Goal: Information Seeking & Learning: Learn about a topic

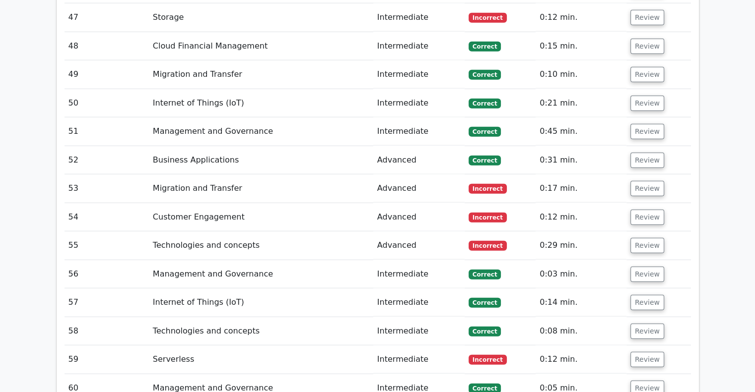
scroll to position [2430, 0]
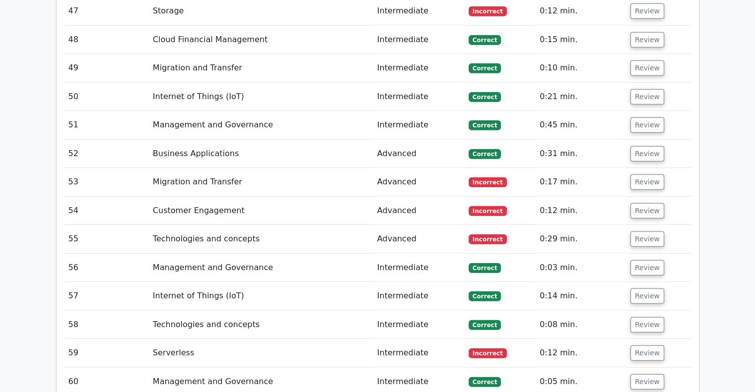
click at [626, 339] on td "Review" at bounding box center [658, 353] width 64 height 28
click at [637, 346] on button "Review" at bounding box center [647, 353] width 34 height 15
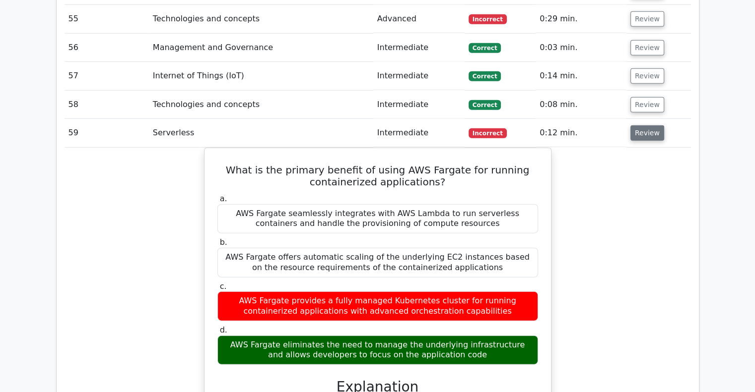
scroll to position [2650, 0]
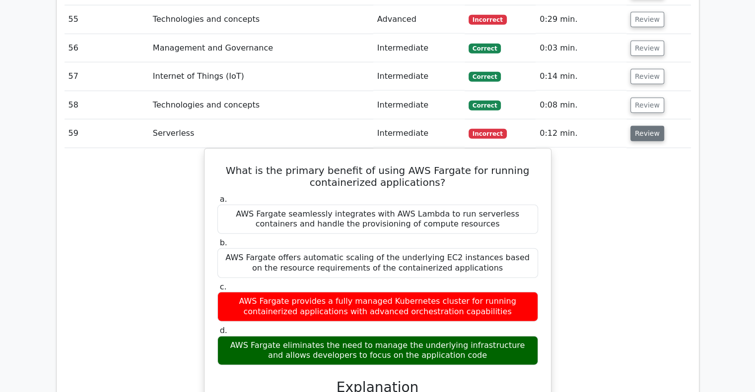
click at [647, 126] on button "Review" at bounding box center [647, 133] width 34 height 15
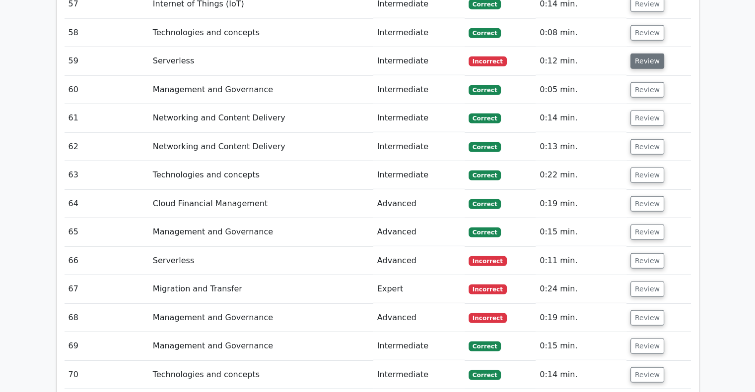
scroll to position [2725, 0]
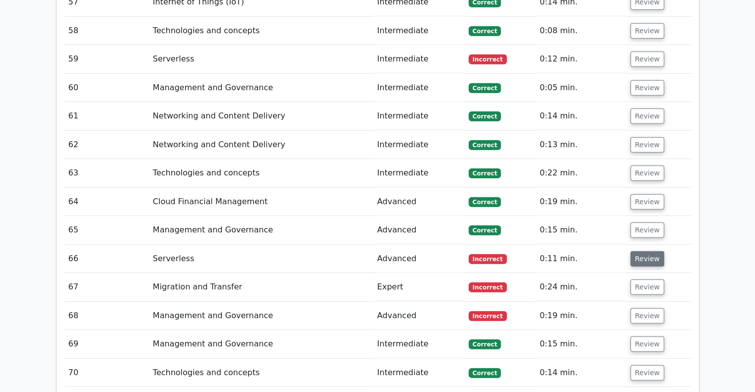
click at [647, 252] on button "Review" at bounding box center [647, 259] width 34 height 15
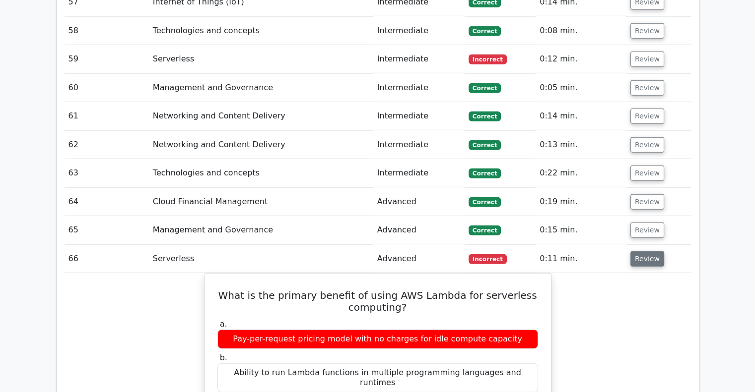
click at [647, 252] on button "Review" at bounding box center [647, 259] width 34 height 15
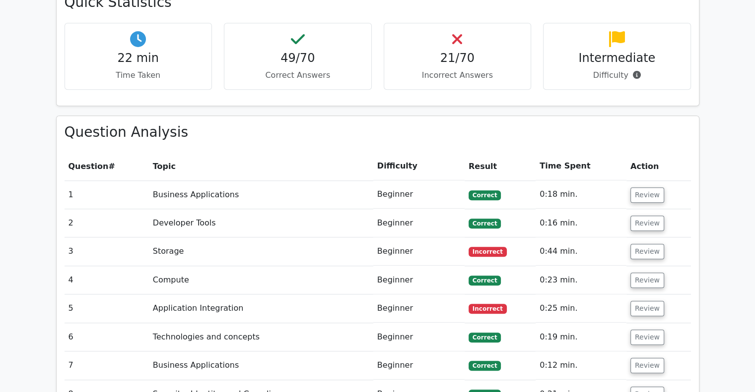
scroll to position [966, 0]
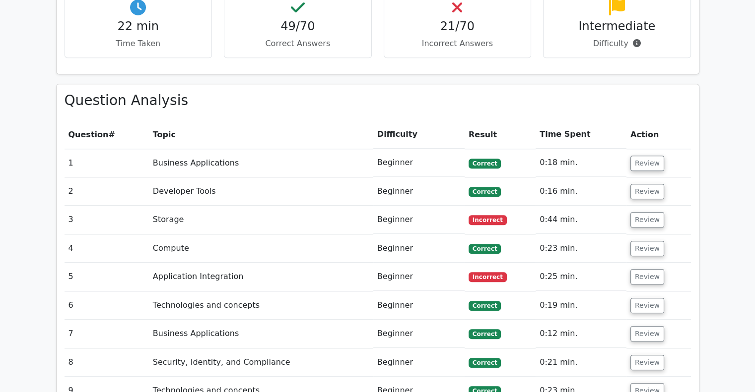
click at [639, 206] on td "Review" at bounding box center [658, 220] width 64 height 28
click at [640, 212] on button "Review" at bounding box center [647, 219] width 34 height 15
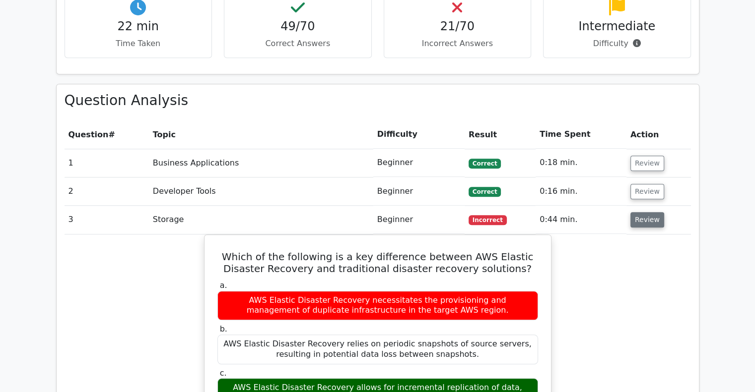
click at [640, 212] on button "Review" at bounding box center [647, 219] width 34 height 15
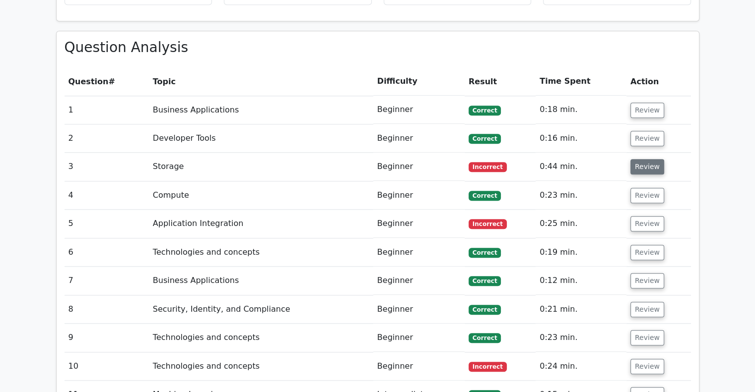
scroll to position [1020, 0]
click at [640, 216] on button "Review" at bounding box center [647, 223] width 34 height 15
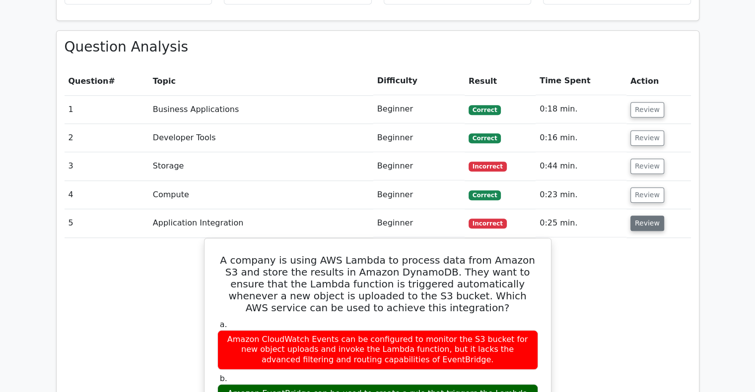
click at [640, 216] on button "Review" at bounding box center [647, 223] width 34 height 15
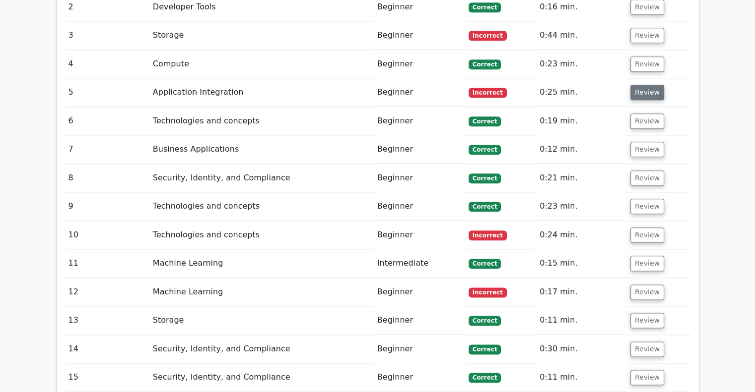
scroll to position [1155, 0]
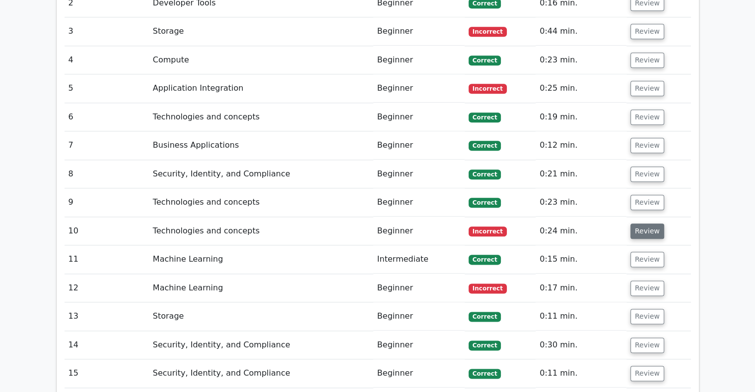
click at [644, 224] on button "Review" at bounding box center [647, 231] width 34 height 15
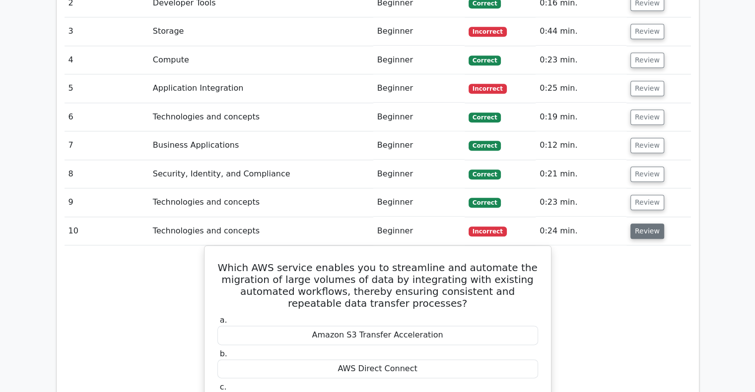
click at [644, 224] on button "Review" at bounding box center [647, 231] width 34 height 15
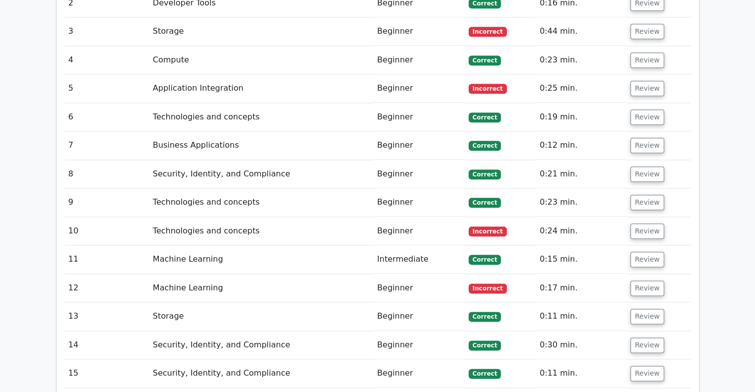
click at [645, 274] on td "Review" at bounding box center [658, 288] width 64 height 28
click at [645, 281] on button "Review" at bounding box center [647, 288] width 34 height 15
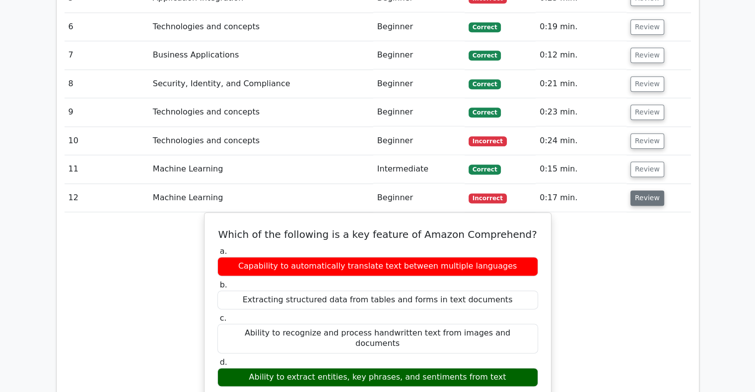
scroll to position [1248, 0]
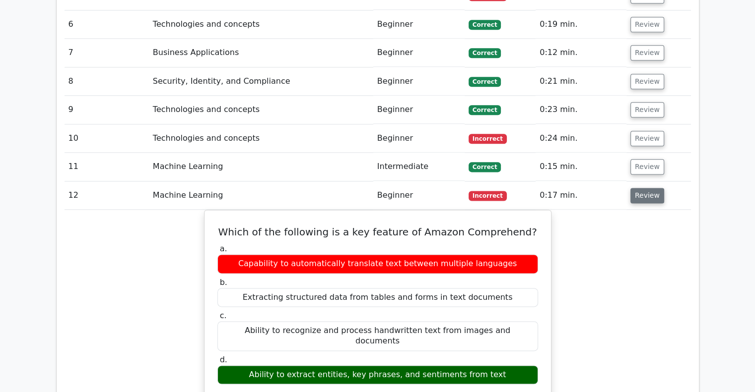
click at [651, 188] on button "Review" at bounding box center [647, 195] width 34 height 15
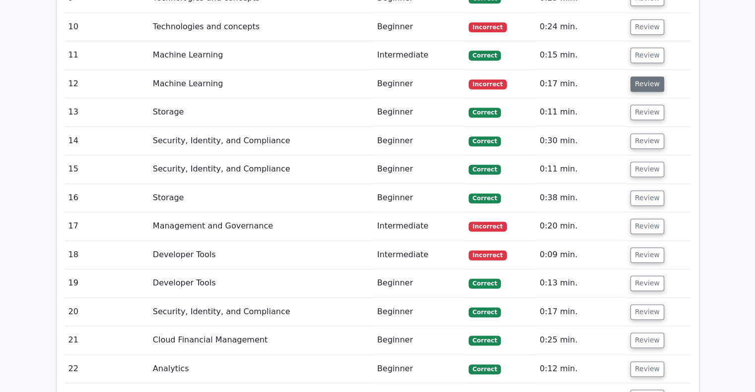
scroll to position [1361, 0]
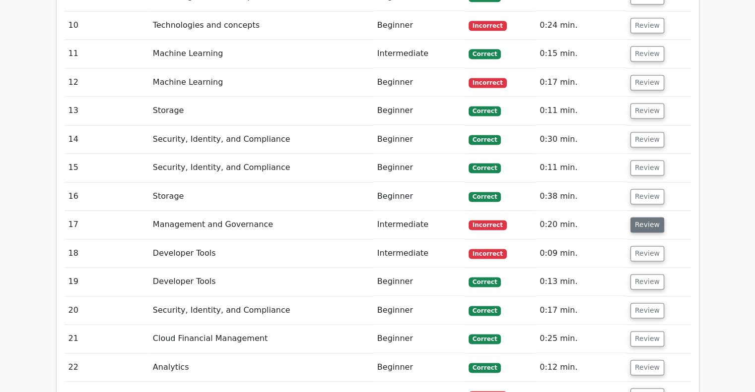
click at [644, 217] on button "Review" at bounding box center [647, 224] width 34 height 15
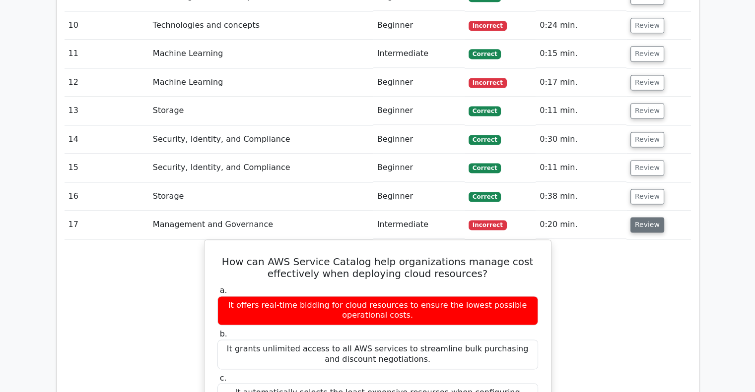
scroll to position [1428, 0]
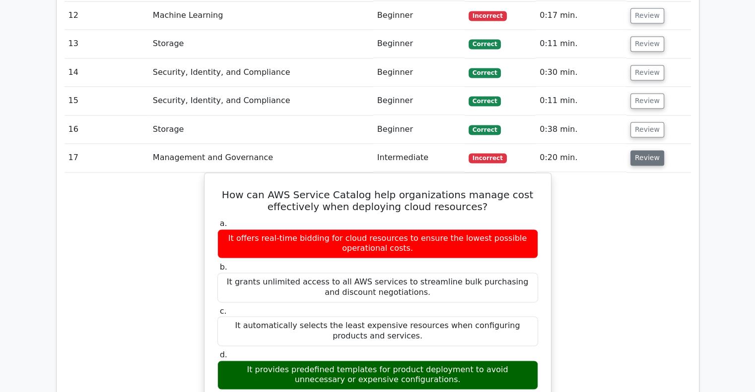
click at [651, 150] on button "Review" at bounding box center [647, 157] width 34 height 15
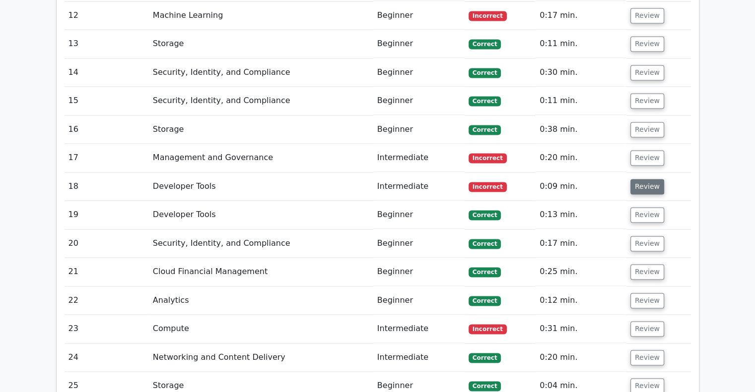
click at [648, 179] on button "Review" at bounding box center [647, 186] width 34 height 15
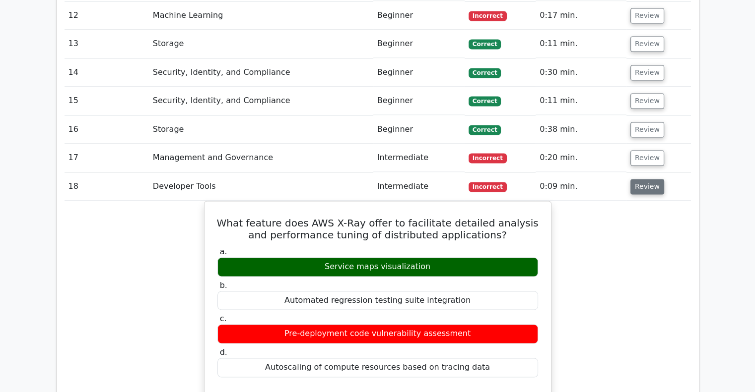
click at [648, 179] on button "Review" at bounding box center [647, 186] width 34 height 15
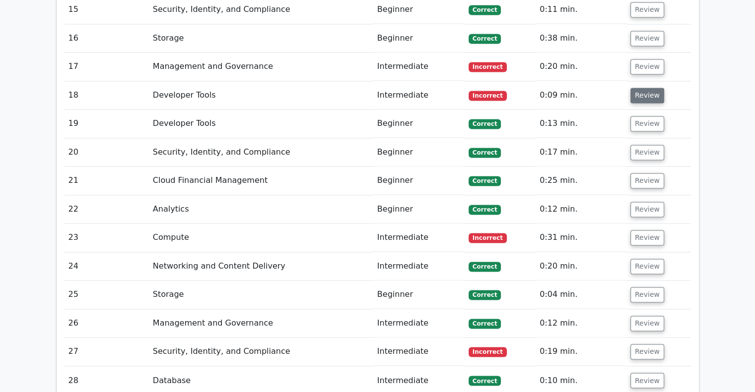
scroll to position [1521, 0]
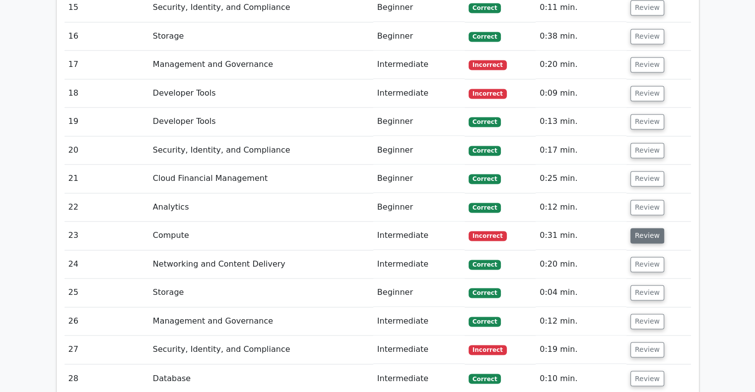
click at [651, 228] on button "Review" at bounding box center [647, 235] width 34 height 15
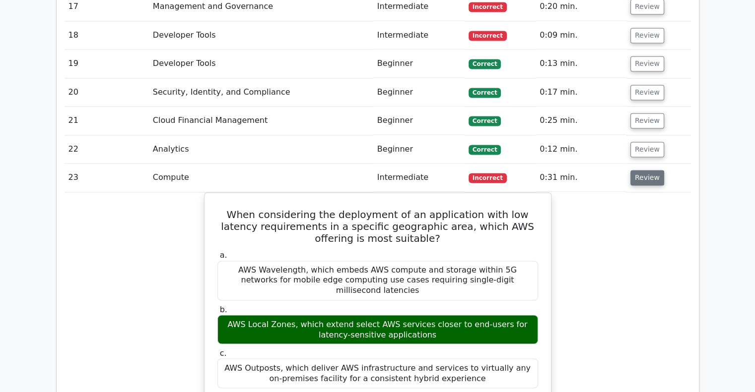
scroll to position [1580, 0]
click at [650, 170] on button "Review" at bounding box center [647, 177] width 34 height 15
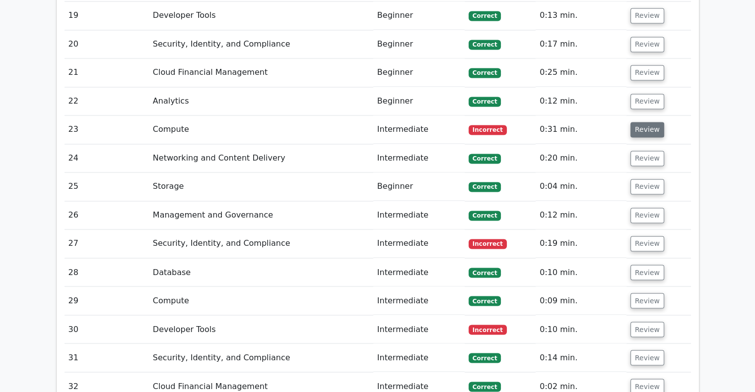
scroll to position [1629, 0]
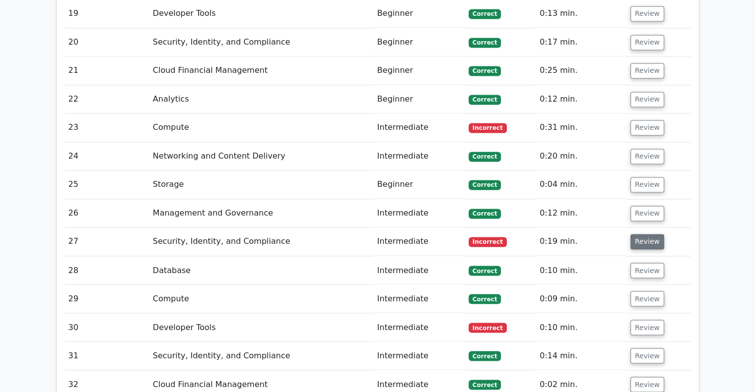
click at [642, 234] on button "Review" at bounding box center [647, 241] width 34 height 15
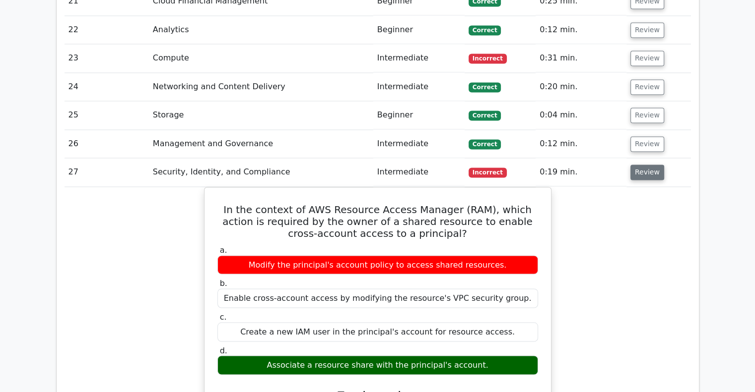
scroll to position [1698, 0]
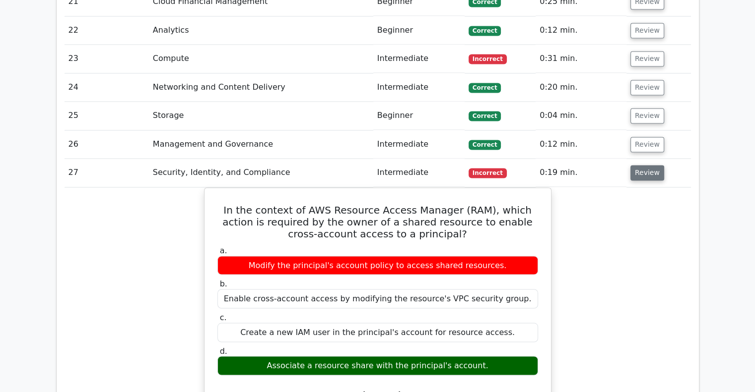
click at [654, 165] on button "Review" at bounding box center [647, 172] width 34 height 15
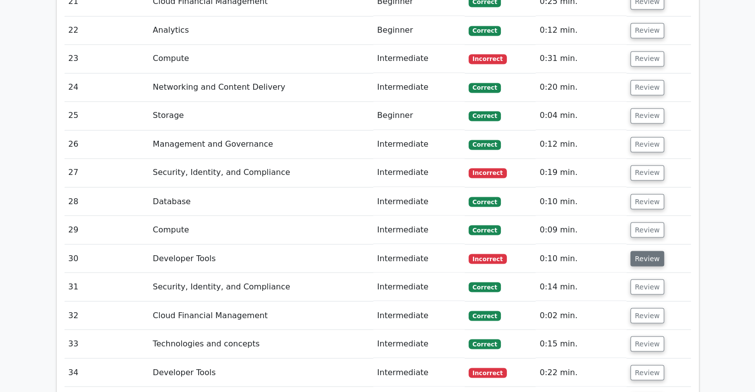
click at [643, 251] on button "Review" at bounding box center [647, 258] width 34 height 15
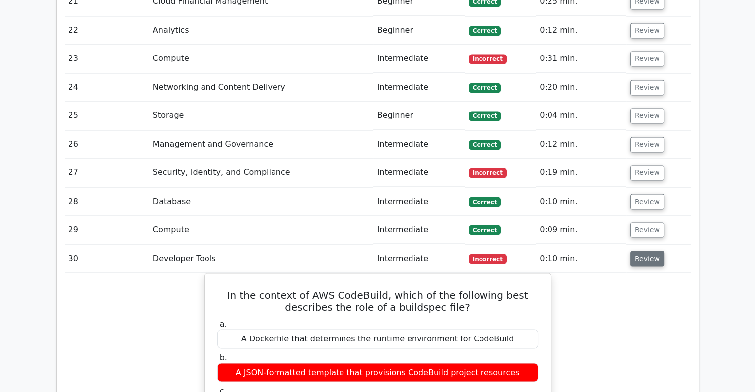
click at [643, 251] on button "Review" at bounding box center [647, 258] width 34 height 15
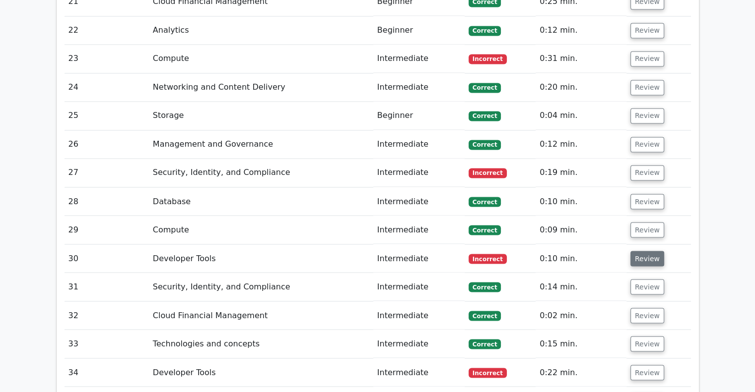
scroll to position [1821, 0]
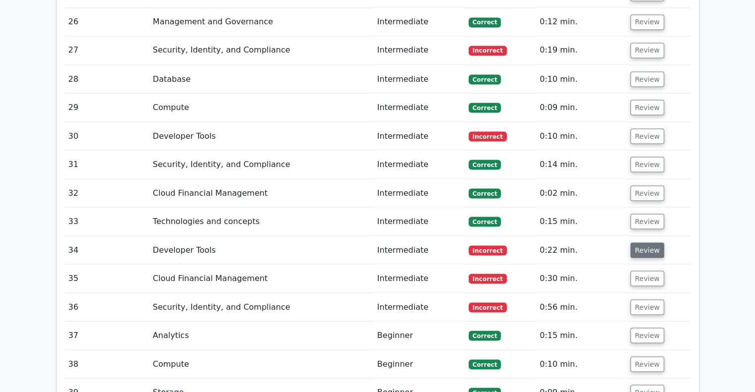
click at [647, 243] on button "Review" at bounding box center [647, 250] width 34 height 15
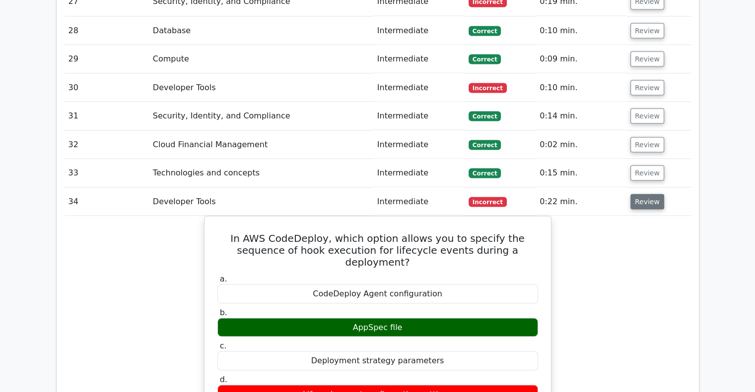
scroll to position [1870, 0]
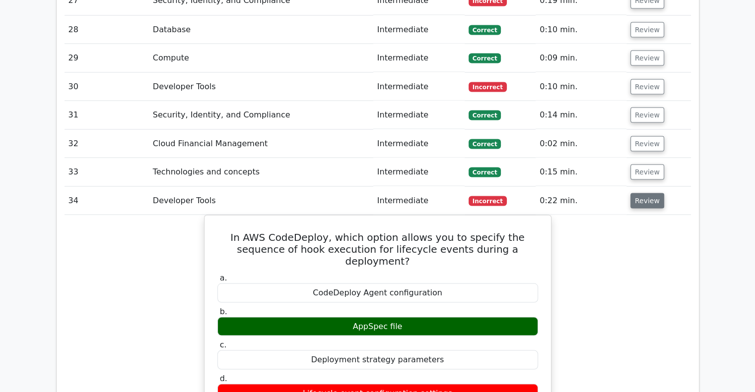
click at [645, 193] on button "Review" at bounding box center [647, 200] width 34 height 15
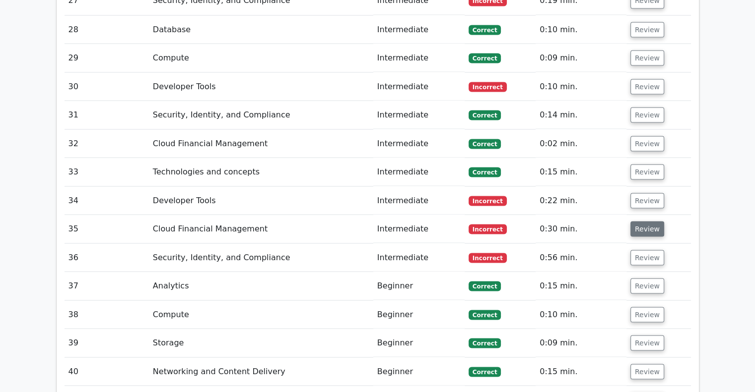
click at [648, 221] on button "Review" at bounding box center [647, 228] width 34 height 15
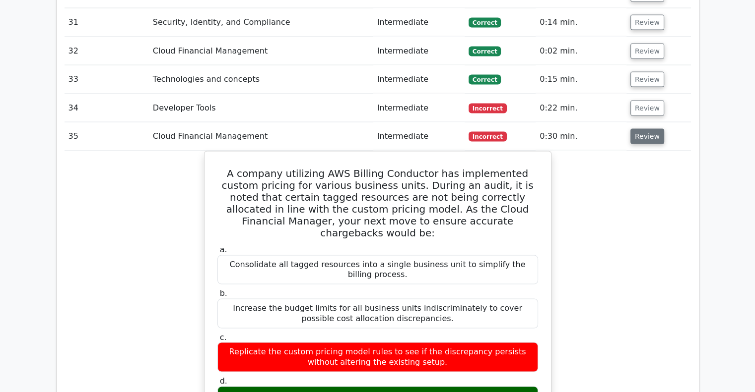
scroll to position [1962, 0]
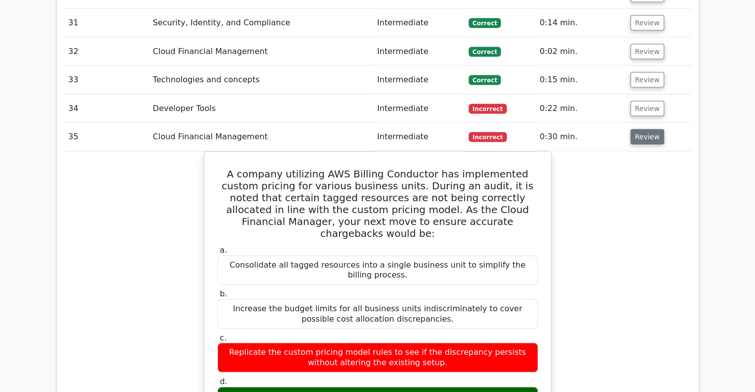
click at [647, 129] on button "Review" at bounding box center [647, 136] width 34 height 15
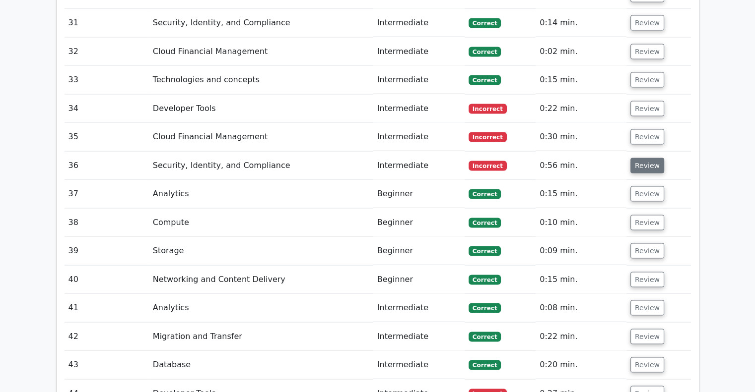
click at [647, 158] on button "Review" at bounding box center [647, 165] width 34 height 15
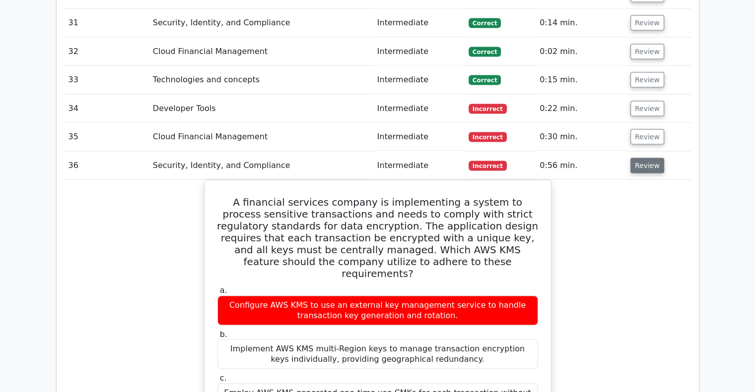
click at [647, 158] on button "Review" at bounding box center [647, 165] width 34 height 15
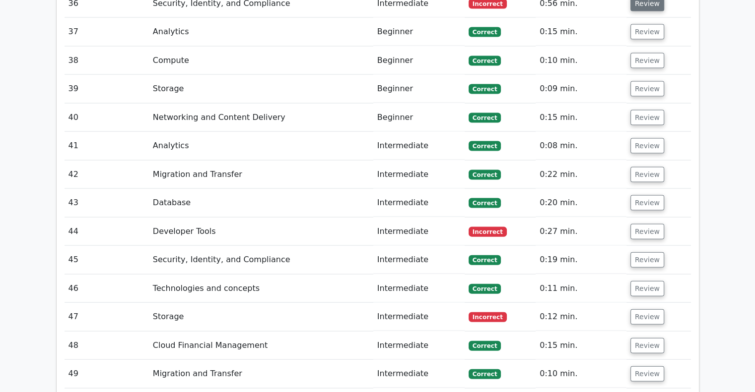
scroll to position [2129, 0]
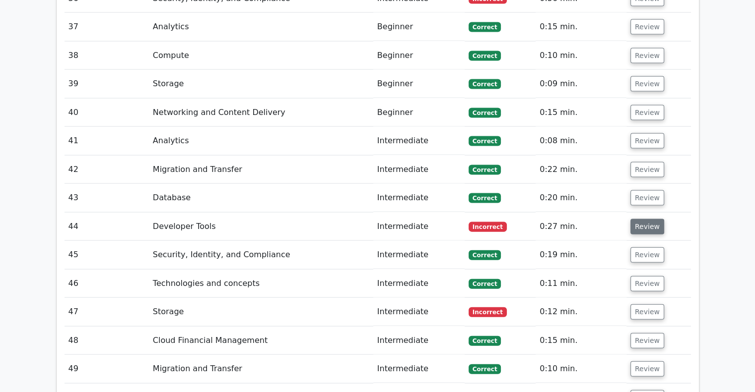
click at [647, 219] on button "Review" at bounding box center [647, 226] width 34 height 15
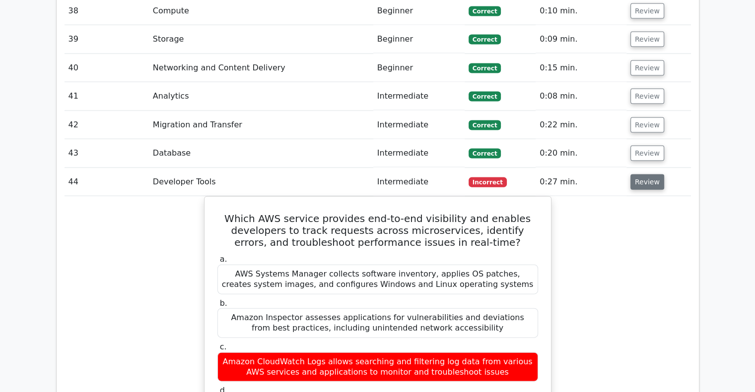
scroll to position [2173, 0]
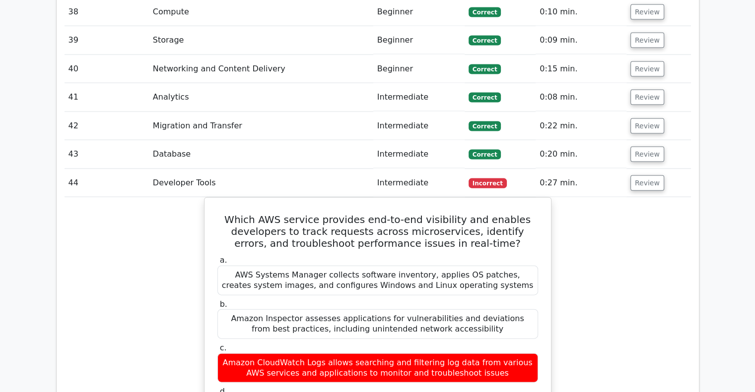
click at [650, 169] on td "Review" at bounding box center [658, 183] width 64 height 28
click at [649, 176] on button "Review" at bounding box center [647, 183] width 34 height 15
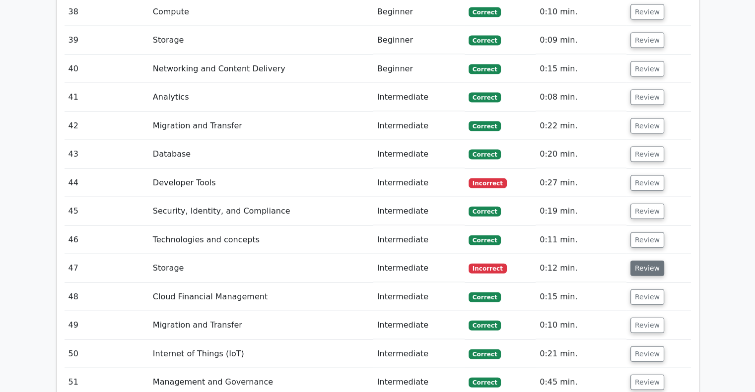
click at [646, 261] on button "Review" at bounding box center [647, 268] width 34 height 15
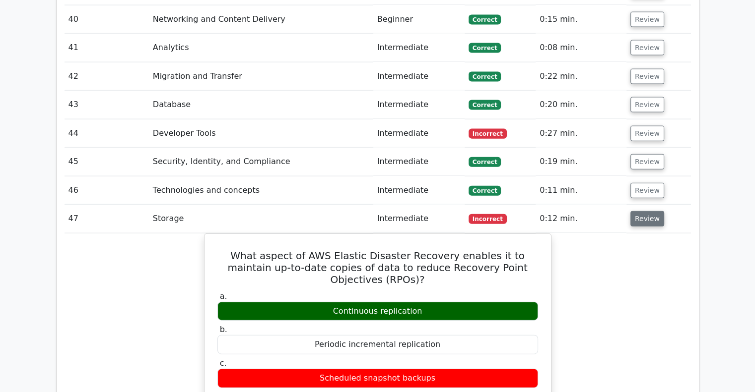
scroll to position [2228, 0]
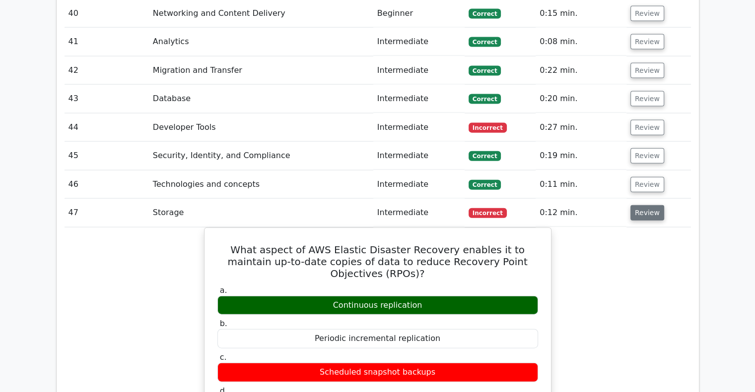
click at [647, 205] on button "Review" at bounding box center [647, 212] width 34 height 15
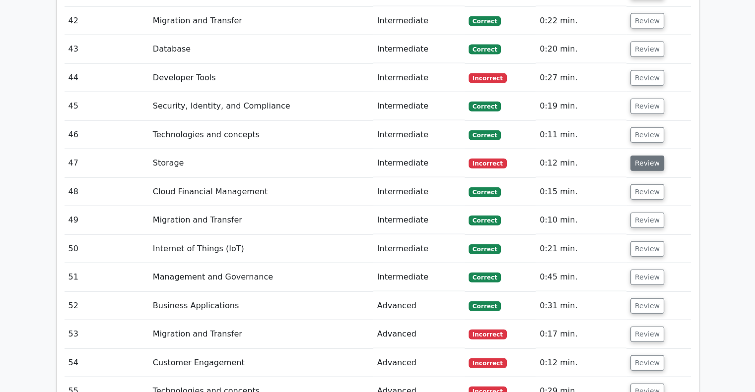
scroll to position [2284, 0]
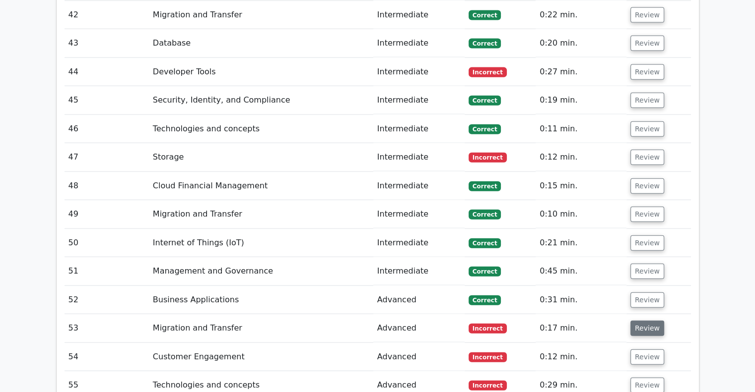
click at [645, 321] on button "Review" at bounding box center [647, 328] width 34 height 15
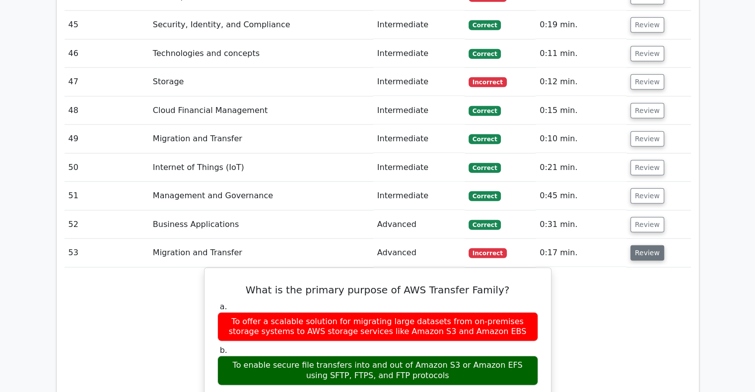
scroll to position [2359, 0]
click at [652, 246] on button "Review" at bounding box center [647, 253] width 34 height 15
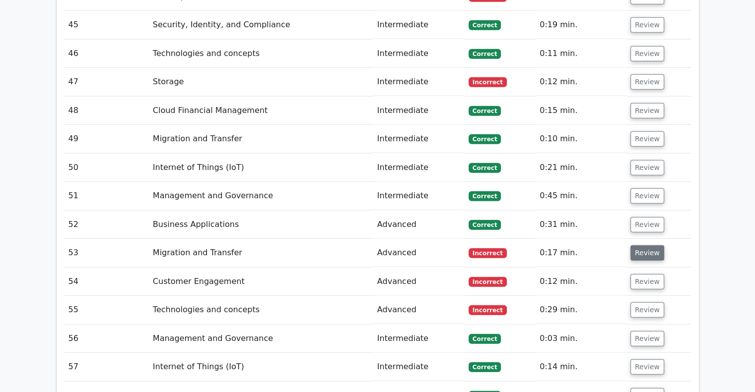
click at [652, 246] on button "Review" at bounding box center [647, 253] width 34 height 15
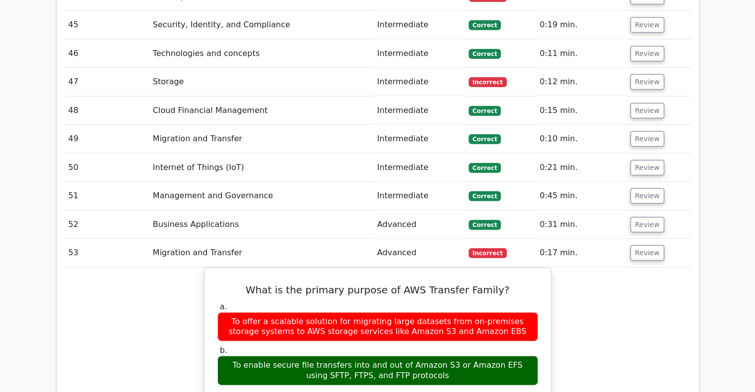
drag, startPoint x: 652, startPoint y: 212, endPoint x: 659, endPoint y: 232, distance: 21.2
click at [647, 246] on button "Review" at bounding box center [647, 253] width 34 height 15
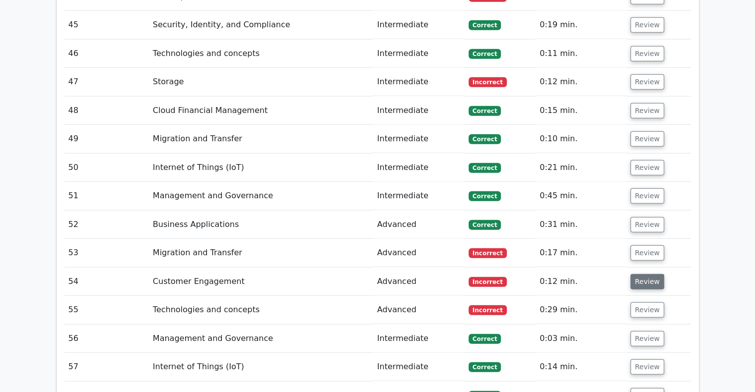
click at [645, 274] on button "Review" at bounding box center [647, 281] width 34 height 15
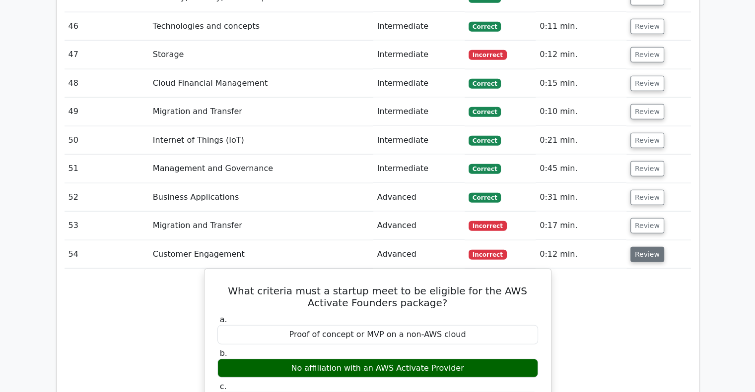
scroll to position [2423, 0]
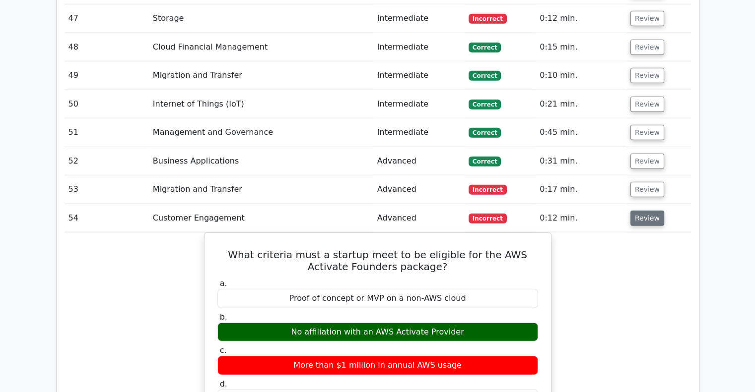
click at [632, 211] on button "Review" at bounding box center [647, 218] width 34 height 15
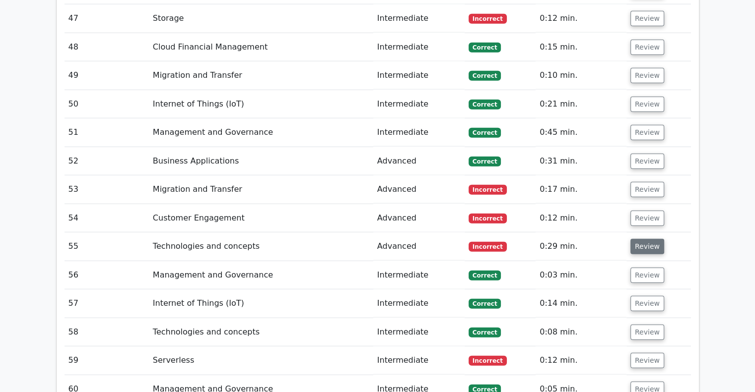
click at [640, 239] on button "Review" at bounding box center [647, 246] width 34 height 15
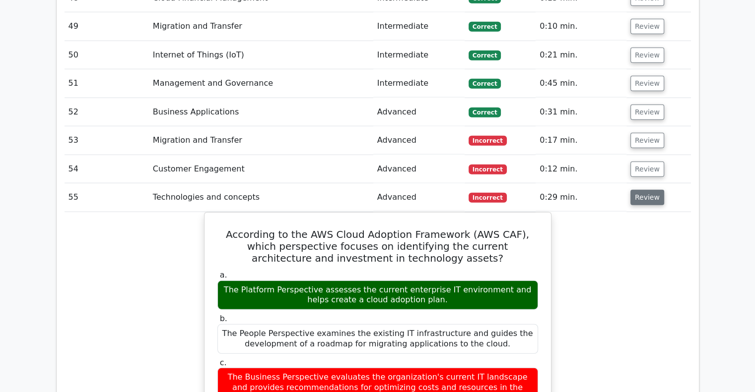
scroll to position [2473, 0]
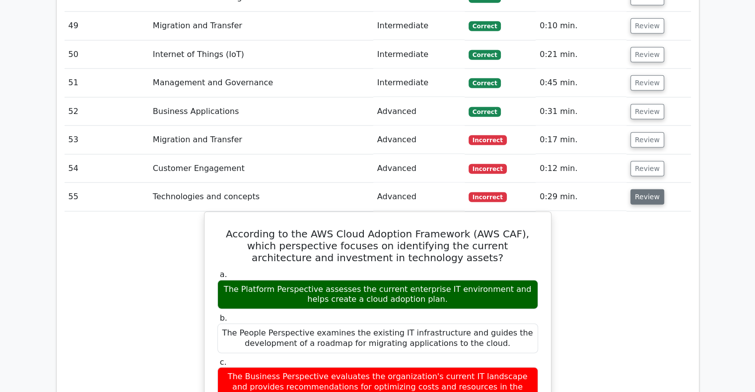
click at [647, 190] on button "Review" at bounding box center [647, 197] width 34 height 15
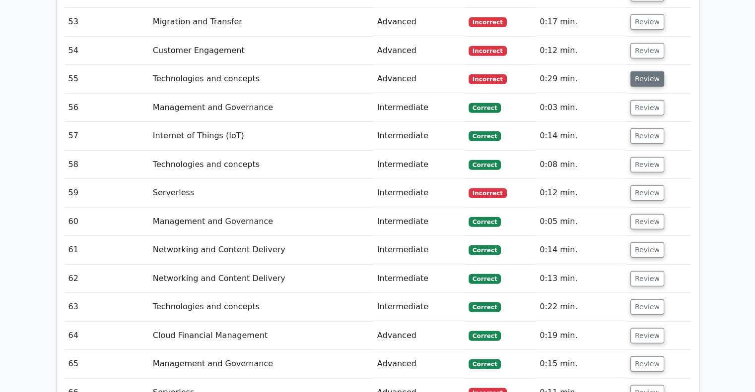
scroll to position [2592, 0]
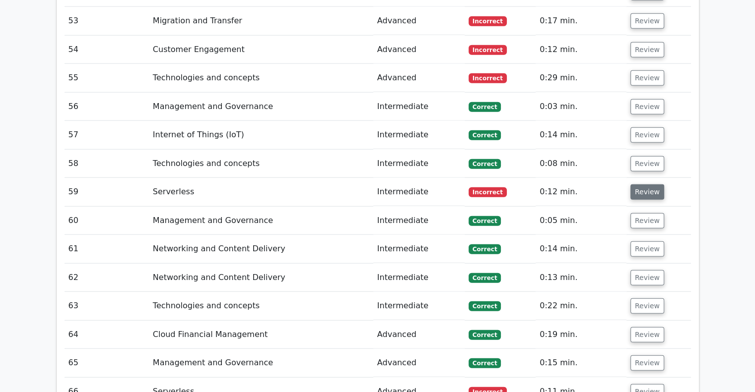
click at [652, 185] on button "Review" at bounding box center [647, 192] width 34 height 15
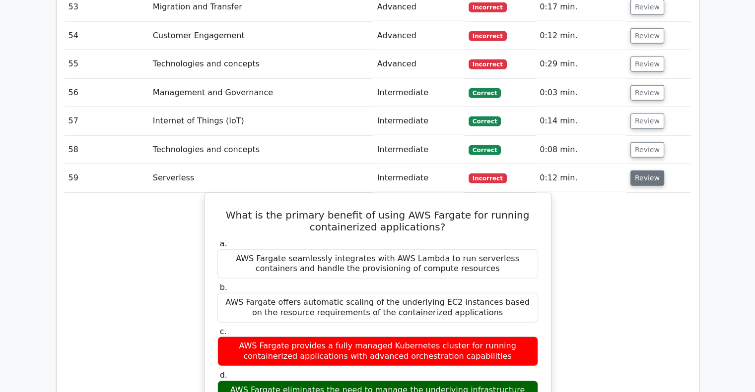
scroll to position [2610, 0]
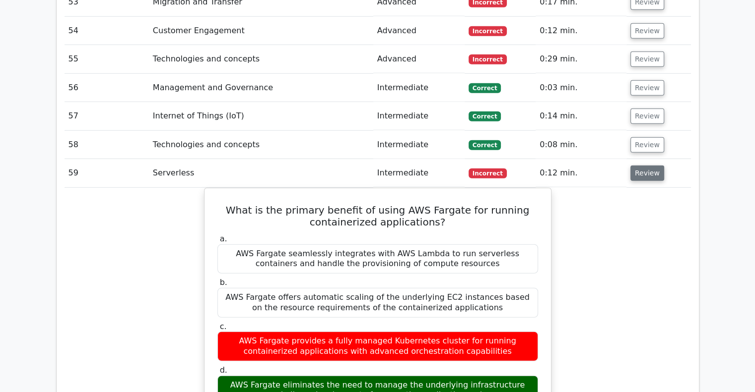
click at [644, 166] on button "Review" at bounding box center [647, 173] width 34 height 15
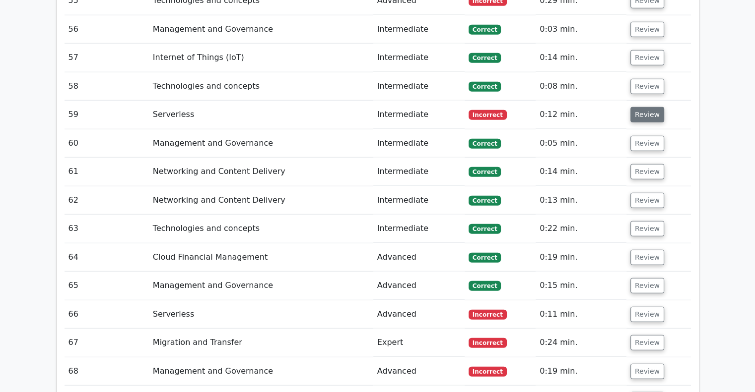
scroll to position [2671, 0]
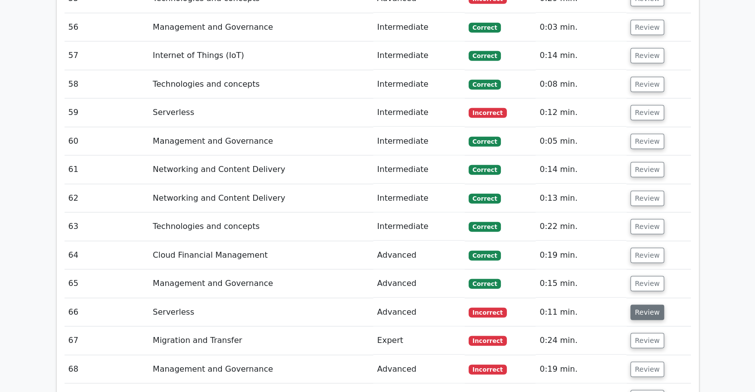
click at [641, 305] on button "Review" at bounding box center [647, 312] width 34 height 15
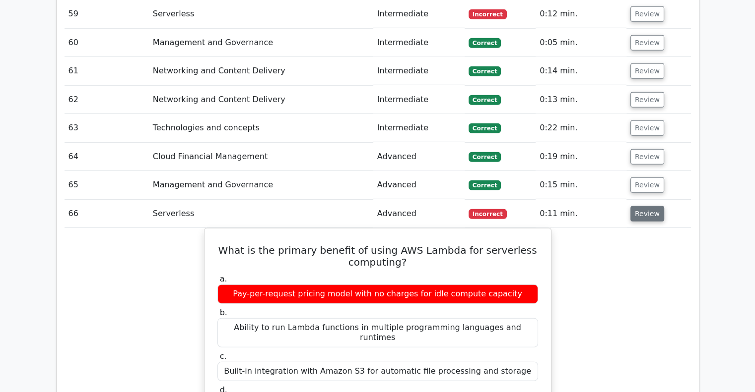
scroll to position [2775, 0]
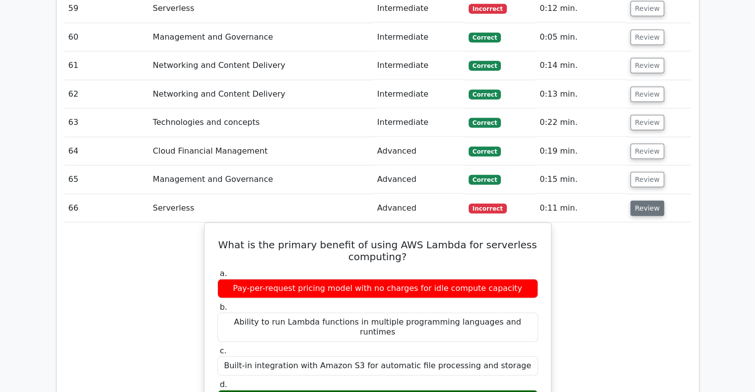
click at [648, 201] on button "Review" at bounding box center [647, 208] width 34 height 15
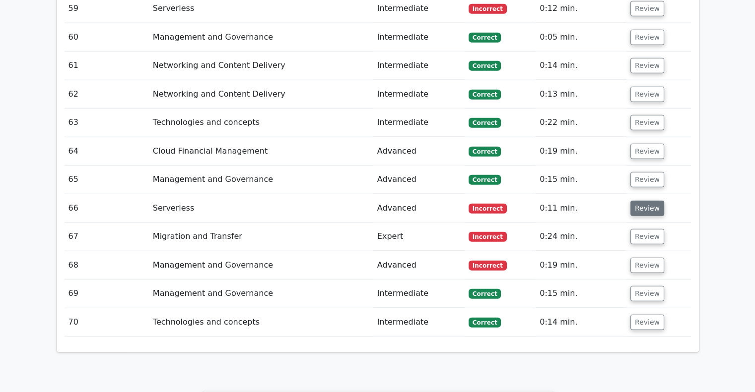
scroll to position [2813, 0]
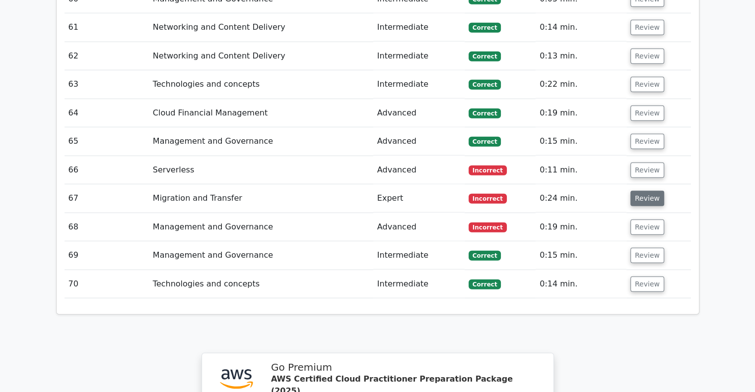
click at [648, 191] on button "Review" at bounding box center [647, 198] width 34 height 15
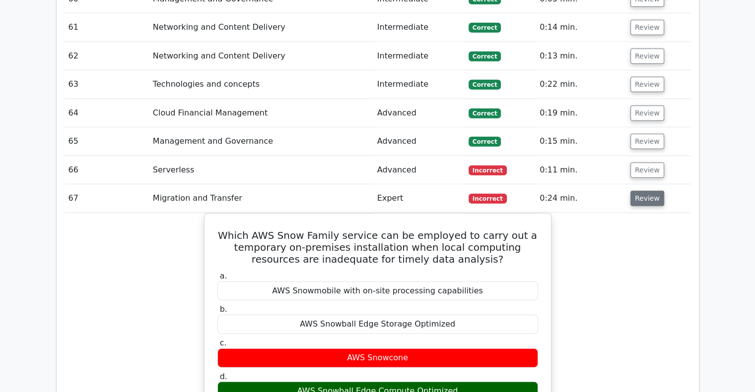
click at [647, 191] on button "Review" at bounding box center [647, 198] width 34 height 15
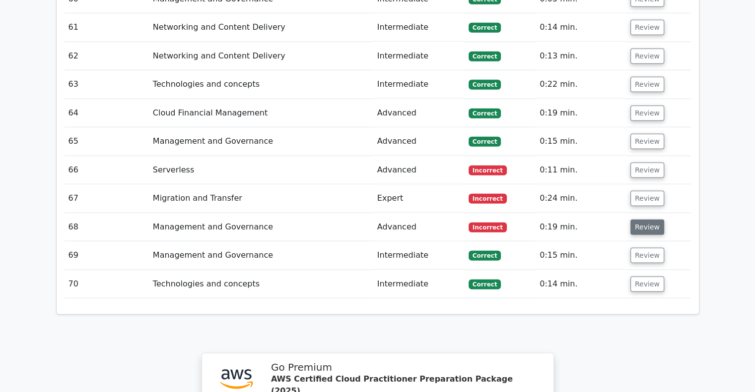
click at [645, 220] on button "Review" at bounding box center [647, 227] width 34 height 15
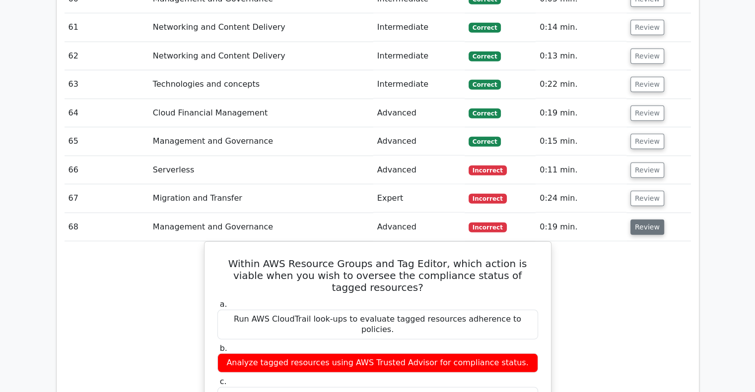
click at [645, 220] on button "Review" at bounding box center [647, 227] width 34 height 15
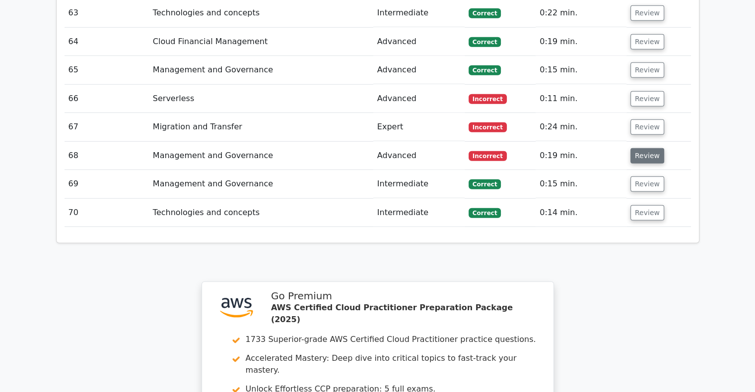
scroll to position [3130, 0]
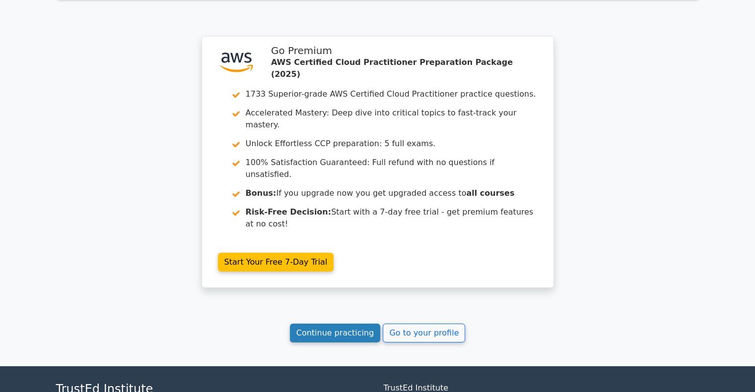
click at [352, 324] on link "Continue practicing" at bounding box center [335, 333] width 91 height 19
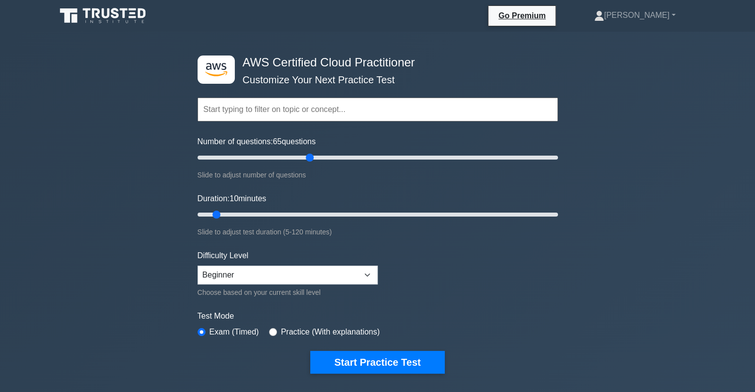
drag, startPoint x: 210, startPoint y: 158, endPoint x: 308, endPoint y: 155, distance: 97.8
type input "65"
click at [308, 155] on input "Number of questions: 65 questions" at bounding box center [377, 158] width 360 height 12
drag, startPoint x: 214, startPoint y: 213, endPoint x: 459, endPoint y: 209, distance: 245.1
type input "90"
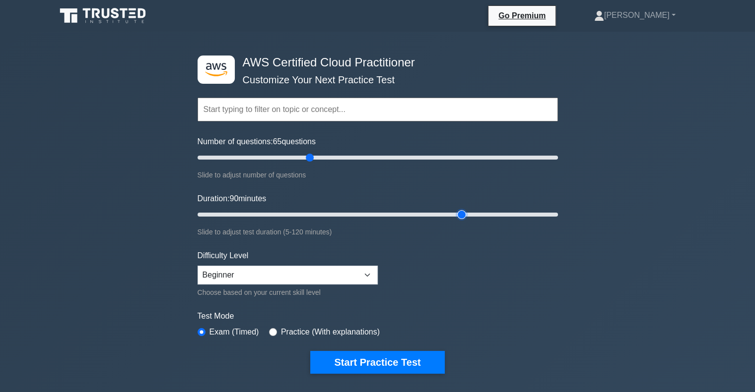
click at [459, 209] on input "Duration: 90 minutes" at bounding box center [377, 215] width 360 height 12
click at [368, 271] on select "Beginner Intermediate Expert" at bounding box center [287, 275] width 180 height 19
click at [197, 266] on select "Beginner Intermediate Expert" at bounding box center [287, 275] width 180 height 19
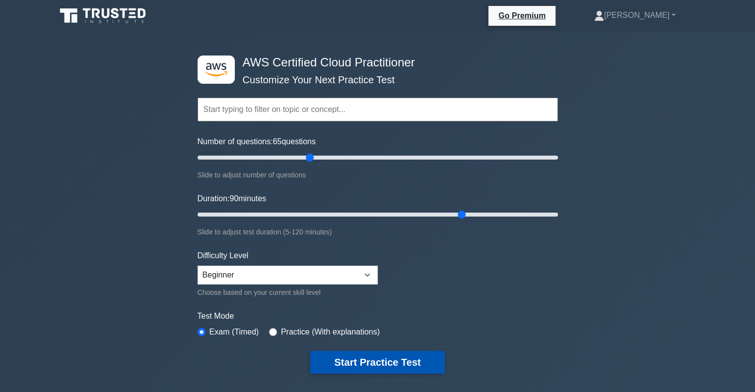
click at [401, 360] on button "Start Practice Test" at bounding box center [377, 362] width 134 height 23
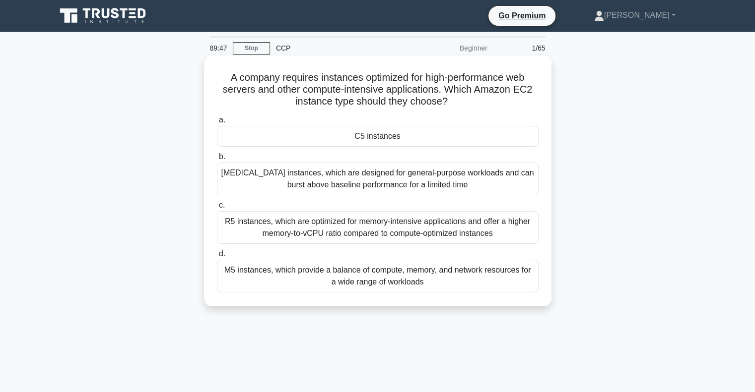
click at [403, 136] on div "C5 instances" at bounding box center [377, 136] width 321 height 21
click at [217, 124] on input "a. C5 instances" at bounding box center [217, 120] width 0 height 6
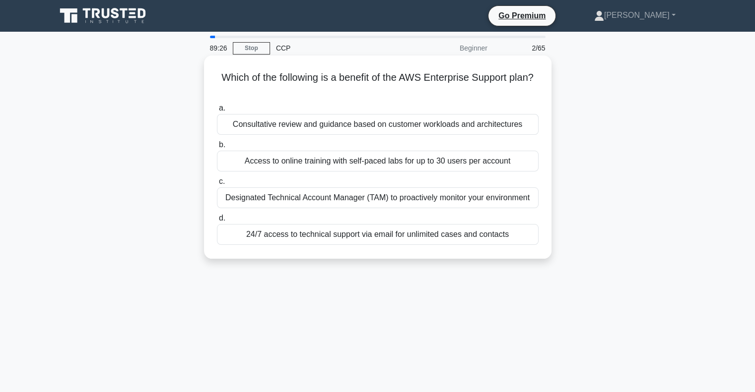
click at [485, 200] on div "Designated Technical Account Manager (TAM) to proactively monitor your environm…" at bounding box center [377, 198] width 321 height 21
click at [217, 185] on input "c. Designated Technical Account Manager (TAM) to proactively monitor your envir…" at bounding box center [217, 182] width 0 height 6
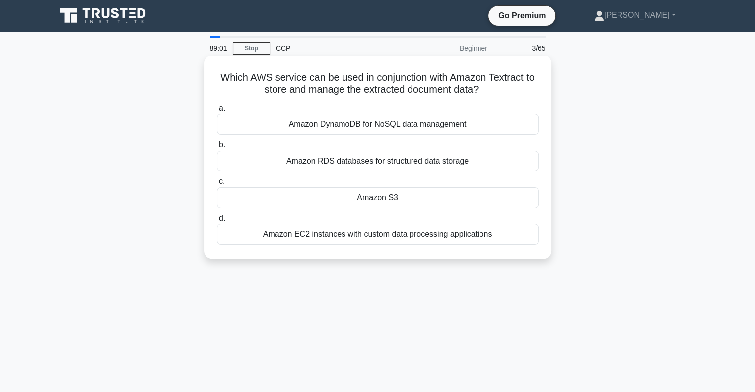
click at [411, 198] on div "Amazon S3" at bounding box center [377, 198] width 321 height 21
click at [217, 185] on input "c. Amazon S3" at bounding box center [217, 182] width 0 height 6
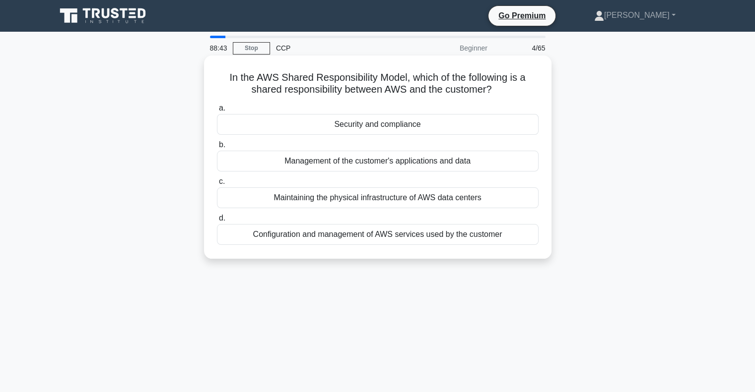
click at [418, 124] on div "Security and compliance" at bounding box center [377, 124] width 321 height 21
click at [217, 112] on input "a. Security and compliance" at bounding box center [217, 108] width 0 height 6
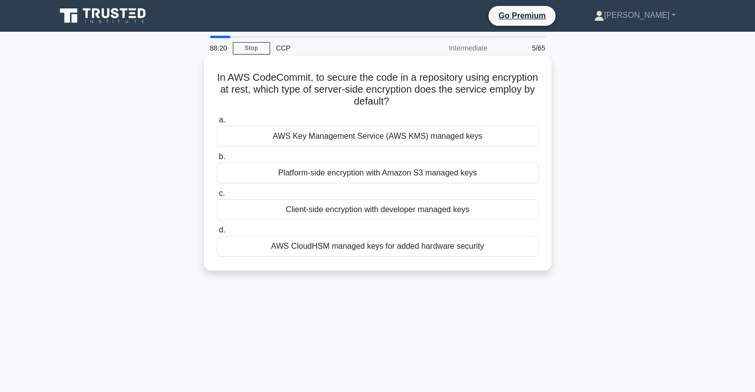
click at [449, 136] on div "AWS Key Management Service (AWS KMS) managed keys" at bounding box center [377, 136] width 321 height 21
click at [217, 124] on input "a. AWS Key Management Service (AWS KMS) managed keys" at bounding box center [217, 120] width 0 height 6
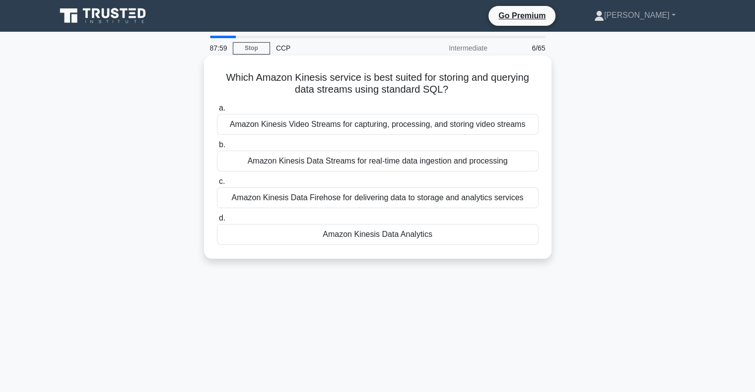
click at [439, 236] on div "Amazon Kinesis Data Analytics" at bounding box center [377, 234] width 321 height 21
click at [217, 222] on input "d. Amazon Kinesis Data Analytics" at bounding box center [217, 218] width 0 height 6
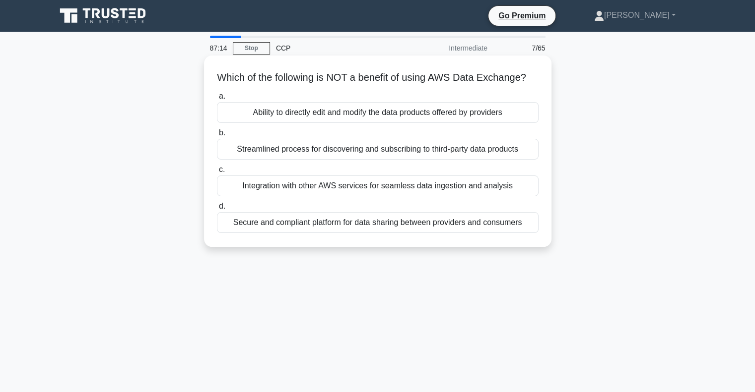
click at [454, 160] on div "Streamlined process for discovering and subscribing to third-party data products" at bounding box center [377, 149] width 321 height 21
click at [217, 136] on input "b. Streamlined process for discovering and subscribing to third-party data prod…" at bounding box center [217, 133] width 0 height 6
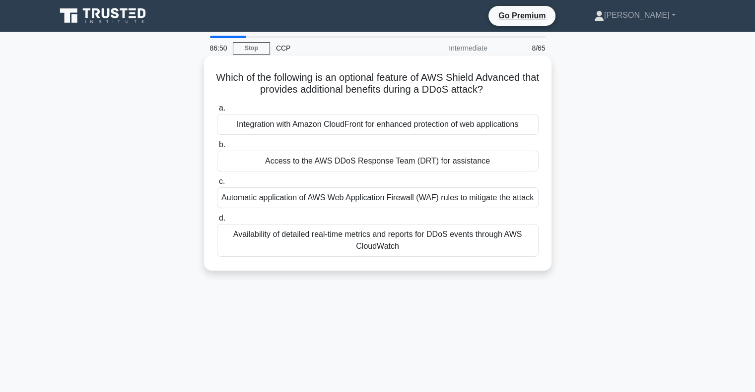
click at [405, 166] on div "Access to the AWS DDoS Response Team (DRT) for assistance" at bounding box center [377, 161] width 321 height 21
click at [374, 165] on div "Access to the AWS DDoS Response Team (DRT) for assistance" at bounding box center [377, 161] width 321 height 21
click at [217, 148] on input "b. Access to the AWS DDoS Response Team (DRT) for assistance" at bounding box center [217, 145] width 0 height 6
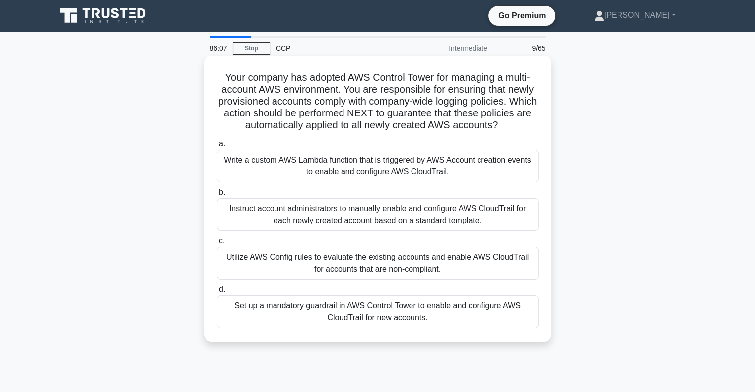
click at [423, 326] on div "Set up a mandatory guardrail in AWS Control Tower to enable and configure AWS C…" at bounding box center [377, 312] width 321 height 33
click at [217, 293] on input "d. Set up a mandatory guardrail in AWS Control Tower to enable and configure AW…" at bounding box center [217, 290] width 0 height 6
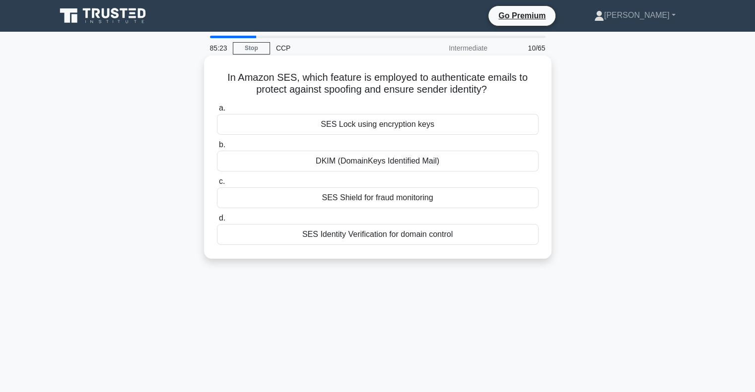
click at [382, 235] on div "SES Identity Verification for domain control" at bounding box center [377, 234] width 321 height 21
click at [217, 222] on input "d. SES Identity Verification for domain control" at bounding box center [217, 218] width 0 height 6
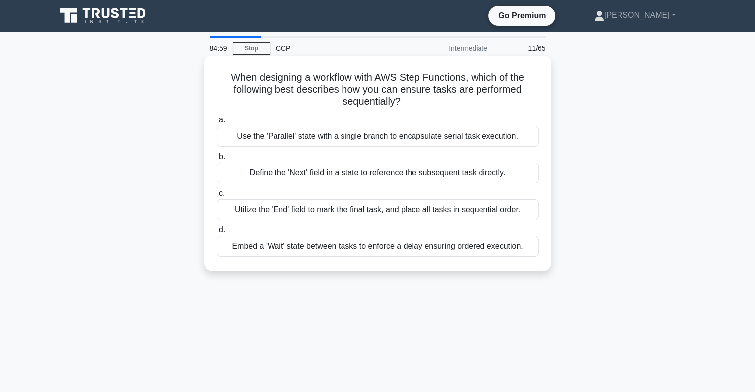
click at [510, 175] on div "Define the 'Next' field in a state to reference the subsequent task directly." at bounding box center [377, 173] width 321 height 21
click at [217, 160] on input "b. Define the 'Next' field in a state to reference the subsequent task directly." at bounding box center [217, 157] width 0 height 6
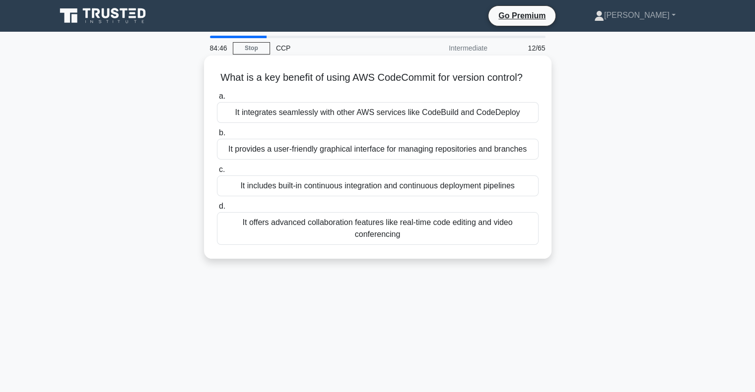
click at [370, 196] on div "It includes built-in continuous integration and continuous deployment pipelines" at bounding box center [377, 186] width 321 height 21
click at [217, 173] on input "c. It includes built-in continuous integration and continuous deployment pipeli…" at bounding box center [217, 170] width 0 height 6
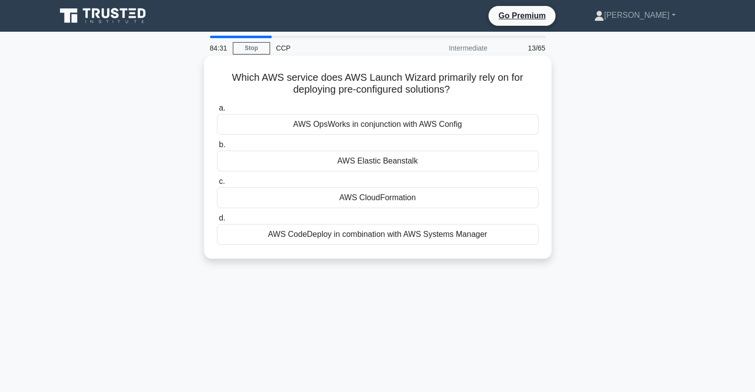
click at [415, 162] on div "AWS Elastic Beanstalk" at bounding box center [377, 161] width 321 height 21
click at [217, 148] on input "b. AWS Elastic Beanstalk" at bounding box center [217, 145] width 0 height 6
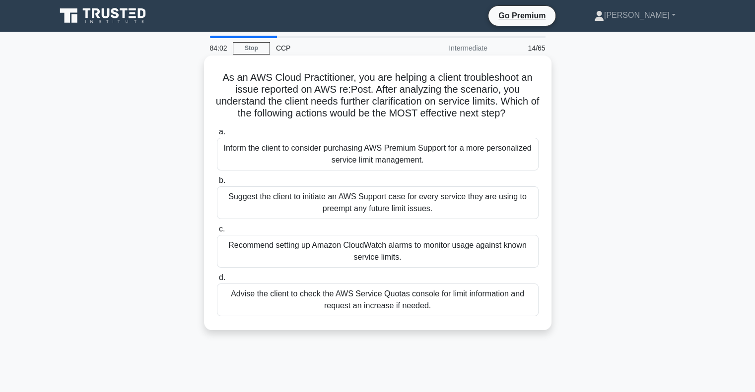
click at [387, 317] on div "Advise the client to check the AWS Service Quotas console for limit information…" at bounding box center [377, 300] width 321 height 33
click at [217, 281] on input "d. Advise the client to check the AWS Service Quotas console for limit informat…" at bounding box center [217, 278] width 0 height 6
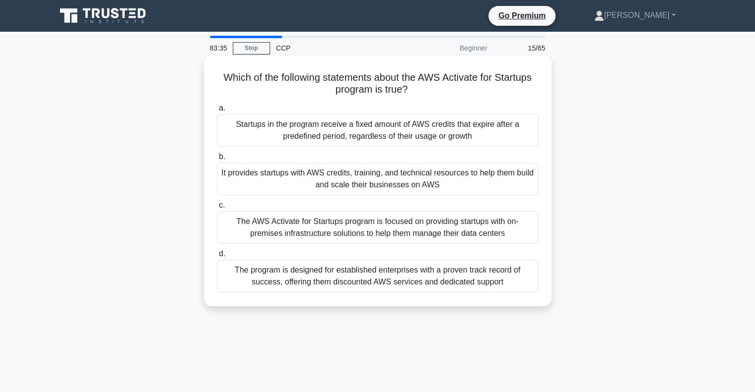
click at [390, 184] on div "It provides startups with AWS credits, training, and technical resources to hel…" at bounding box center [377, 179] width 321 height 33
click at [217, 160] on input "b. It provides startups with AWS credits, training, and technical resources to …" at bounding box center [217, 157] width 0 height 6
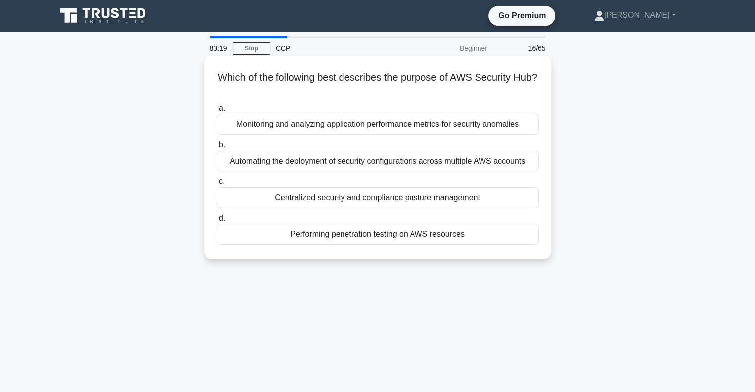
click at [416, 198] on div "Centralized security and compliance posture management" at bounding box center [377, 198] width 321 height 21
click at [217, 185] on input "c. Centralized security and compliance posture management" at bounding box center [217, 182] width 0 height 6
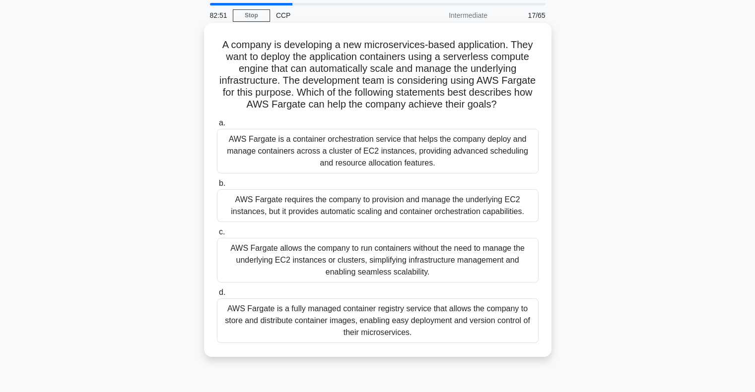
scroll to position [50, 0]
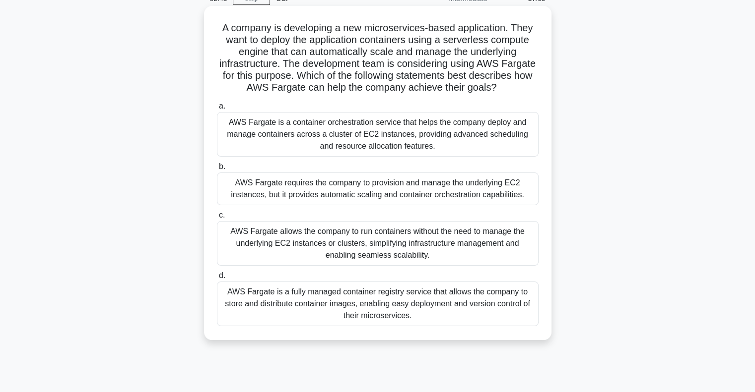
click at [439, 253] on div "AWS Fargate allows the company to run containers without the need to manage the…" at bounding box center [377, 243] width 321 height 45
click at [217, 219] on input "c. AWS Fargate allows the company to run containers without the need to manage …" at bounding box center [217, 215] width 0 height 6
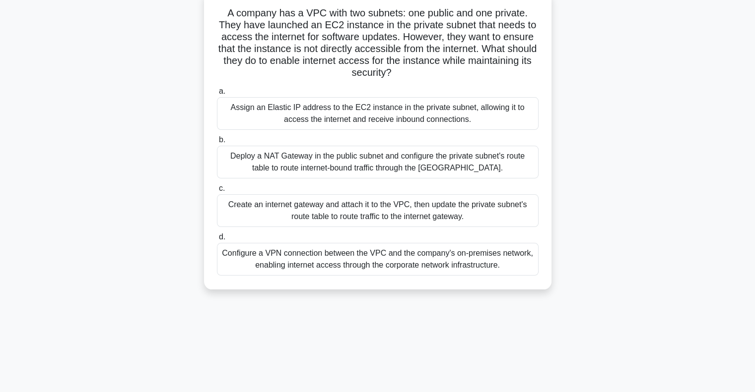
scroll to position [0, 0]
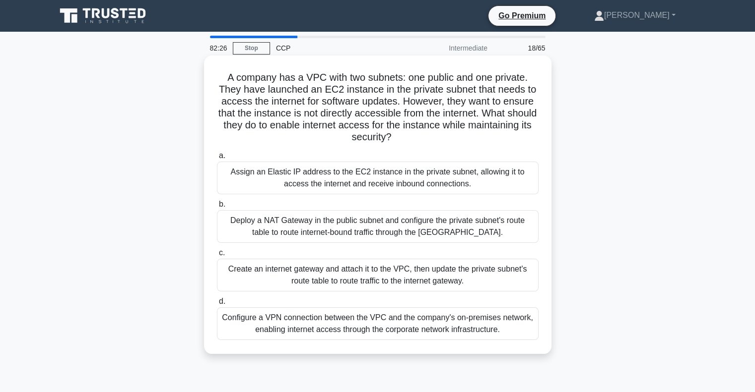
click at [367, 228] on div "Deploy a NAT Gateway in the public subnet and configure the private subnet's ro…" at bounding box center [377, 226] width 321 height 33
click at [217, 208] on input "b. Deploy a NAT Gateway in the public subnet and configure the private subnet's…" at bounding box center [217, 204] width 0 height 6
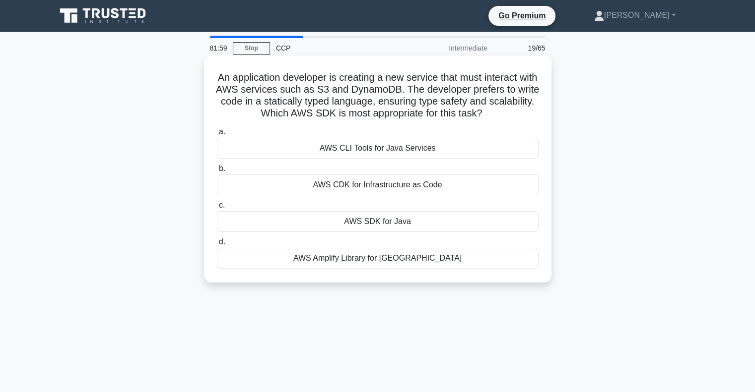
click at [429, 226] on div "AWS SDK for Java" at bounding box center [377, 221] width 321 height 21
click at [217, 209] on input "c. AWS SDK for Java" at bounding box center [217, 205] width 0 height 6
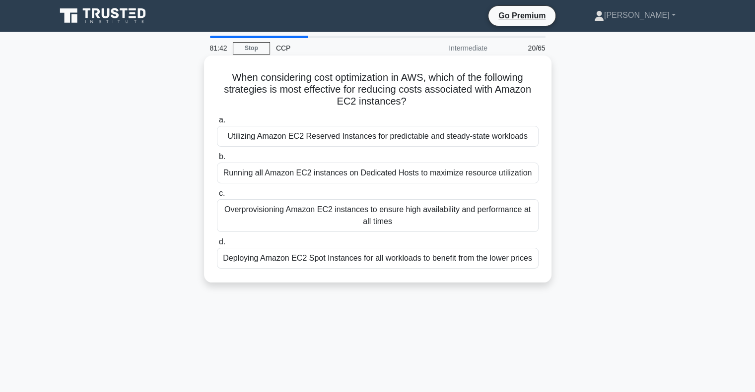
click at [413, 135] on div "Utilizing Amazon EC2 Reserved Instances for predictable and steady-state worklo…" at bounding box center [377, 136] width 321 height 21
click at [217, 124] on input "a. Utilizing Amazon EC2 Reserved Instances for predictable and steady-state wor…" at bounding box center [217, 120] width 0 height 6
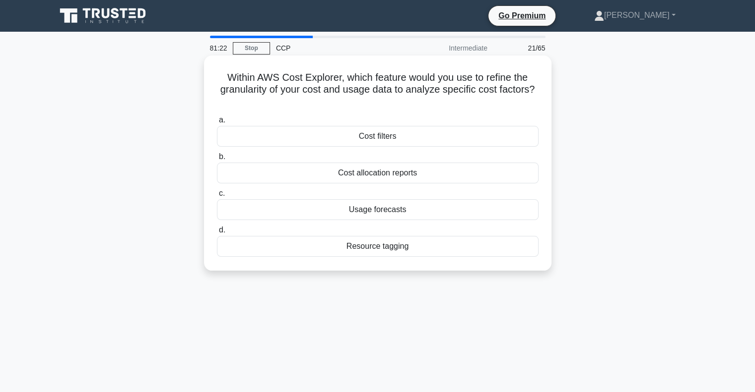
click at [433, 138] on div "Cost filters" at bounding box center [377, 136] width 321 height 21
click at [217, 124] on input "a. Cost filters" at bounding box center [217, 120] width 0 height 6
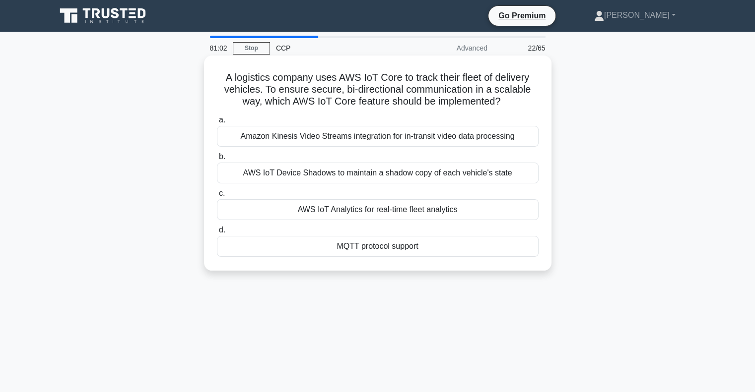
click at [416, 248] on div "MQTT protocol support" at bounding box center [377, 246] width 321 height 21
click at [217, 234] on input "d. MQTT protocol support" at bounding box center [217, 230] width 0 height 6
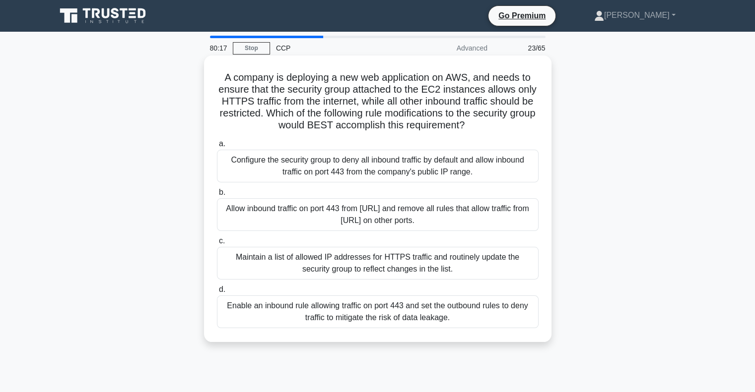
click at [452, 267] on div "Maintain a list of allowed IP addresses for HTTPS traffic and routinely update …" at bounding box center [377, 263] width 321 height 33
click at [217, 245] on input "c. Maintain a list of allowed IP addresses for HTTPS traffic and routinely upda…" at bounding box center [217, 241] width 0 height 6
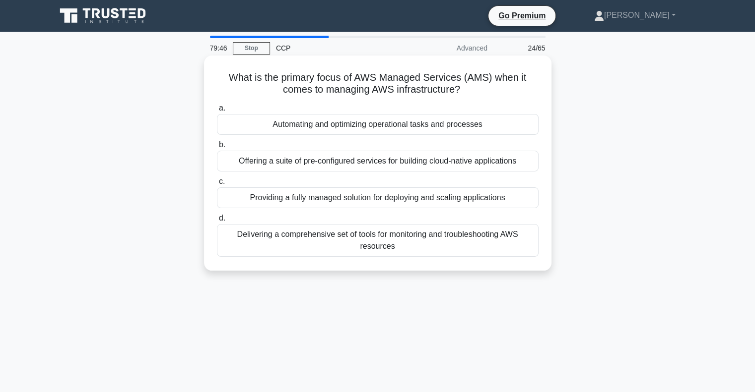
click at [448, 200] on div "Providing a fully managed solution for deploying and scaling applications" at bounding box center [377, 198] width 321 height 21
click at [217, 185] on input "c. Providing a fully managed solution for deploying and scaling applications" at bounding box center [217, 182] width 0 height 6
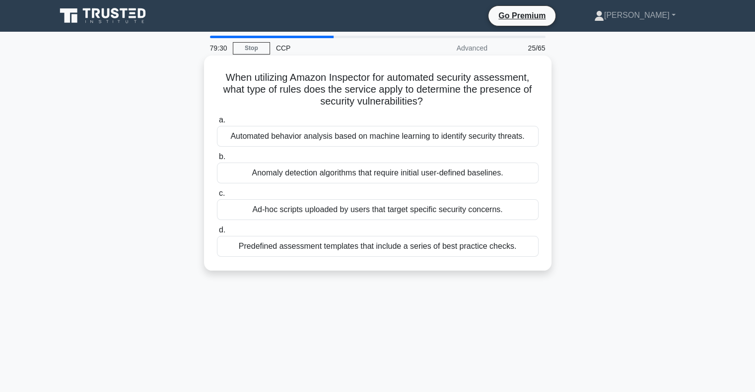
click at [432, 136] on div "Automated behavior analysis based on machine learning to identify security thre…" at bounding box center [377, 136] width 321 height 21
click at [217, 124] on input "a. Automated behavior analysis based on machine learning to identify security t…" at bounding box center [217, 120] width 0 height 6
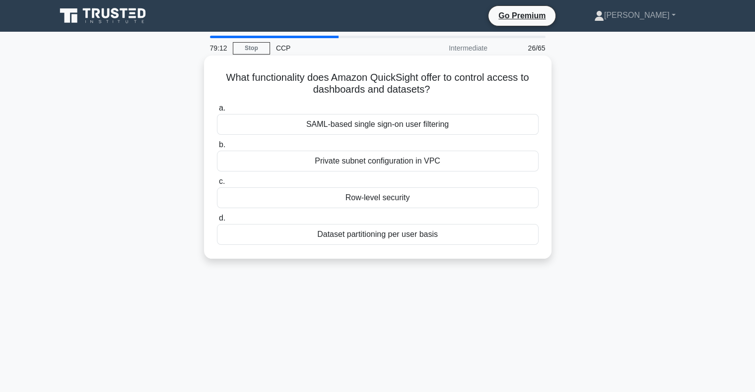
click at [407, 236] on div "Dataset partitioning per user basis" at bounding box center [377, 234] width 321 height 21
click at [217, 222] on input "d. Dataset partitioning per user basis" at bounding box center [217, 218] width 0 height 6
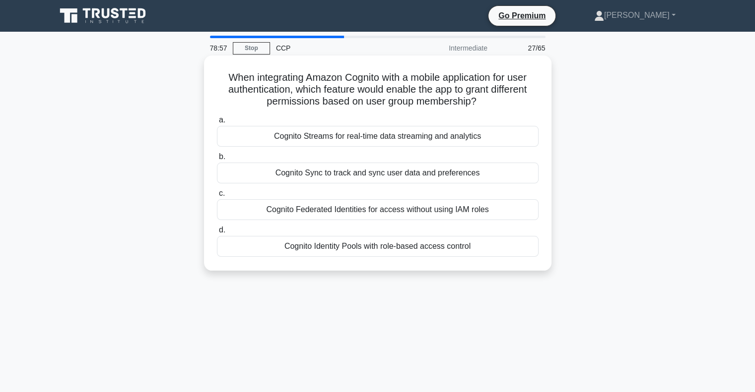
click at [414, 248] on div "Cognito Identity Pools with role-based access control" at bounding box center [377, 246] width 321 height 21
click at [217, 234] on input "d. Cognito Identity Pools with role-based access control" at bounding box center [217, 230] width 0 height 6
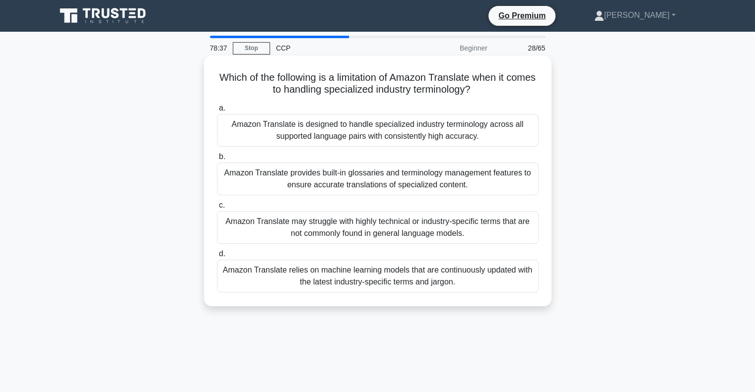
click at [414, 276] on div "Amazon Translate relies on machine learning models that are continuously update…" at bounding box center [377, 276] width 321 height 33
click at [217, 257] on input "d. Amazon Translate relies on machine learning models that are continuously upd…" at bounding box center [217, 254] width 0 height 6
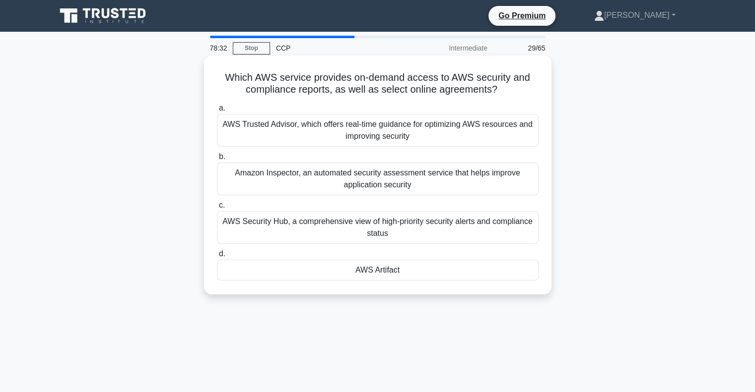
click at [419, 270] on div "AWS Artifact" at bounding box center [377, 270] width 321 height 21
click at [217, 257] on input "d. AWS Artifact" at bounding box center [217, 254] width 0 height 6
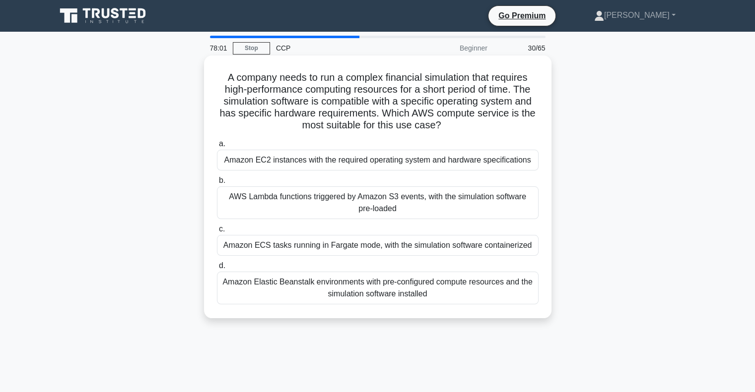
click at [389, 163] on div "Amazon EC2 instances with the required operating system and hardware specificat…" at bounding box center [377, 160] width 321 height 21
click at [217, 147] on input "a. Amazon EC2 instances with the required operating system and hardware specifi…" at bounding box center [217, 144] width 0 height 6
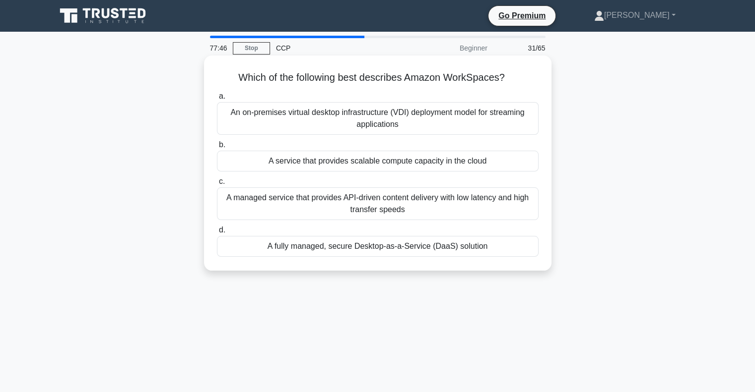
click at [447, 246] on div "A fully managed, secure Desktop-as-a-Service (DaaS) solution" at bounding box center [377, 246] width 321 height 21
click at [217, 234] on input "d. A fully managed, secure Desktop-as-a-Service (DaaS) solution" at bounding box center [217, 230] width 0 height 6
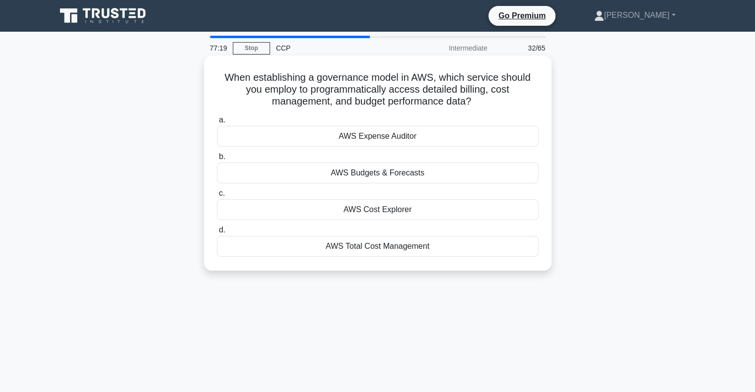
click at [414, 206] on div "AWS Cost Explorer" at bounding box center [377, 209] width 321 height 21
click at [217, 197] on input "c. AWS Cost Explorer" at bounding box center [217, 194] width 0 height 6
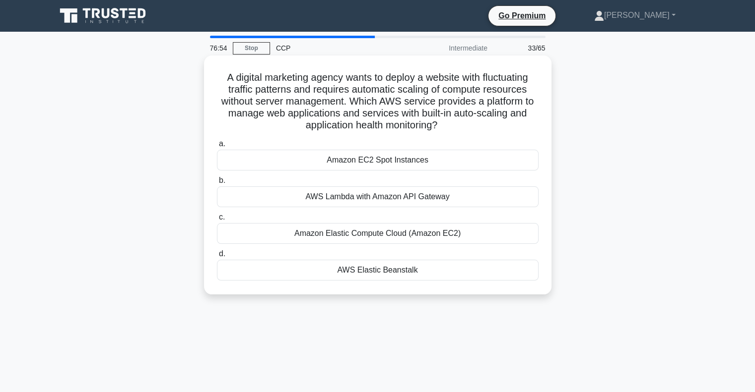
click at [413, 271] on div "AWS Elastic Beanstalk" at bounding box center [377, 270] width 321 height 21
click at [217, 257] on input "d. AWS Elastic Beanstalk" at bounding box center [217, 254] width 0 height 6
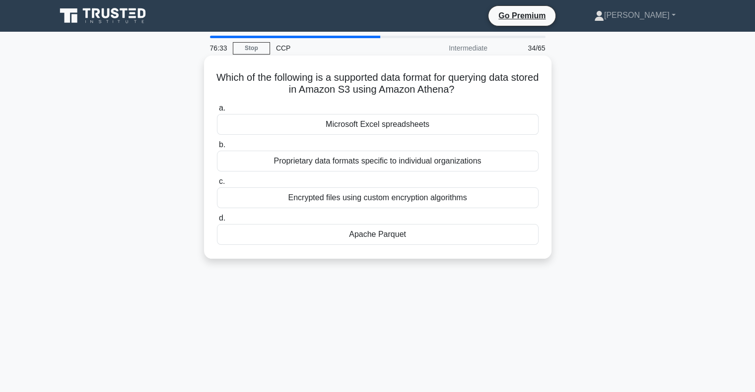
click at [417, 237] on div "Apache Parquet" at bounding box center [377, 234] width 321 height 21
click at [217, 222] on input "d. Apache Parquet" at bounding box center [217, 218] width 0 height 6
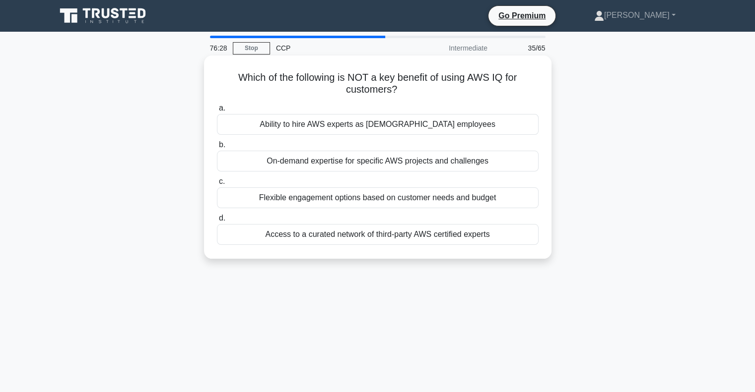
click at [432, 125] on div "Ability to hire AWS experts as full-time employees" at bounding box center [377, 124] width 321 height 21
click at [217, 112] on input "a. Ability to hire AWS experts as full-time employees" at bounding box center [217, 108] width 0 height 6
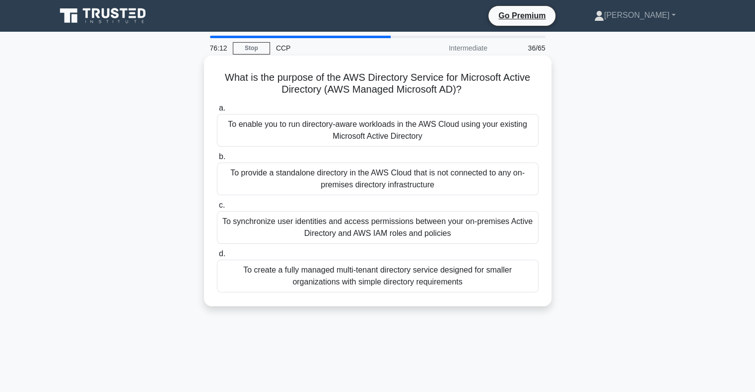
click at [489, 131] on div "To enable you to run directory-aware workloads in the AWS Cloud using your exis…" at bounding box center [377, 130] width 321 height 33
click at [217, 112] on input "a. To enable you to run directory-aware workloads in the AWS Cloud using your e…" at bounding box center [217, 108] width 0 height 6
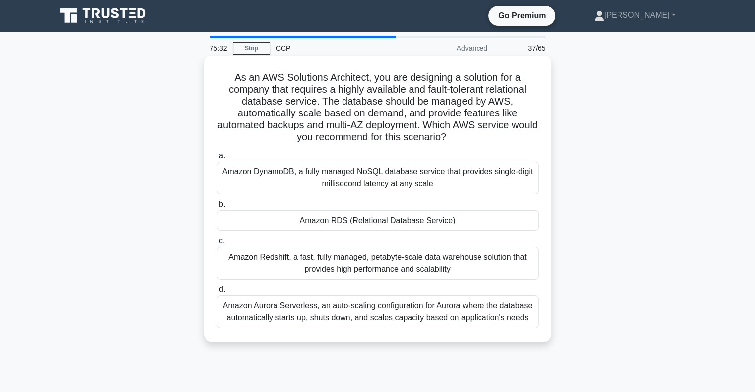
click at [296, 224] on div "Amazon RDS (Relational Database Service)" at bounding box center [377, 220] width 321 height 21
click at [217, 208] on input "b. Amazon RDS (Relational Database Service)" at bounding box center [217, 204] width 0 height 6
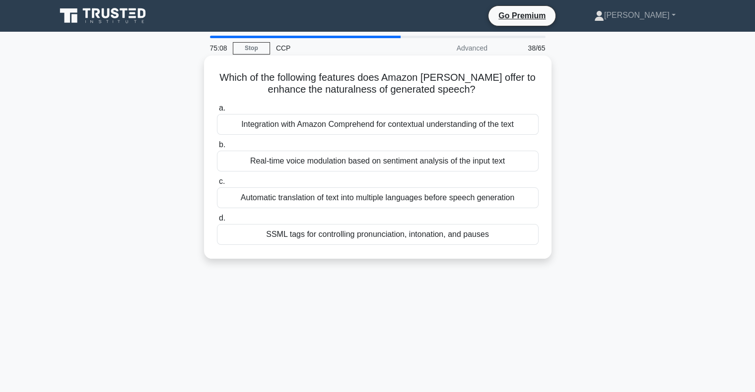
click at [494, 162] on div "Real-time voice modulation based on sentiment analysis of the input text" at bounding box center [377, 161] width 321 height 21
click at [217, 148] on input "b. Real-time voice modulation based on sentiment analysis of the input text" at bounding box center [217, 145] width 0 height 6
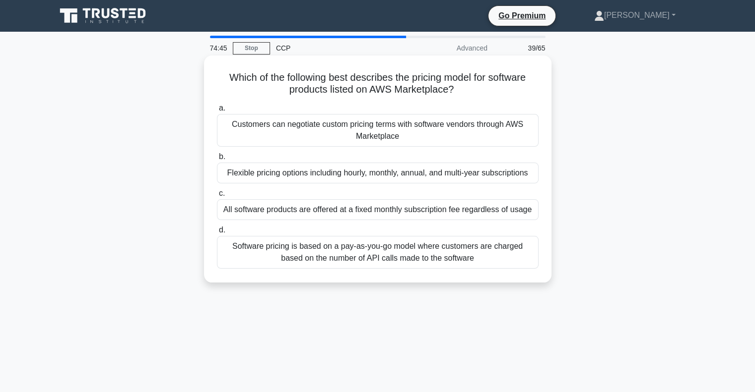
click at [401, 257] on div "Software pricing is based on a pay-as-you-go model where customers are charged …" at bounding box center [377, 252] width 321 height 33
click at [217, 234] on input "d. Software pricing is based on a pay-as-you-go model where customers are charg…" at bounding box center [217, 230] width 0 height 6
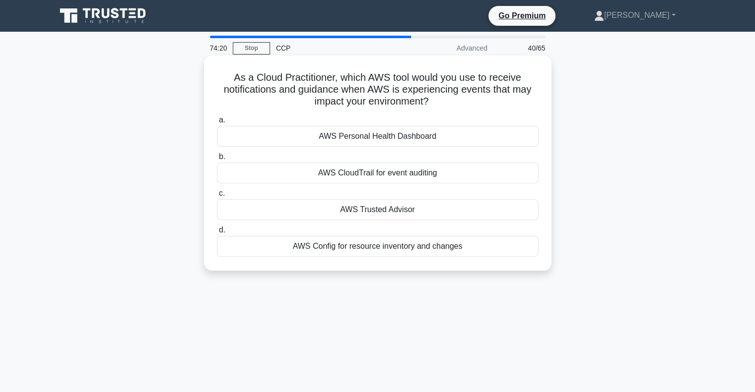
click at [419, 216] on div "AWS Trusted Advisor" at bounding box center [377, 209] width 321 height 21
click at [217, 197] on input "c. AWS Trusted Advisor" at bounding box center [217, 194] width 0 height 6
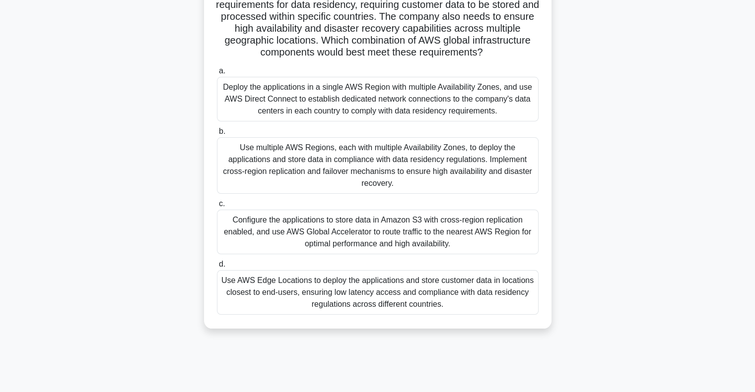
scroll to position [50, 0]
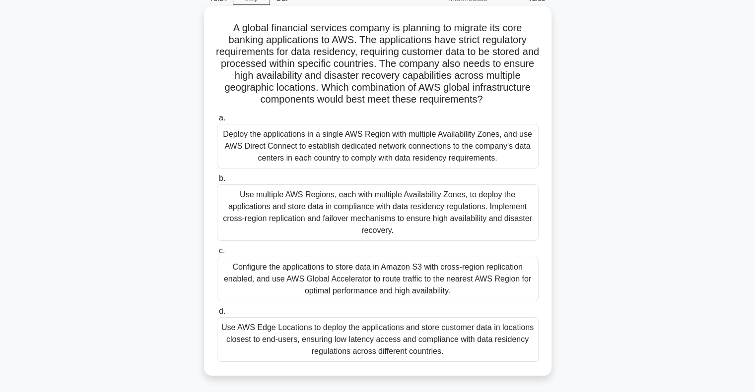
click at [491, 208] on div "Use multiple AWS Regions, each with multiple Availability Zones, to deploy the …" at bounding box center [377, 213] width 321 height 57
click at [217, 182] on input "b. Use multiple AWS Regions, each with multiple Availability Zones, to deploy t…" at bounding box center [217, 179] width 0 height 6
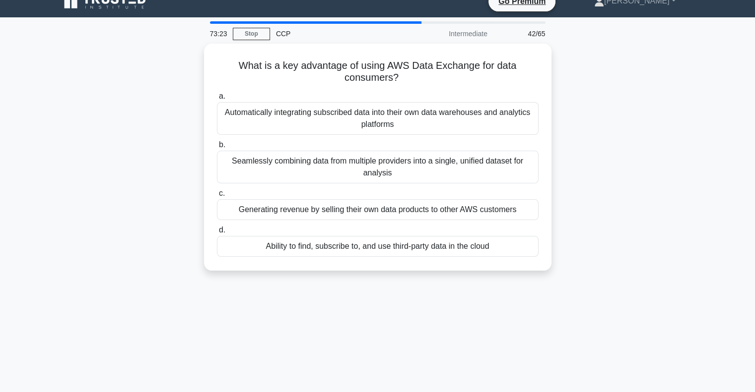
scroll to position [0, 0]
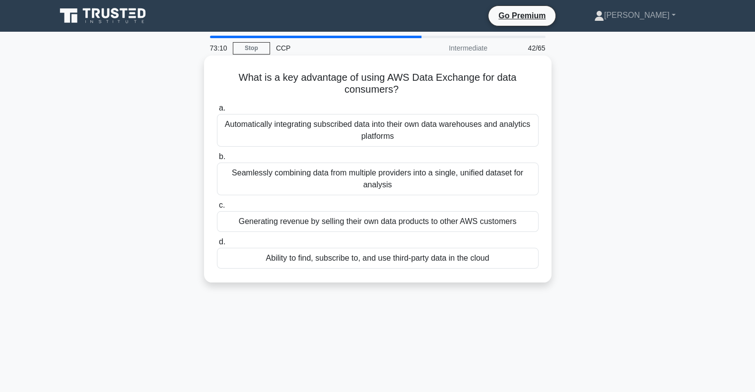
click at [389, 258] on div "Ability to find, subscribe to, and use third-party data in the cloud" at bounding box center [377, 258] width 321 height 21
click at [217, 246] on input "d. Ability to find, subscribe to, and use third-party data in the cloud" at bounding box center [217, 242] width 0 height 6
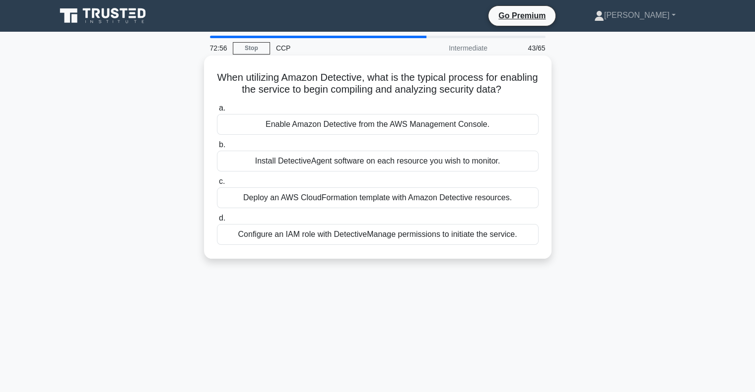
click at [472, 134] on div "Enable Amazon Detective from the AWS Management Console." at bounding box center [377, 124] width 321 height 21
click at [217, 112] on input "a. Enable Amazon Detective from the AWS Management Console." at bounding box center [217, 108] width 0 height 6
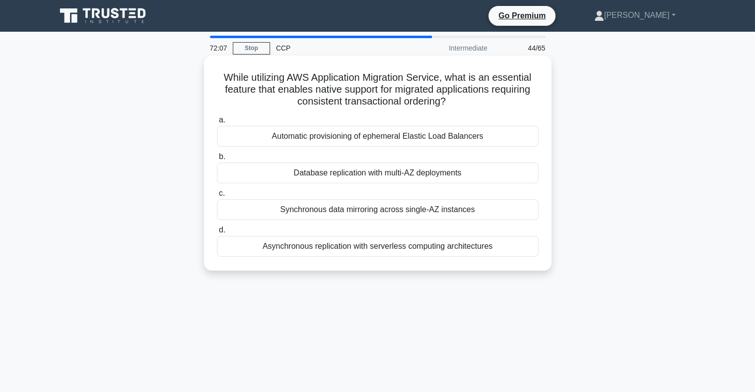
click at [385, 171] on div "Database replication with multi-AZ deployments" at bounding box center [377, 173] width 321 height 21
click at [217, 160] on input "b. Database replication with multi-AZ deployments" at bounding box center [217, 157] width 0 height 6
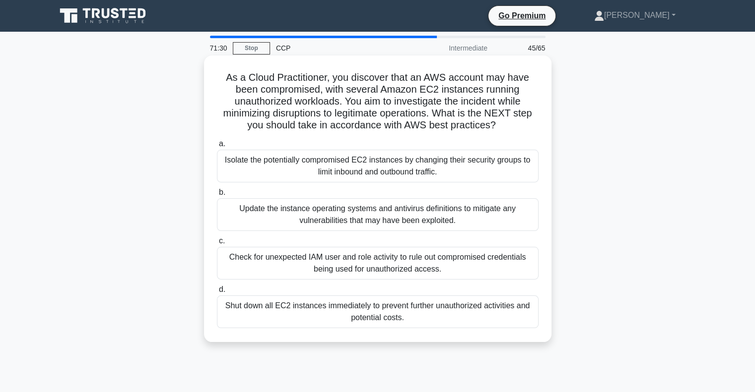
click at [475, 208] on div "Update the instance operating systems and antivirus definitions to mitigate any…" at bounding box center [377, 214] width 321 height 33
click at [217, 196] on input "b. Update the instance operating systems and antivirus definitions to mitigate …" at bounding box center [217, 193] width 0 height 6
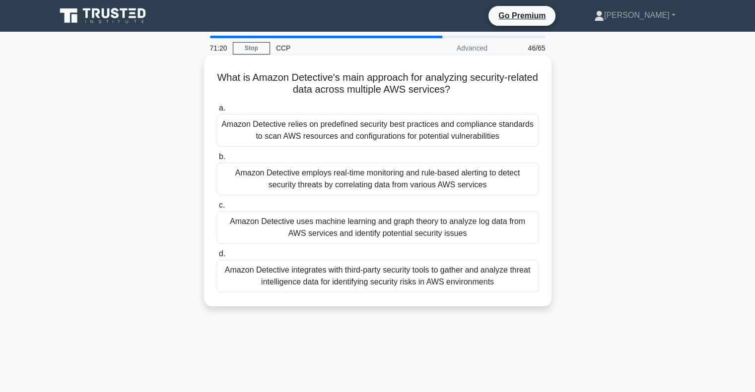
click at [481, 238] on div "Amazon Detective uses machine learning and graph theory to analyze log data fro…" at bounding box center [377, 227] width 321 height 33
click at [217, 209] on input "c. Amazon Detective uses machine learning and graph theory to analyze log data …" at bounding box center [217, 205] width 0 height 6
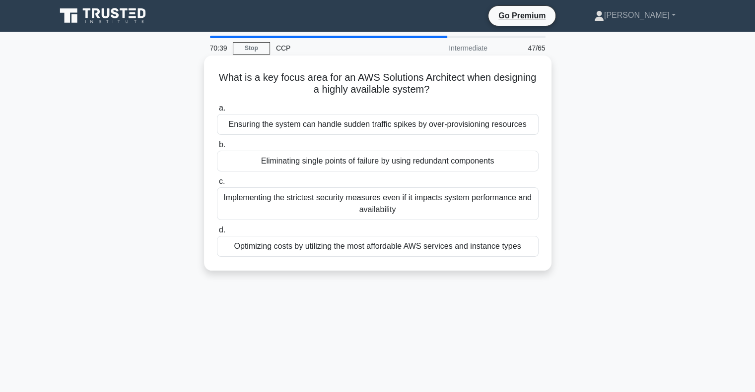
click at [397, 160] on div "Eliminating single points of failure by using redundant components" at bounding box center [377, 161] width 321 height 21
click at [217, 148] on input "b. Eliminating single points of failure by using redundant components" at bounding box center [217, 145] width 0 height 6
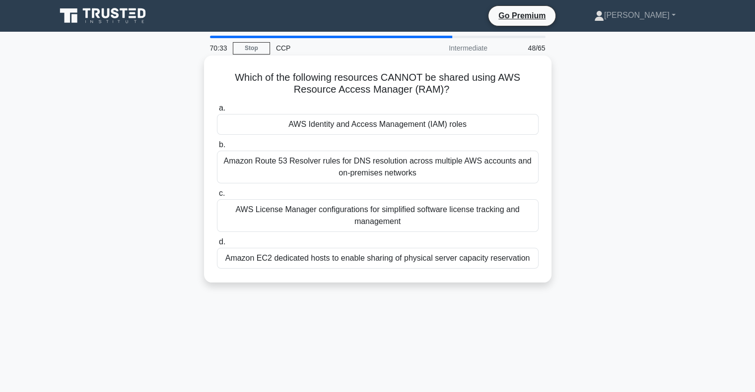
click at [409, 128] on div "AWS Identity and Access Management (IAM) roles" at bounding box center [377, 124] width 321 height 21
click at [217, 112] on input "a. AWS Identity and Access Management (IAM) roles" at bounding box center [217, 108] width 0 height 6
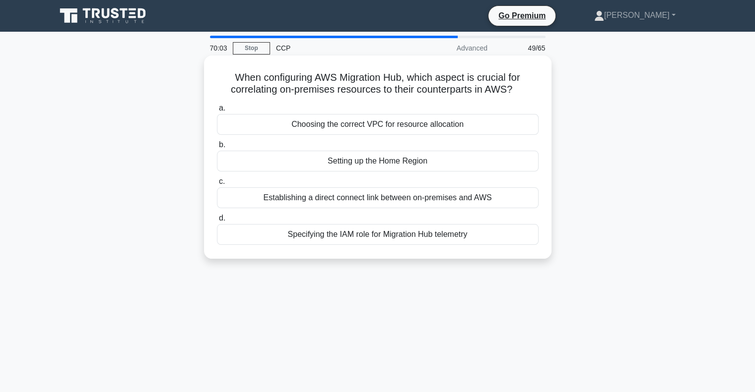
click at [425, 163] on div "Setting up the Home Region" at bounding box center [377, 161] width 321 height 21
click at [217, 148] on input "b. Setting up the Home Region" at bounding box center [217, 145] width 0 height 6
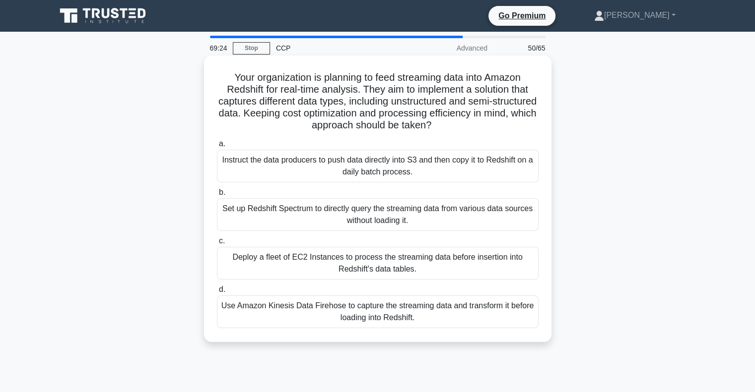
click at [491, 304] on div "Use Amazon Kinesis Data Firehose to capture the streaming data and transform it…" at bounding box center [377, 312] width 321 height 33
click at [217, 293] on input "d. Use Amazon Kinesis Data Firehose to capture the streaming data and transform…" at bounding box center [217, 290] width 0 height 6
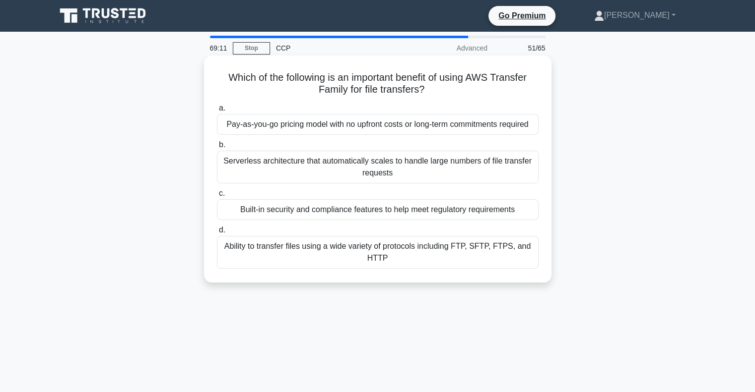
click at [361, 252] on div "Ability to transfer files using a wide variety of protocols including FTP, SFTP…" at bounding box center [377, 252] width 321 height 33
click at [217, 234] on input "d. Ability to transfer files using a wide variety of protocols including FTP, S…" at bounding box center [217, 230] width 0 height 6
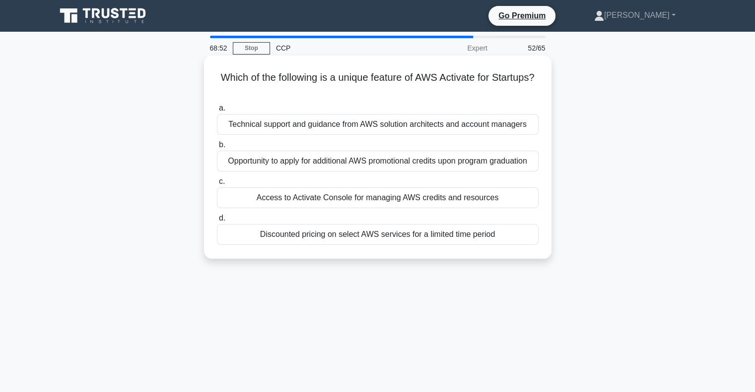
click at [434, 127] on div "Technical support and guidance from AWS solution architects and account managers" at bounding box center [377, 124] width 321 height 21
click at [217, 112] on input "a. Technical support and guidance from AWS solution architects and account mana…" at bounding box center [217, 108] width 0 height 6
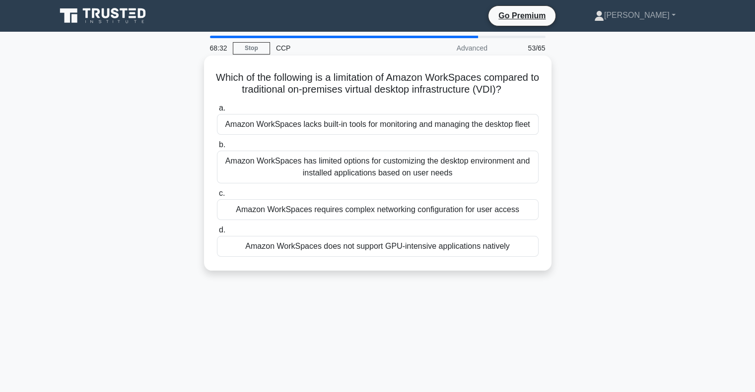
click at [397, 245] on div "Amazon WorkSpaces does not support GPU-intensive applications natively" at bounding box center [377, 246] width 321 height 21
click at [217, 234] on input "d. Amazon WorkSpaces does not support GPU-intensive applications natively" at bounding box center [217, 230] width 0 height 6
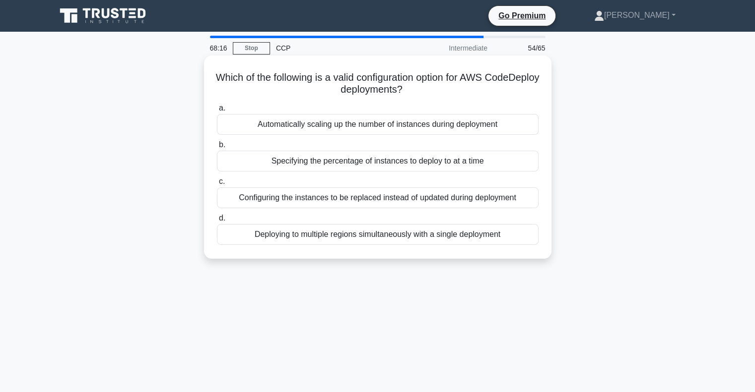
click at [356, 238] on div "Deploying to multiple regions simultaneously with a single deployment" at bounding box center [377, 234] width 321 height 21
click at [217, 222] on input "d. Deploying to multiple regions simultaneously with a single deployment" at bounding box center [217, 218] width 0 height 6
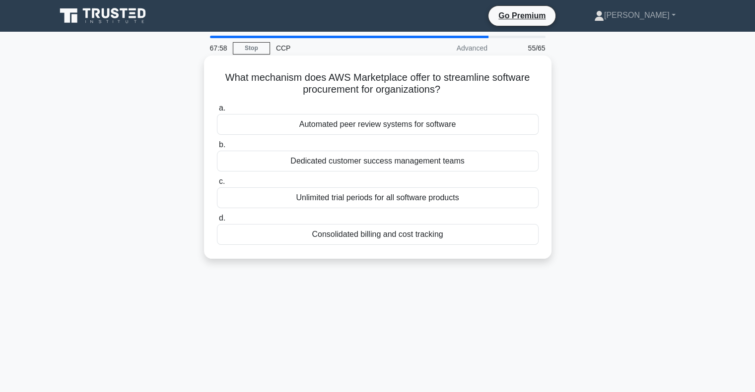
click at [420, 129] on div "Automated peer review systems for software" at bounding box center [377, 124] width 321 height 21
click at [217, 112] on input "a. Automated peer review systems for software" at bounding box center [217, 108] width 0 height 6
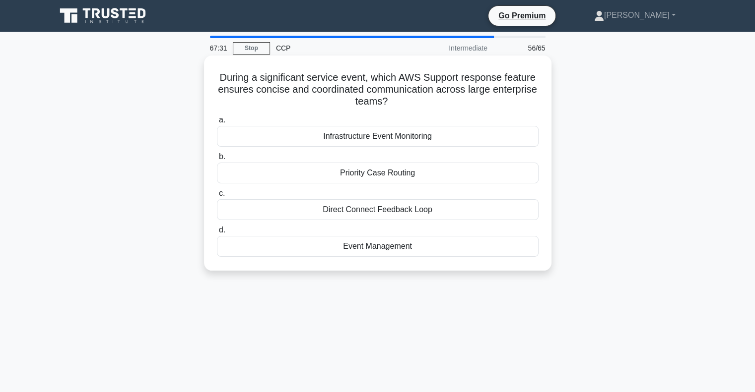
click at [397, 244] on div "Event Management" at bounding box center [377, 246] width 321 height 21
click at [217, 234] on input "d. Event Management" at bounding box center [217, 230] width 0 height 6
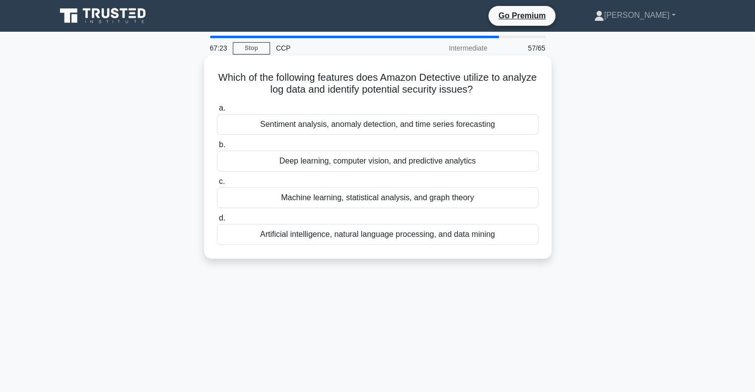
click at [395, 199] on div "Machine learning, statistical analysis, and graph theory" at bounding box center [377, 198] width 321 height 21
click at [217, 185] on input "c. Machine learning, statistical analysis, and graph theory" at bounding box center [217, 182] width 0 height 6
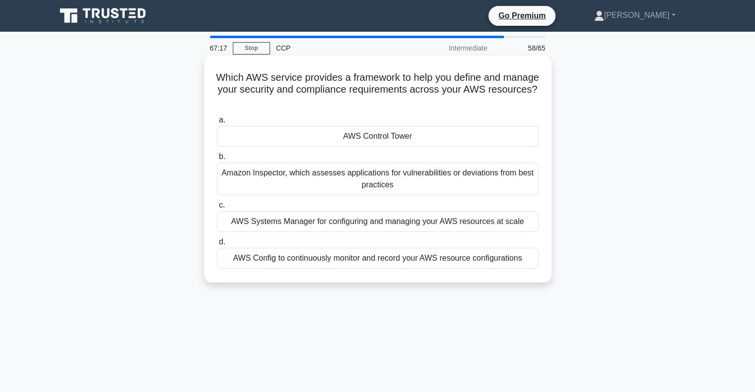
click at [427, 135] on div "AWS Control Tower" at bounding box center [377, 136] width 321 height 21
click at [217, 124] on input "a. AWS Control Tower" at bounding box center [217, 120] width 0 height 6
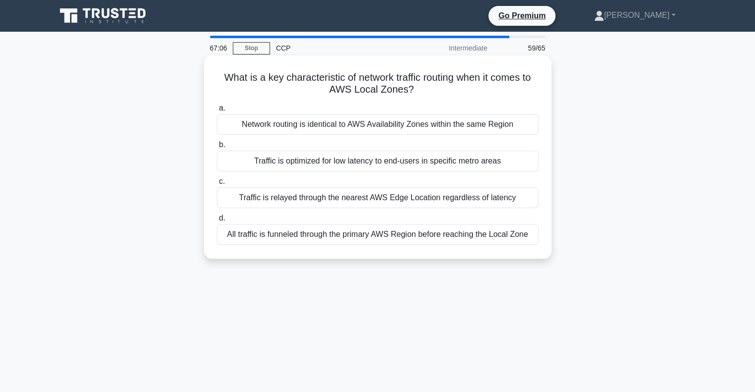
click at [381, 161] on div "Traffic is optimized for low latency to end-users in specific metro areas" at bounding box center [377, 161] width 321 height 21
click at [217, 148] on input "b. Traffic is optimized for low latency to end-users in specific metro areas" at bounding box center [217, 145] width 0 height 6
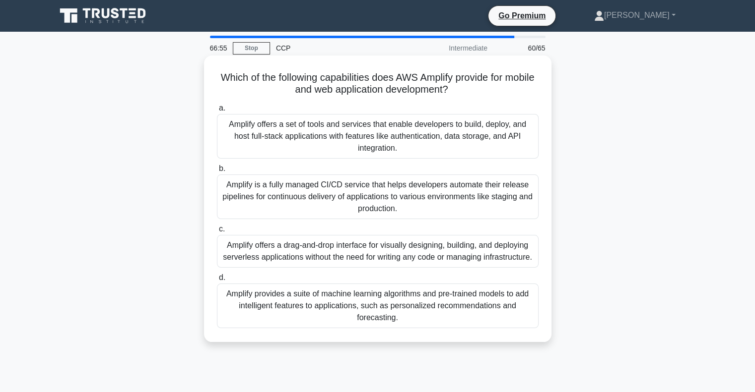
click at [403, 193] on div "Amplify is a fully managed CI/CD service that helps developers automate their r…" at bounding box center [377, 197] width 321 height 45
click at [217, 172] on input "b. Amplify is a fully managed CI/CD service that helps developers automate thei…" at bounding box center [217, 169] width 0 height 6
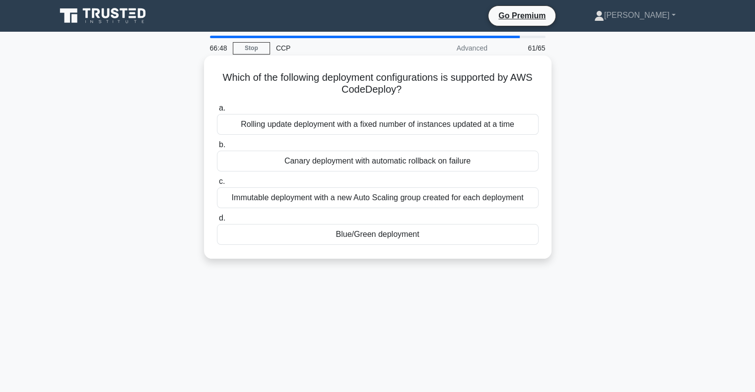
click at [431, 236] on div "Blue/Green deployment" at bounding box center [377, 234] width 321 height 21
click at [217, 222] on input "d. Blue/Green deployment" at bounding box center [217, 218] width 0 height 6
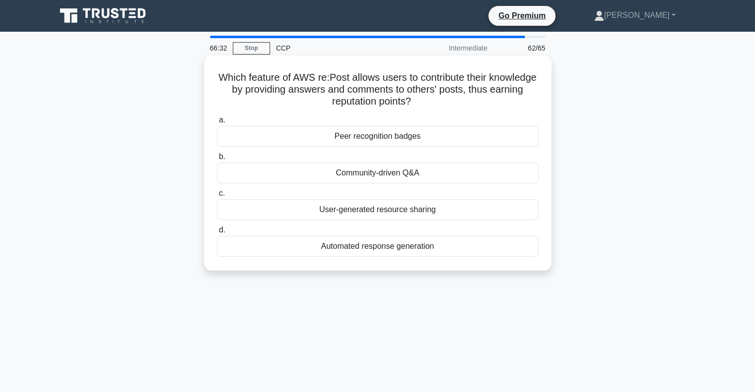
click at [431, 178] on div "Community-driven Q&A" at bounding box center [377, 173] width 321 height 21
click at [217, 160] on input "b. Community-driven Q&A" at bounding box center [217, 157] width 0 height 6
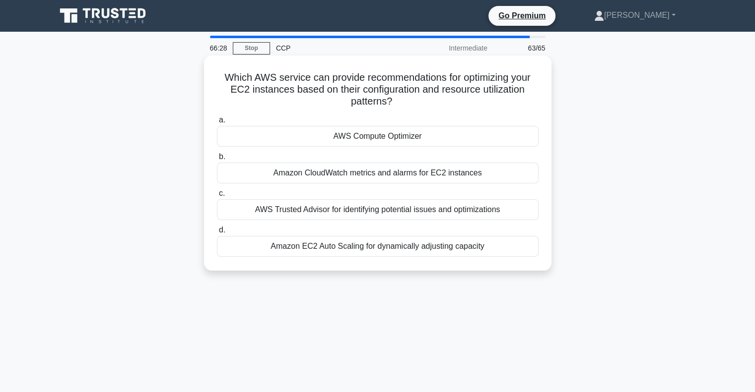
click at [413, 140] on div "AWS Compute Optimizer" at bounding box center [377, 136] width 321 height 21
click at [217, 124] on input "a. AWS Compute Optimizer" at bounding box center [217, 120] width 0 height 6
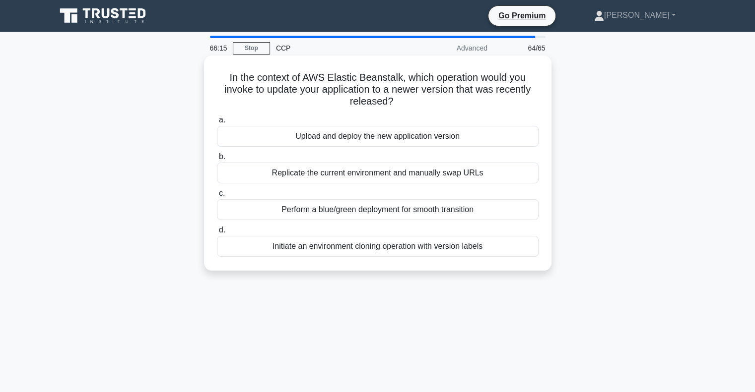
click at [407, 210] on div "Perform a blue/green deployment for smooth transition" at bounding box center [377, 209] width 321 height 21
click at [217, 197] on input "c. Perform a blue/green deployment for smooth transition" at bounding box center [217, 194] width 0 height 6
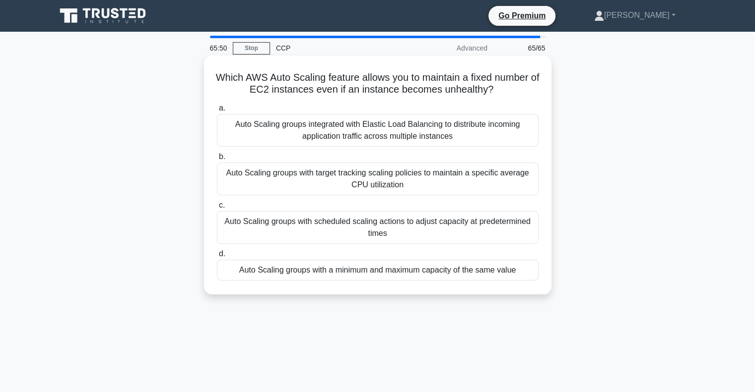
click at [410, 275] on div "Auto Scaling groups with a minimum and maximum capacity of the same value" at bounding box center [377, 270] width 321 height 21
click at [217, 257] on input "d. Auto Scaling groups with a minimum and maximum capacity of the same value" at bounding box center [217, 254] width 0 height 6
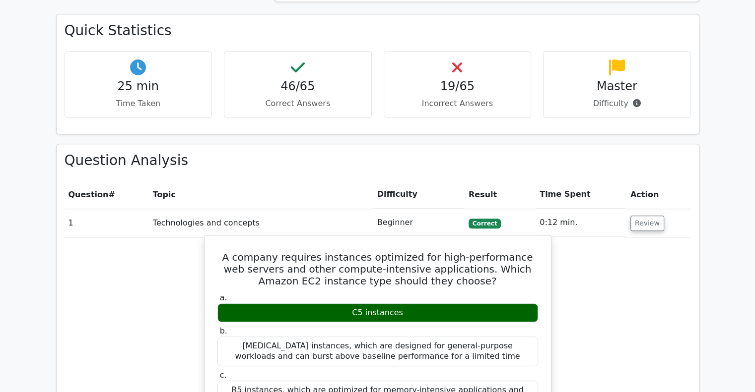
scroll to position [992, 0]
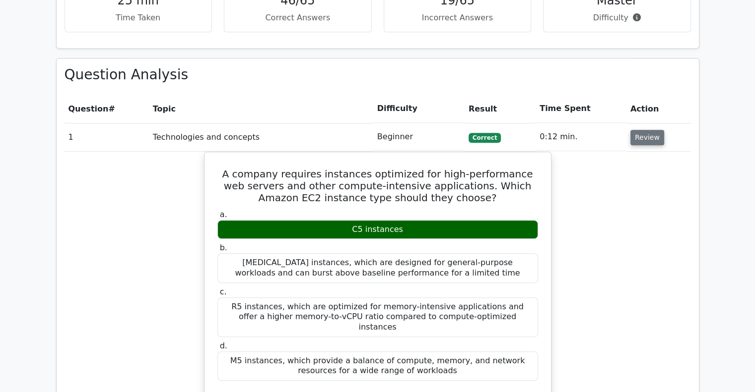
click at [634, 130] on button "Review" at bounding box center [647, 137] width 34 height 15
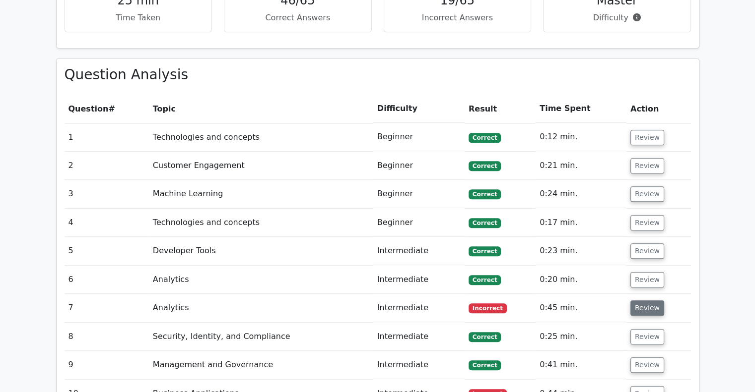
click at [641, 301] on button "Review" at bounding box center [647, 308] width 34 height 15
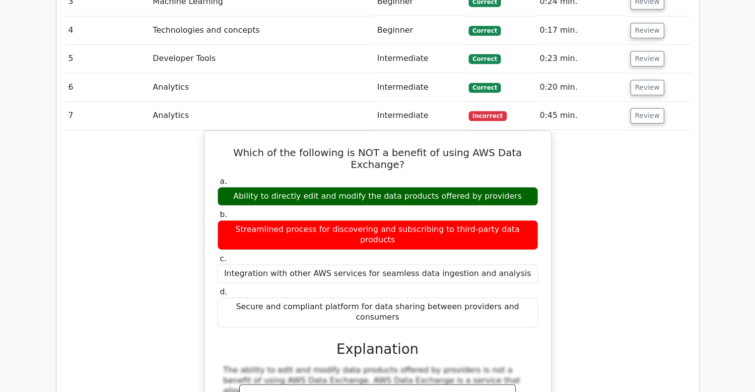
scroll to position [1191, 0]
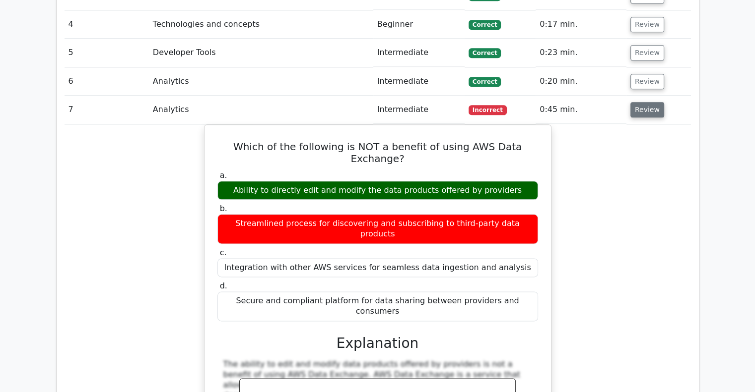
click at [642, 102] on button "Review" at bounding box center [647, 109] width 34 height 15
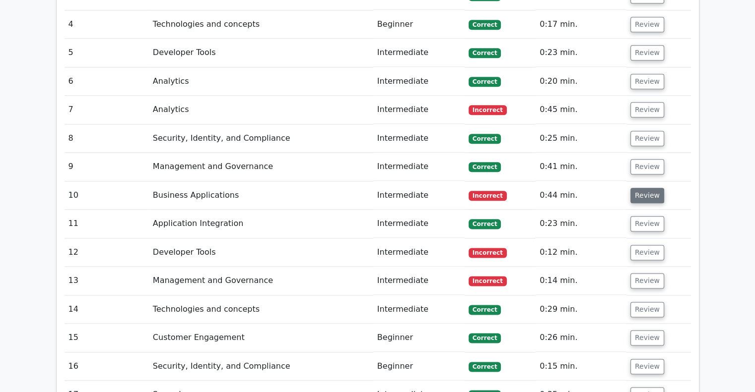
click at [647, 188] on button "Review" at bounding box center [647, 195] width 34 height 15
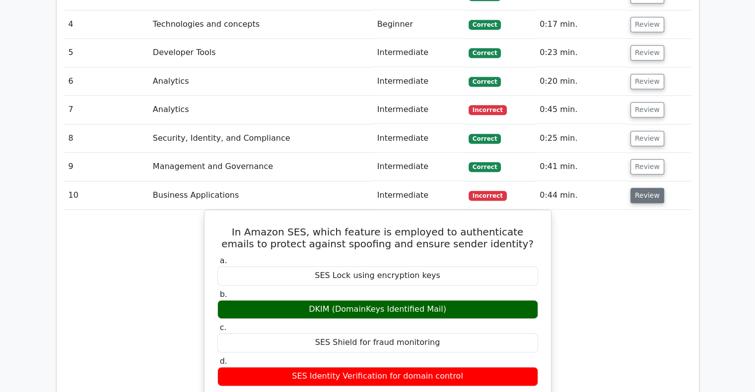
click at [648, 188] on button "Review" at bounding box center [647, 195] width 34 height 15
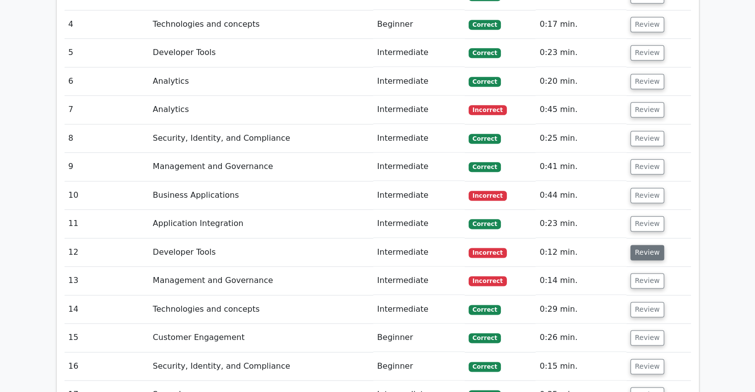
click at [643, 245] on button "Review" at bounding box center [647, 252] width 34 height 15
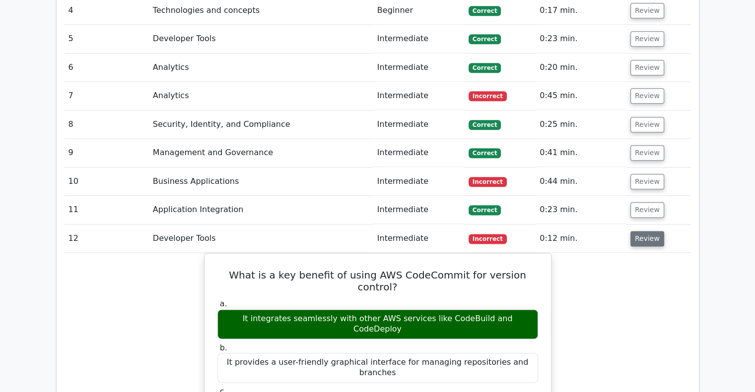
scroll to position [1240, 0]
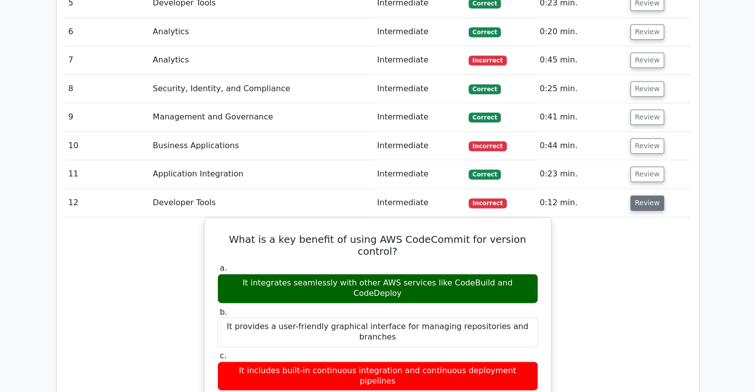
click at [649, 195] on button "Review" at bounding box center [647, 202] width 34 height 15
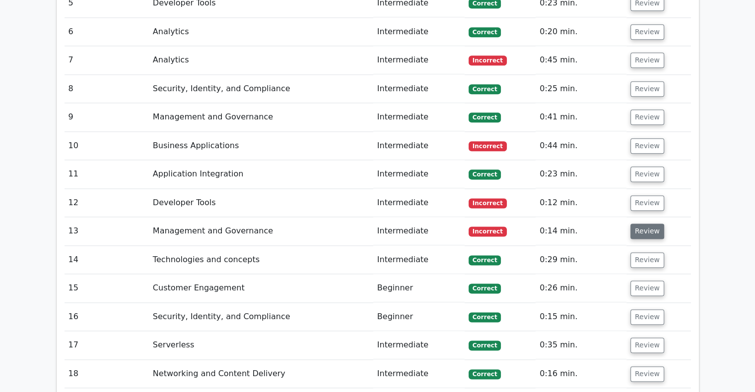
click at [645, 224] on button "Review" at bounding box center [647, 231] width 34 height 15
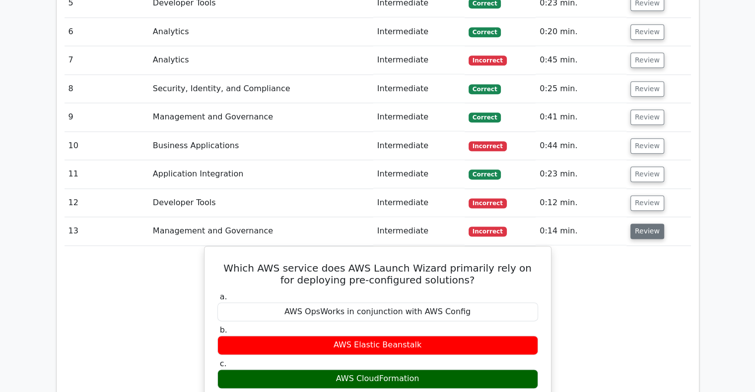
click at [645, 224] on button "Review" at bounding box center [647, 231] width 34 height 15
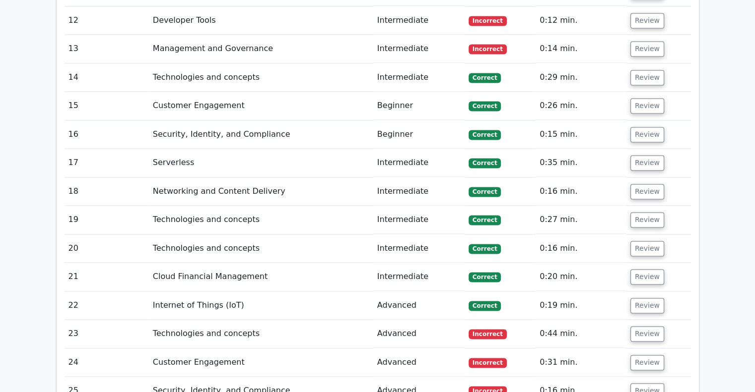
scroll to position [1488, 0]
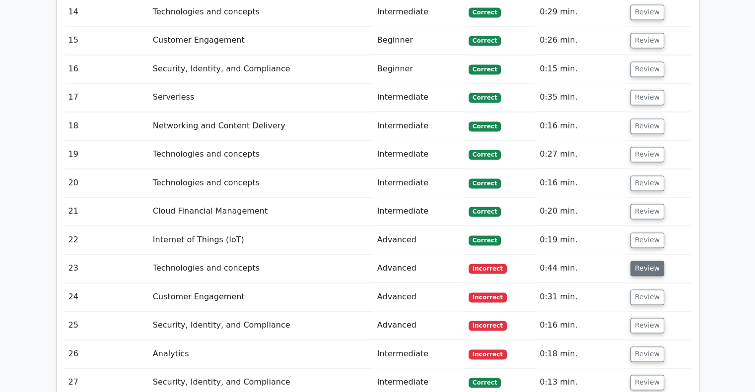
click at [647, 261] on button "Review" at bounding box center [647, 268] width 34 height 15
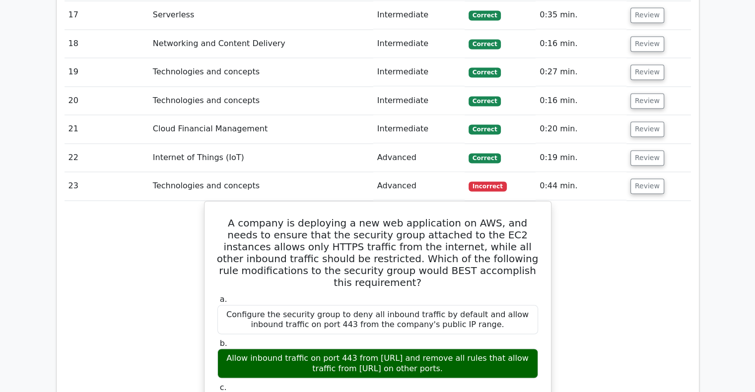
scroll to position [1588, 0]
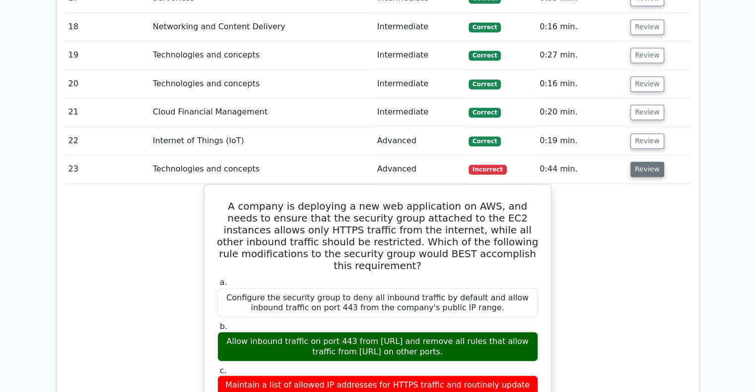
click at [638, 162] on button "Review" at bounding box center [647, 169] width 34 height 15
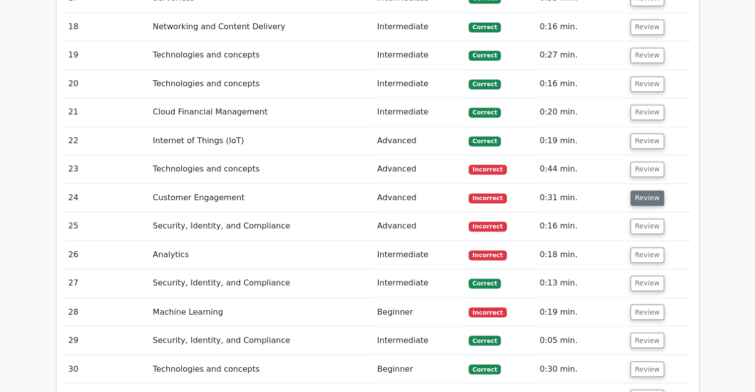
click at [646, 191] on button "Review" at bounding box center [647, 198] width 34 height 15
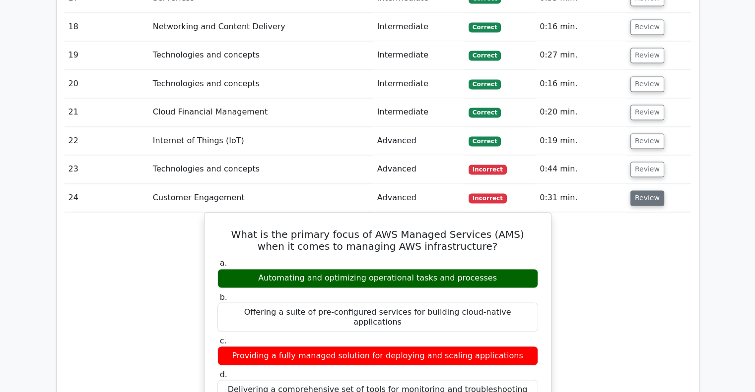
click at [646, 191] on button "Review" at bounding box center [647, 198] width 34 height 15
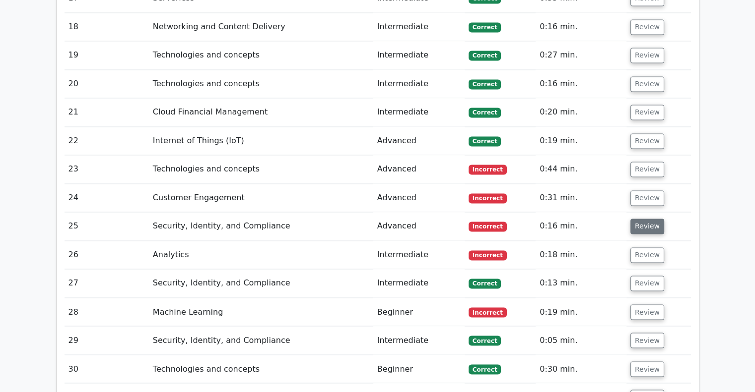
click at [645, 219] on button "Review" at bounding box center [647, 226] width 34 height 15
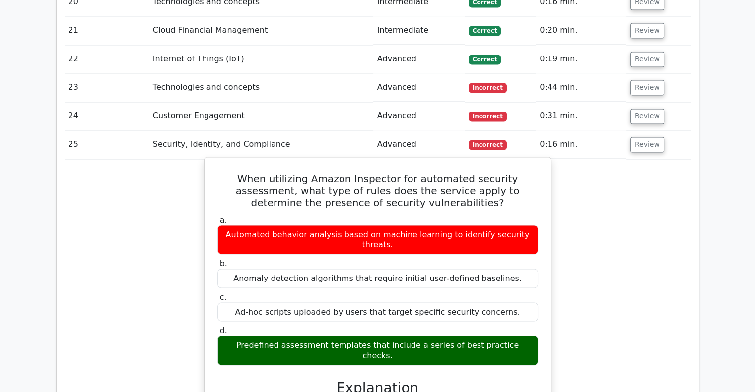
scroll to position [1687, 0]
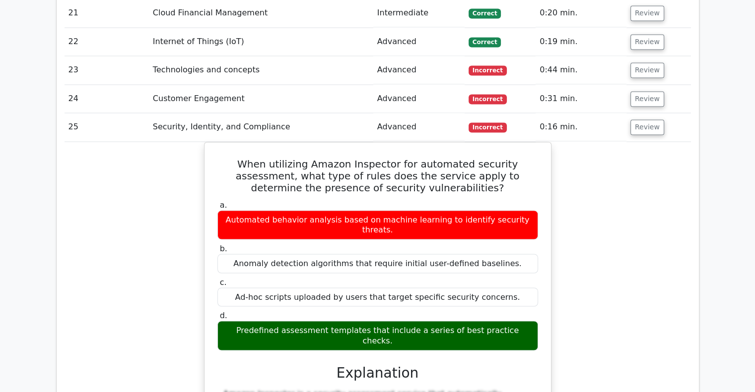
click at [657, 113] on td "Review" at bounding box center [658, 127] width 64 height 28
click at [648, 120] on button "Review" at bounding box center [647, 127] width 34 height 15
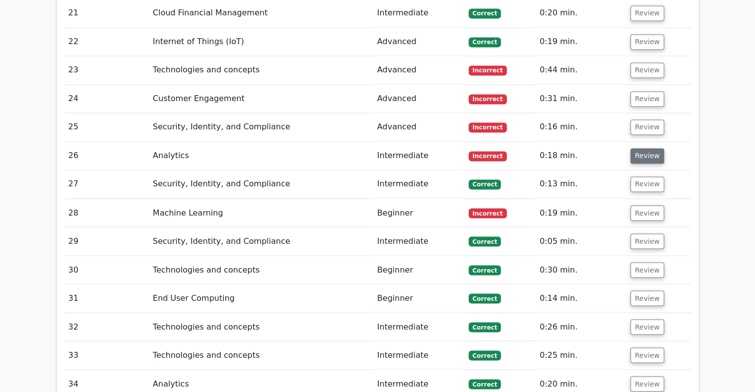
click at [649, 148] on button "Review" at bounding box center [647, 155] width 34 height 15
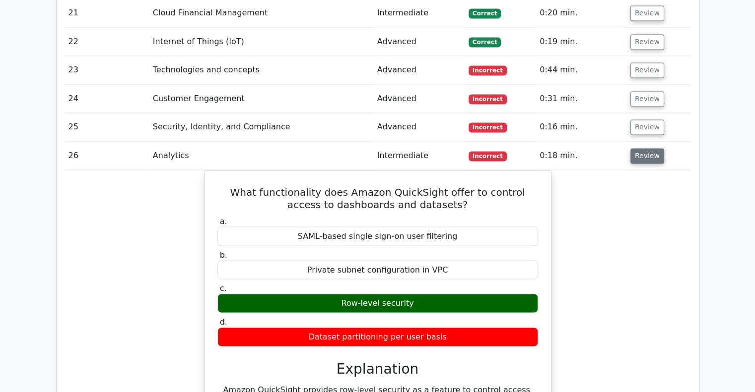
click at [649, 148] on button "Review" at bounding box center [647, 155] width 34 height 15
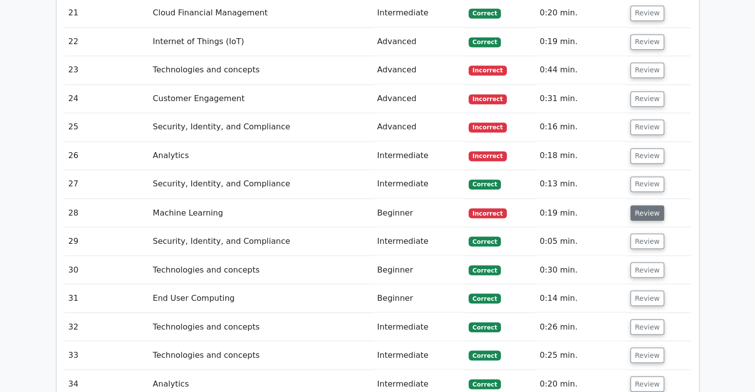
click at [633, 205] on button "Review" at bounding box center [647, 212] width 34 height 15
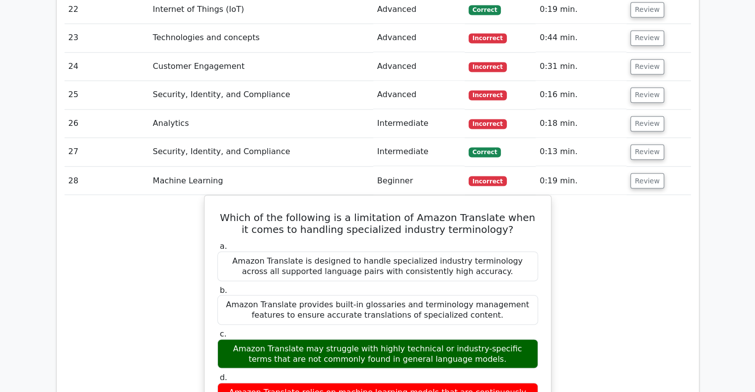
scroll to position [1736, 0]
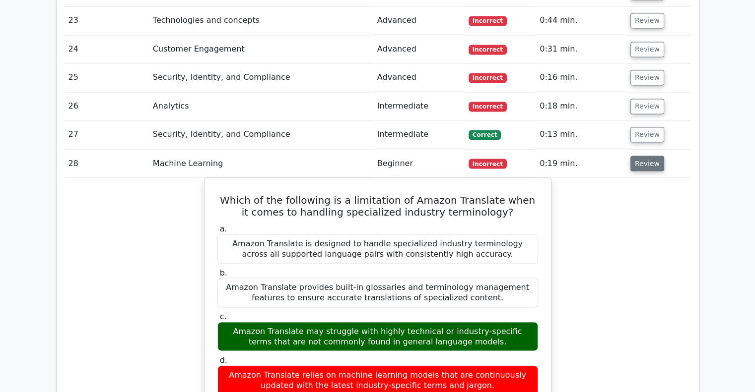
click at [643, 156] on button "Review" at bounding box center [647, 163] width 34 height 15
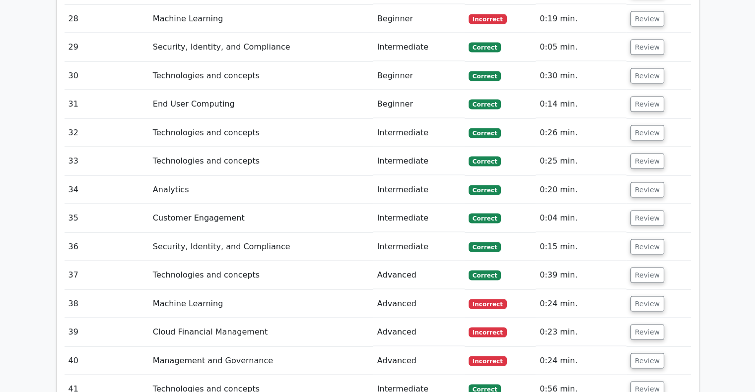
scroll to position [1935, 0]
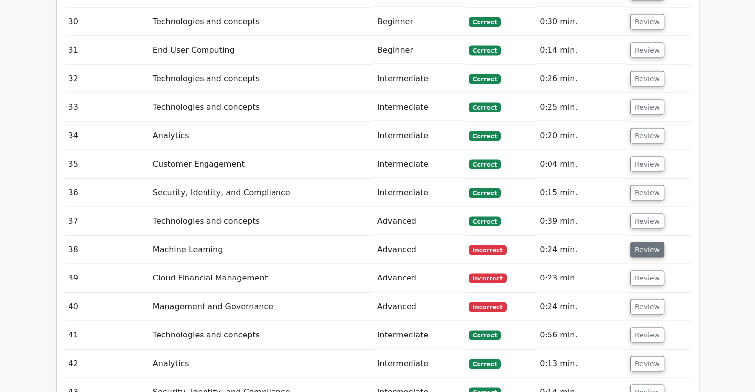
click at [633, 243] on button "Review" at bounding box center [647, 250] width 34 height 15
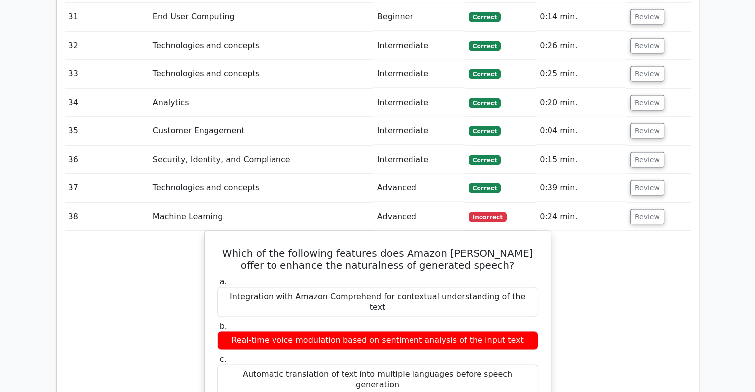
scroll to position [1984, 0]
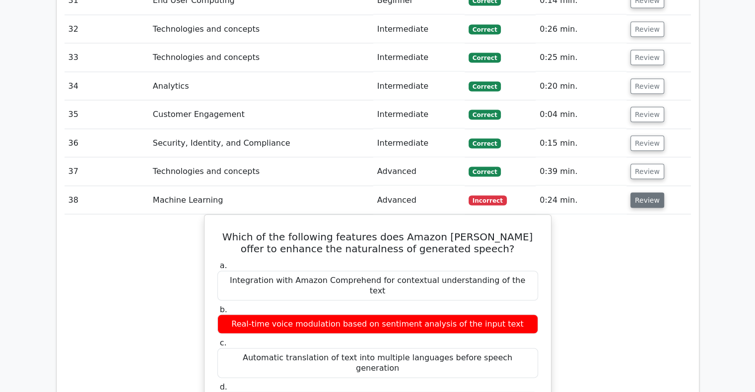
click at [650, 193] on button "Review" at bounding box center [647, 200] width 34 height 15
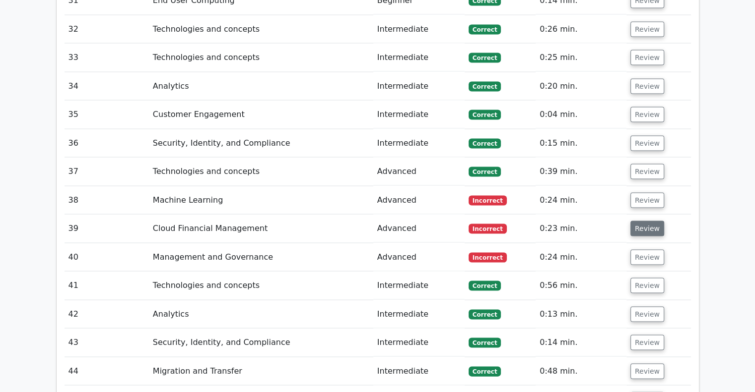
click at [646, 221] on button "Review" at bounding box center [647, 228] width 34 height 15
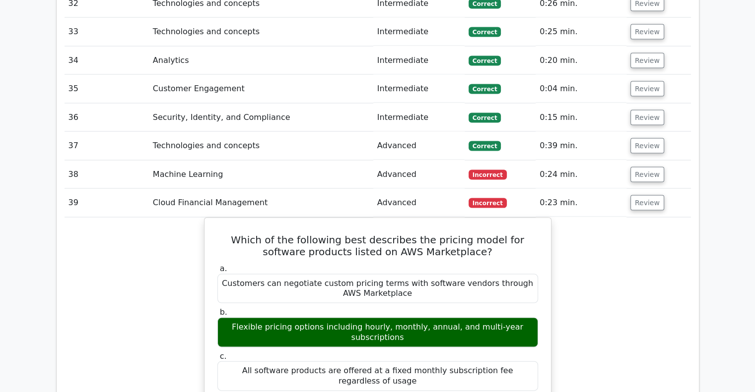
scroll to position [2034, 0]
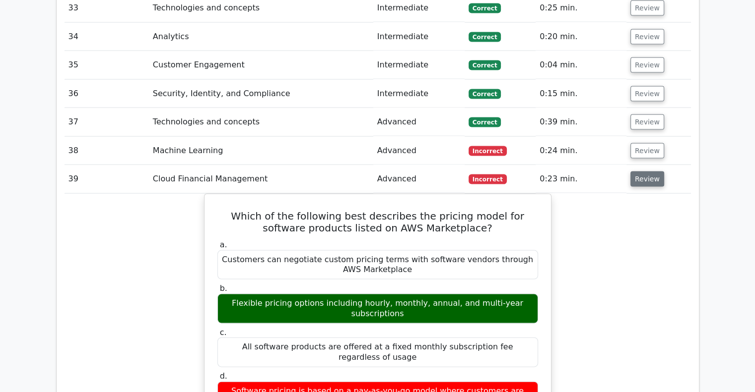
click at [643, 172] on button "Review" at bounding box center [647, 179] width 34 height 15
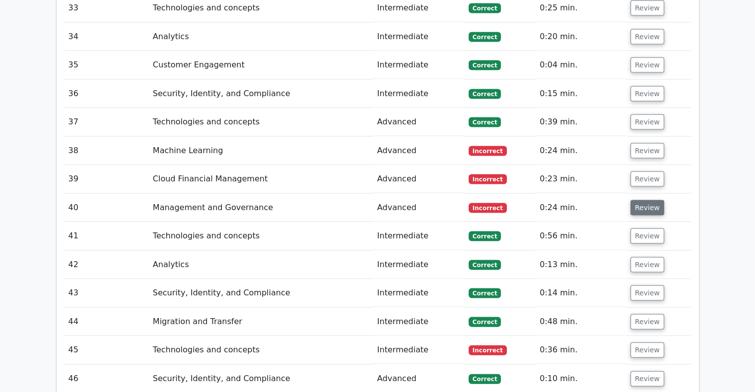
click at [646, 200] on button "Review" at bounding box center [647, 207] width 34 height 15
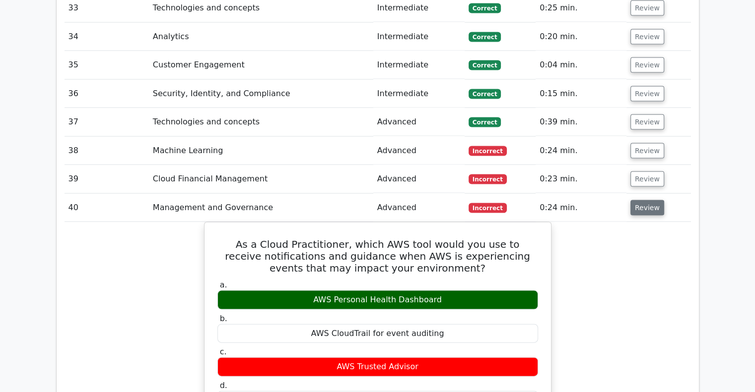
click at [646, 200] on button "Review" at bounding box center [647, 207] width 34 height 15
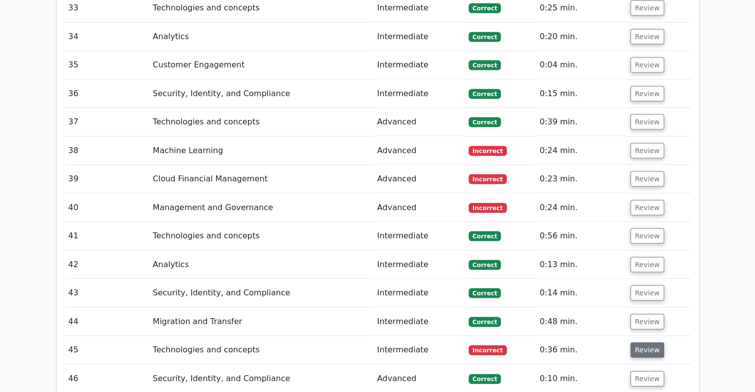
click at [639, 343] on button "Review" at bounding box center [647, 350] width 34 height 15
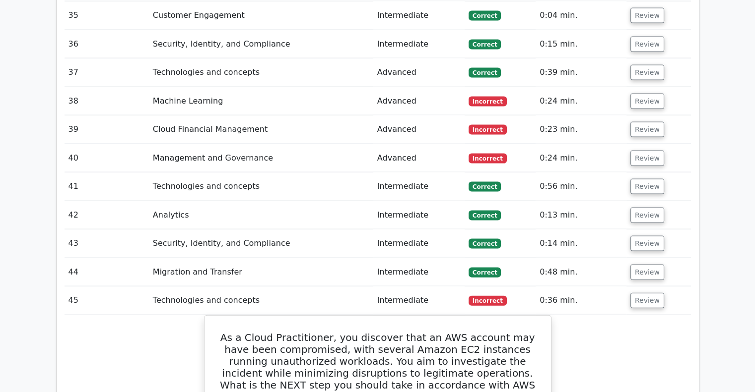
scroll to position [2183, 0]
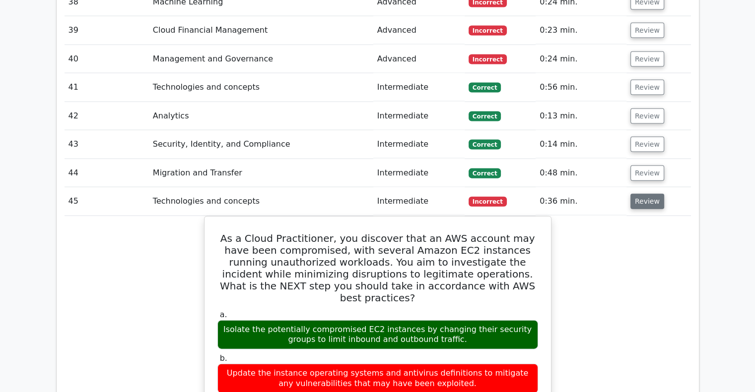
click at [645, 194] on button "Review" at bounding box center [647, 201] width 34 height 15
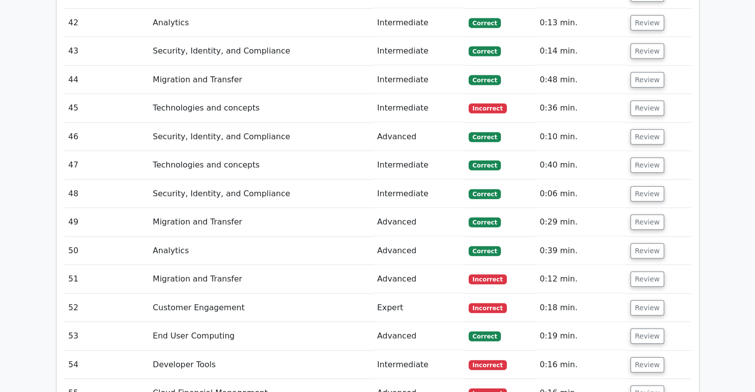
scroll to position [2282, 0]
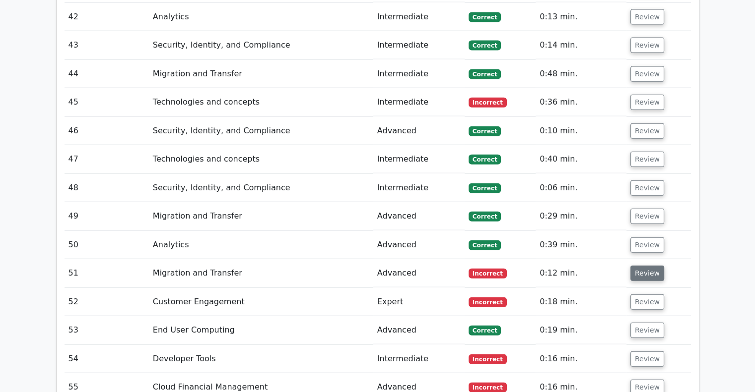
click at [651, 266] on button "Review" at bounding box center [647, 273] width 34 height 15
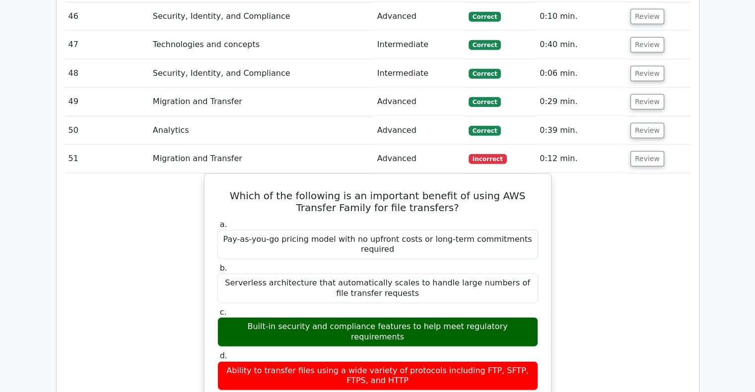
scroll to position [2381, 0]
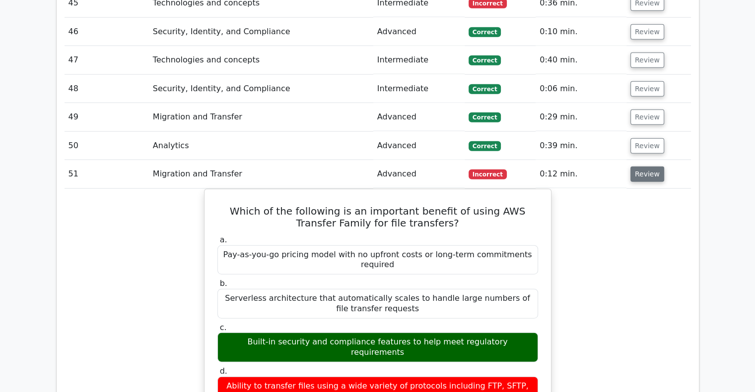
click at [642, 167] on button "Review" at bounding box center [647, 174] width 34 height 15
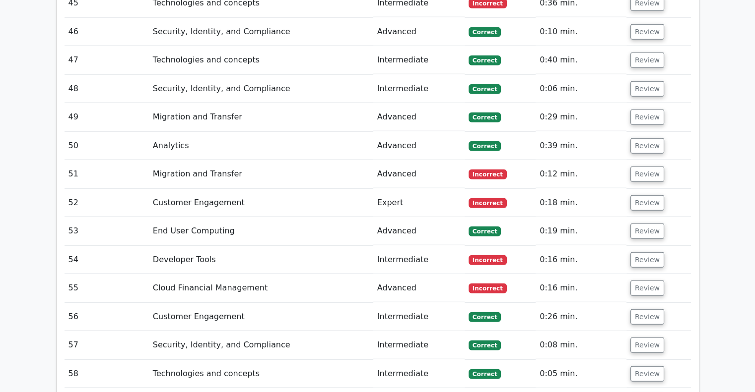
click at [649, 189] on td "Review" at bounding box center [658, 203] width 64 height 28
click at [649, 195] on button "Review" at bounding box center [647, 202] width 34 height 15
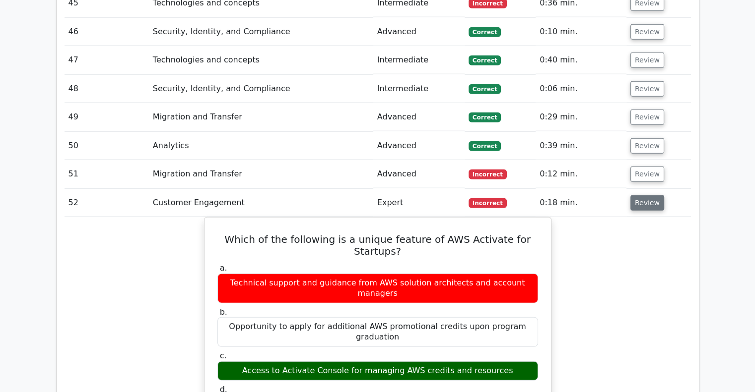
click at [649, 195] on button "Review" at bounding box center [647, 202] width 34 height 15
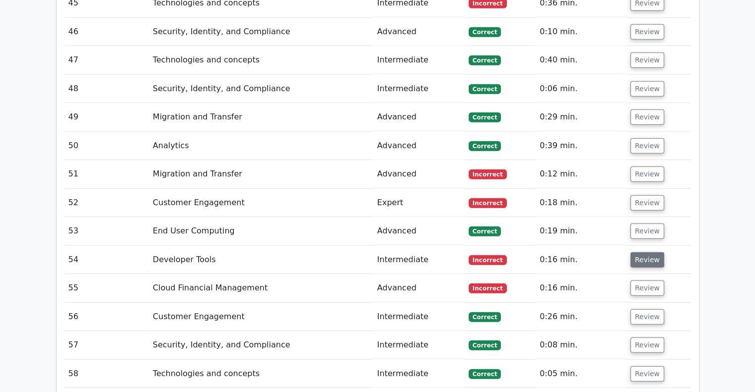
scroll to position [2431, 0]
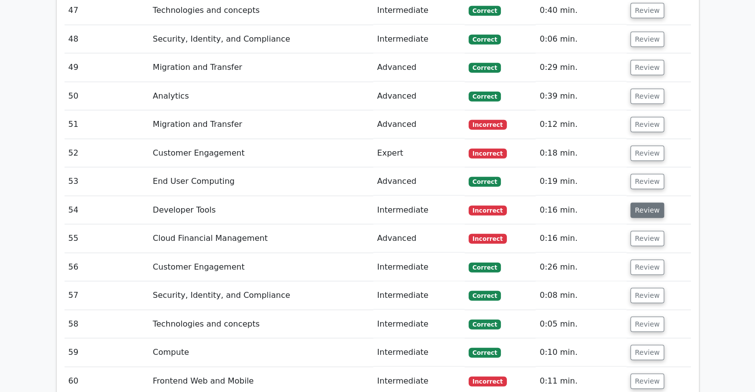
click at [646, 203] on button "Review" at bounding box center [647, 210] width 34 height 15
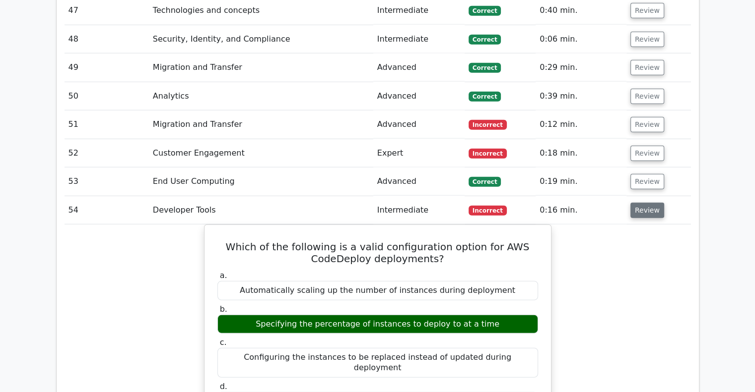
click at [643, 203] on button "Review" at bounding box center [647, 210] width 34 height 15
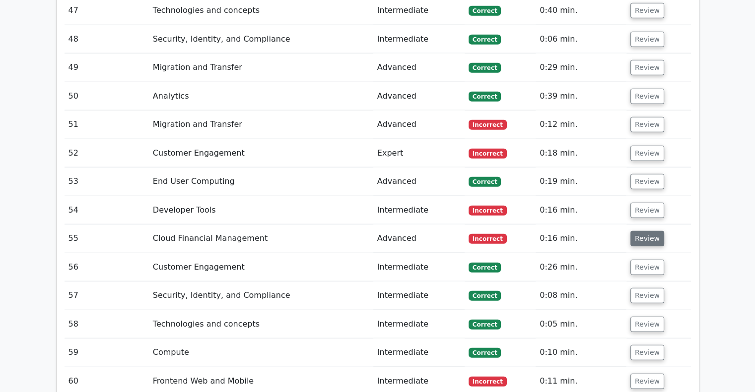
click at [647, 231] on button "Review" at bounding box center [647, 238] width 34 height 15
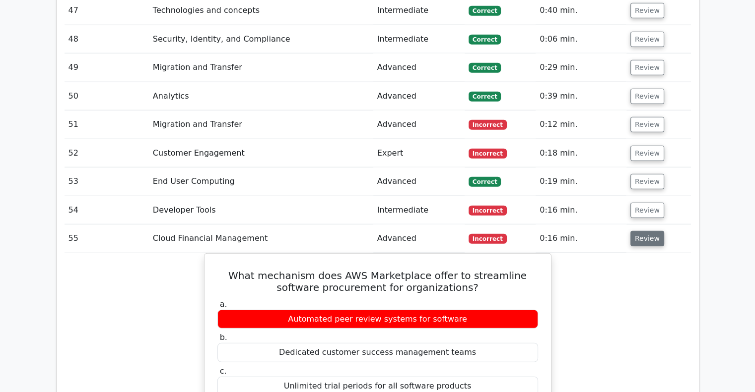
click at [647, 231] on button "Review" at bounding box center [647, 238] width 34 height 15
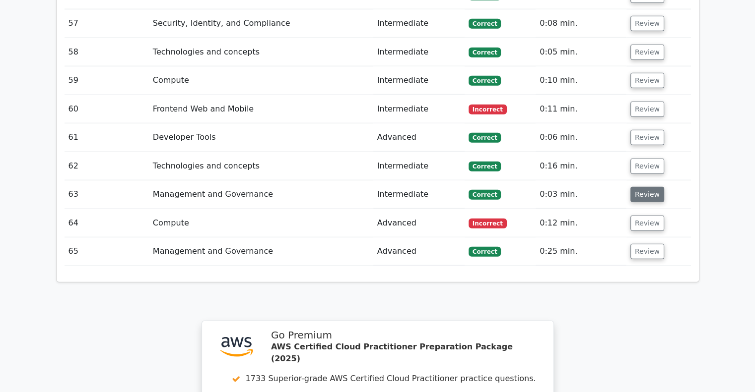
scroll to position [2778, 0]
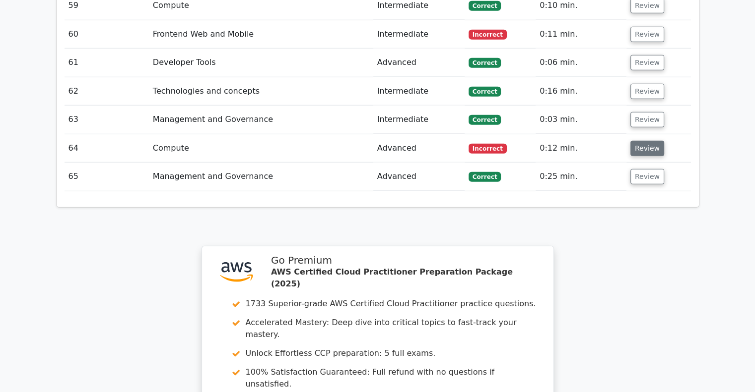
click at [649, 141] on button "Review" at bounding box center [647, 148] width 34 height 15
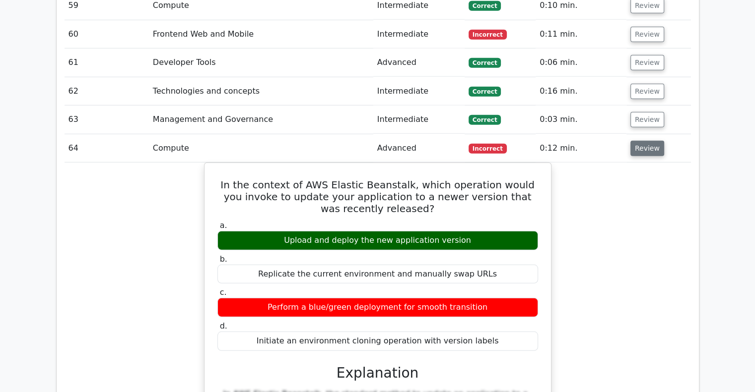
click at [649, 141] on button "Review" at bounding box center [647, 148] width 34 height 15
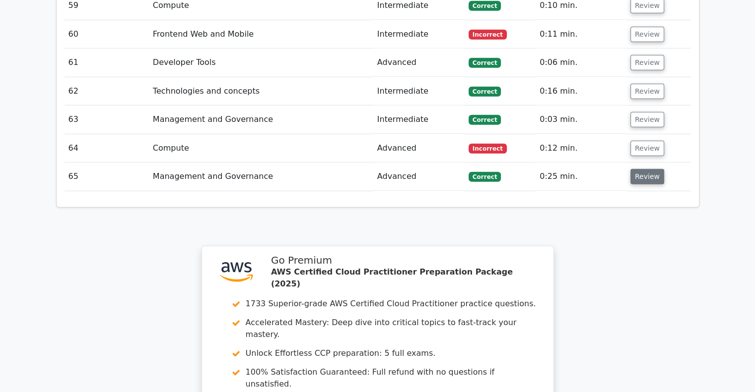
click at [647, 169] on button "Review" at bounding box center [647, 176] width 34 height 15
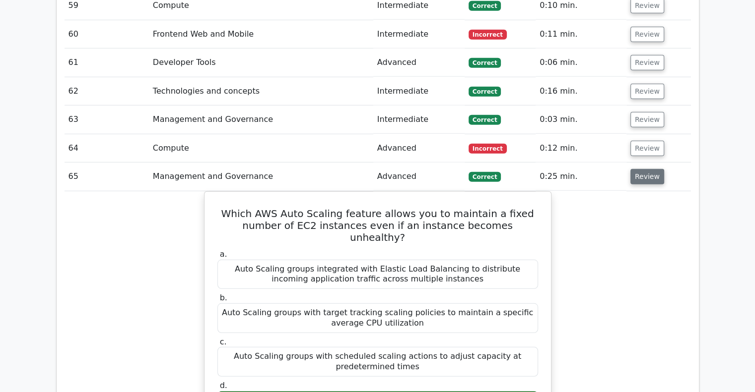
click at [647, 169] on button "Review" at bounding box center [647, 176] width 34 height 15
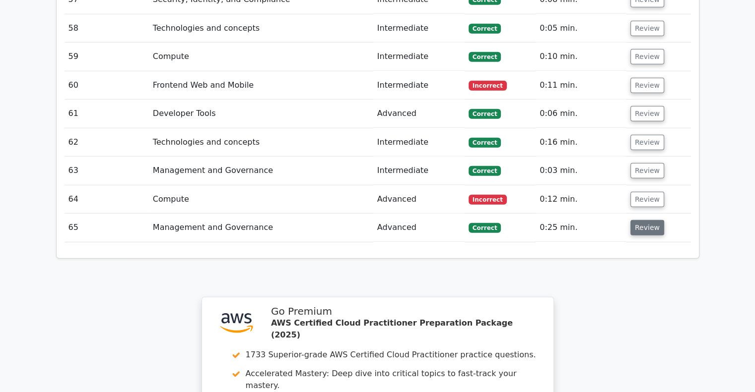
scroll to position [2679, 0]
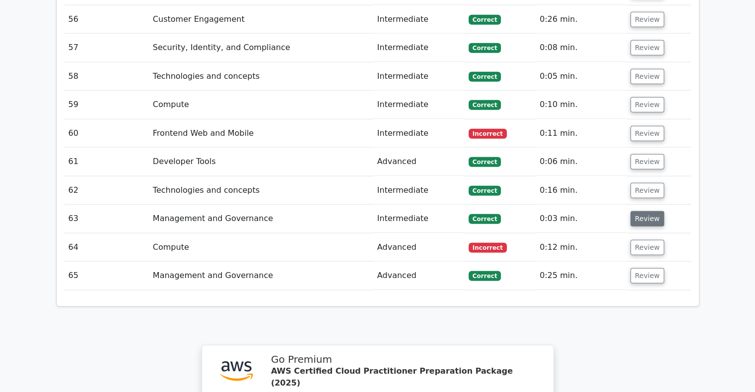
click at [641, 211] on button "Review" at bounding box center [647, 218] width 34 height 15
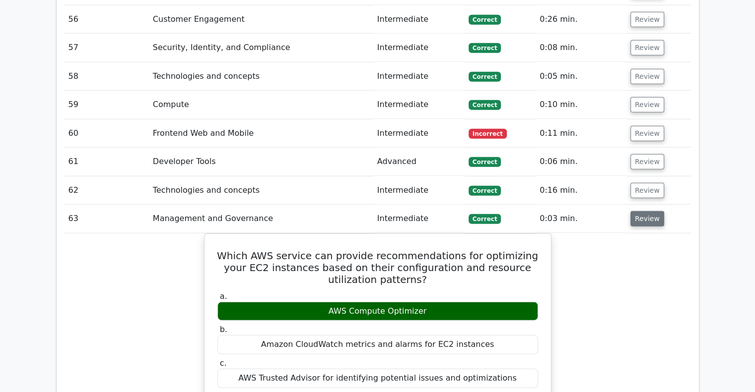
click at [641, 211] on button "Review" at bounding box center [647, 218] width 34 height 15
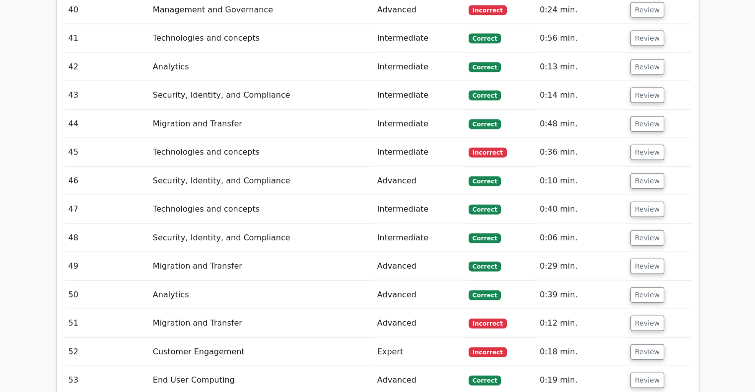
scroll to position [2232, 0]
click at [653, 344] on button "Review" at bounding box center [647, 351] width 34 height 15
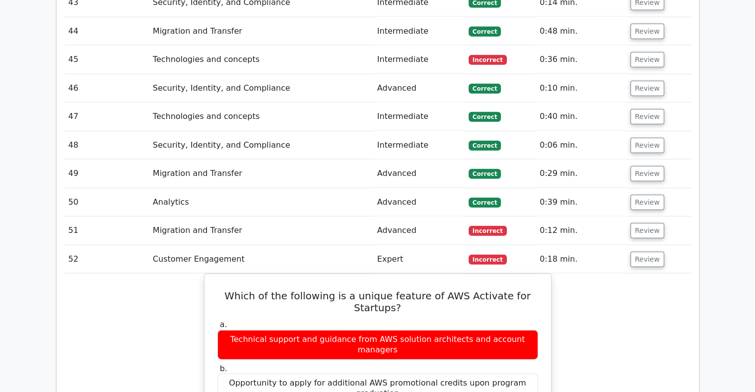
scroll to position [2381, 0]
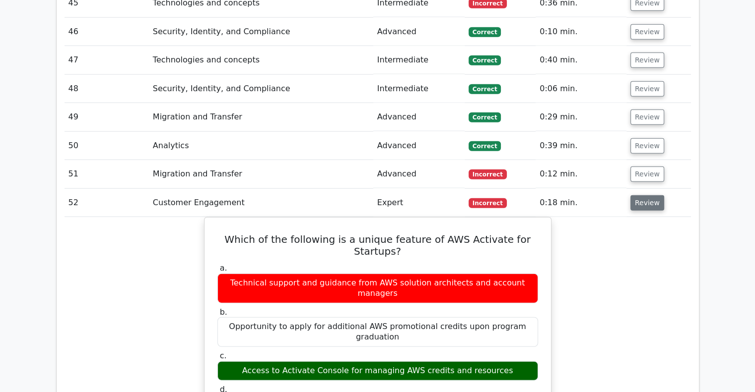
click at [645, 195] on button "Review" at bounding box center [647, 202] width 34 height 15
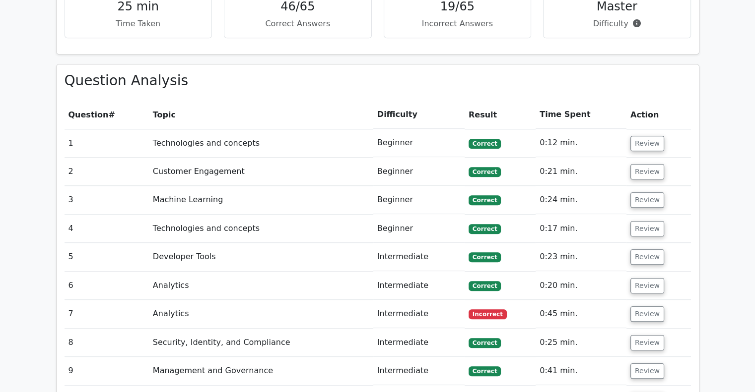
scroll to position [992, 0]
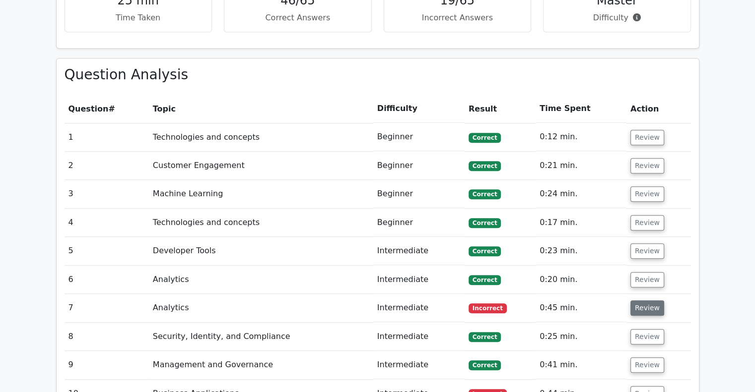
click at [646, 301] on button "Review" at bounding box center [647, 308] width 34 height 15
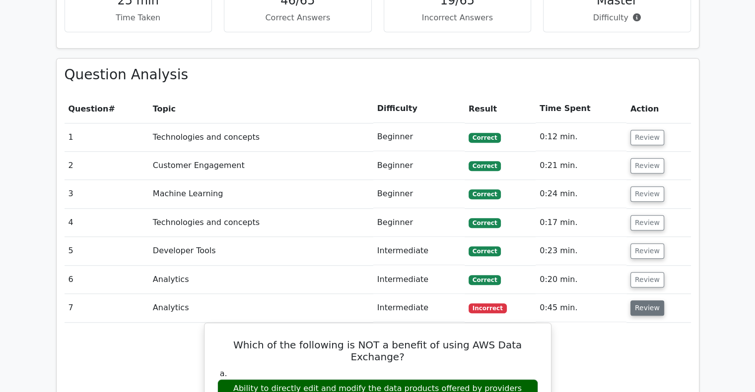
click at [646, 301] on button "Review" at bounding box center [647, 308] width 34 height 15
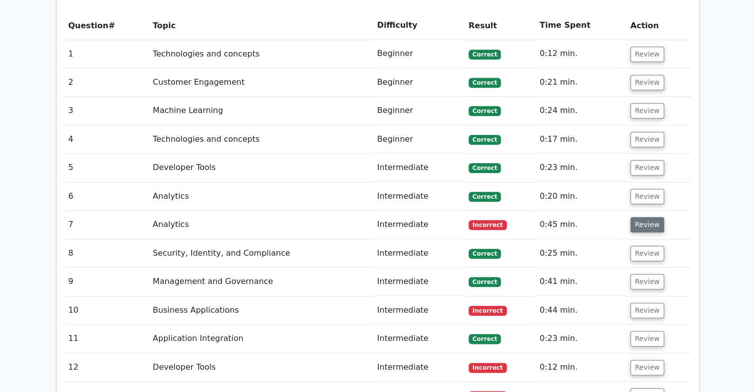
scroll to position [1091, 0]
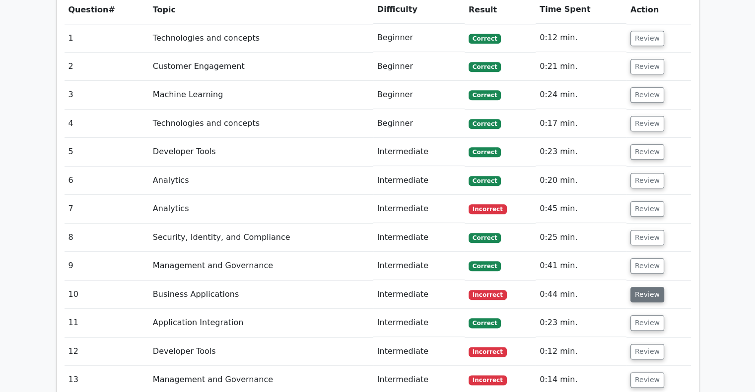
click at [651, 287] on button "Review" at bounding box center [647, 294] width 34 height 15
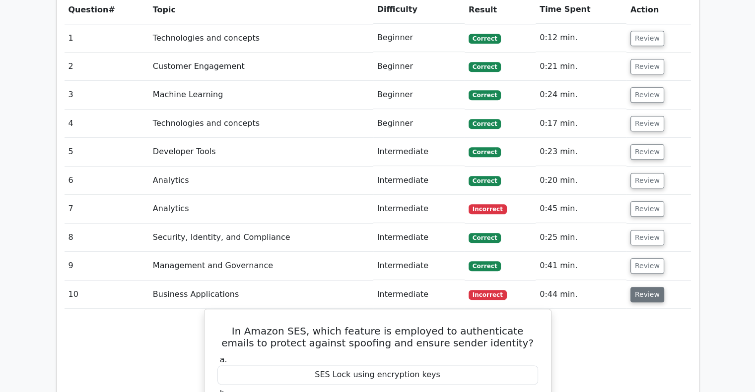
click at [651, 287] on button "Review" at bounding box center [647, 294] width 34 height 15
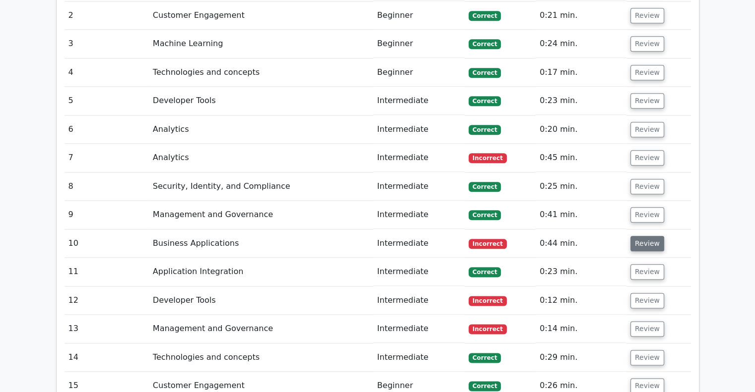
scroll to position [1191, 0]
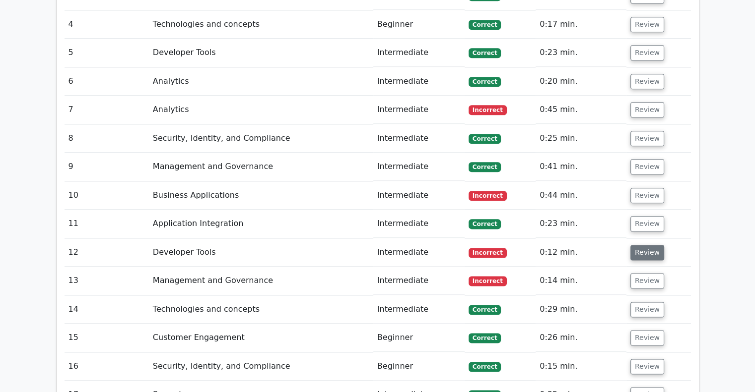
click at [650, 245] on button "Review" at bounding box center [647, 252] width 34 height 15
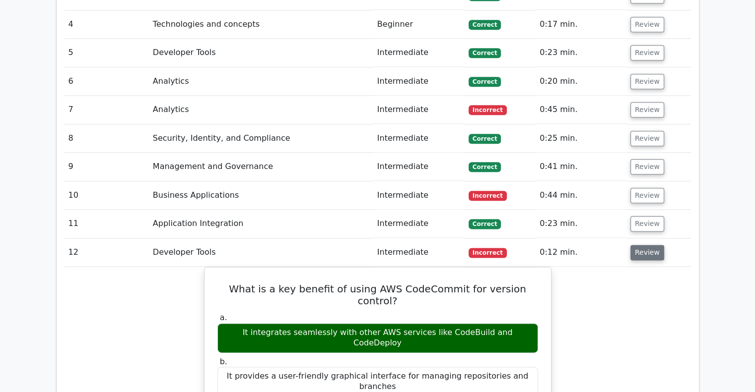
click at [650, 245] on button "Review" at bounding box center [647, 252] width 34 height 15
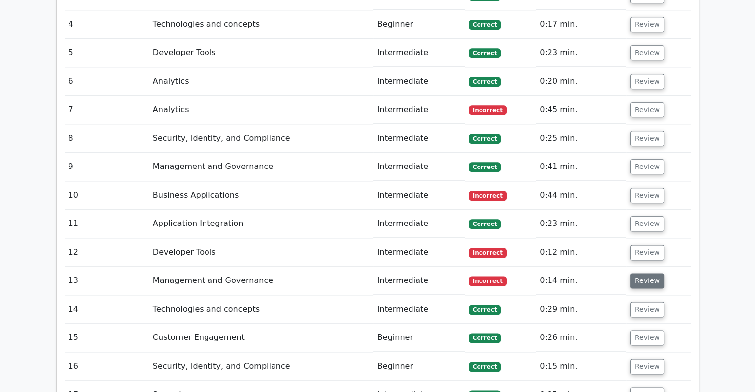
click at [647, 273] on button "Review" at bounding box center [647, 280] width 34 height 15
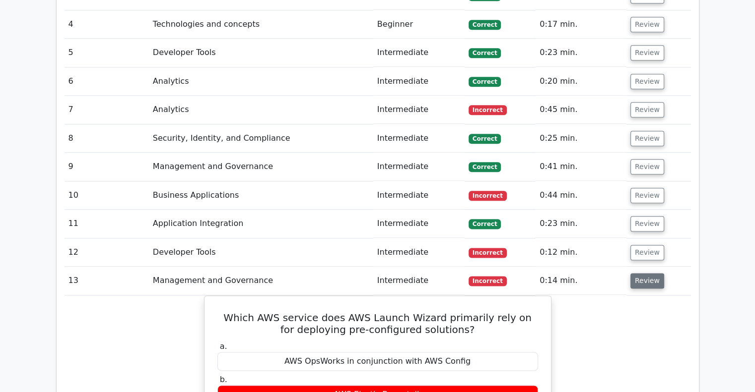
scroll to position [1240, 0]
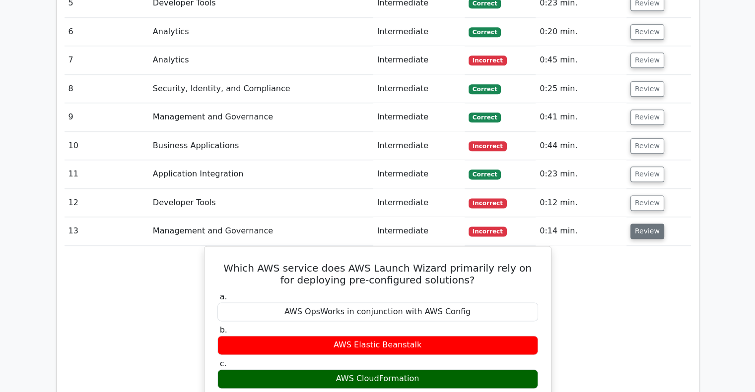
click at [646, 224] on button "Review" at bounding box center [647, 231] width 34 height 15
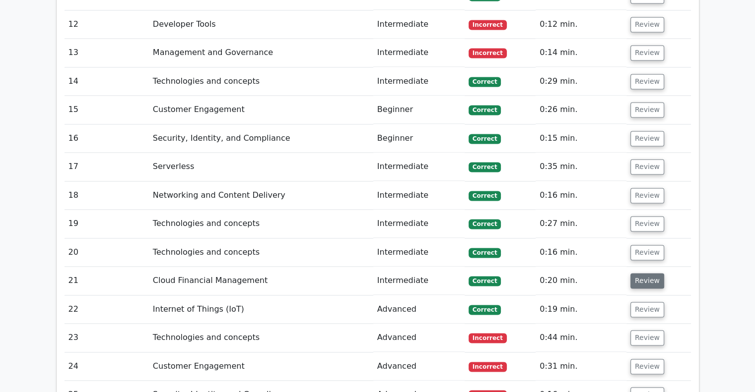
scroll to position [1538, 0]
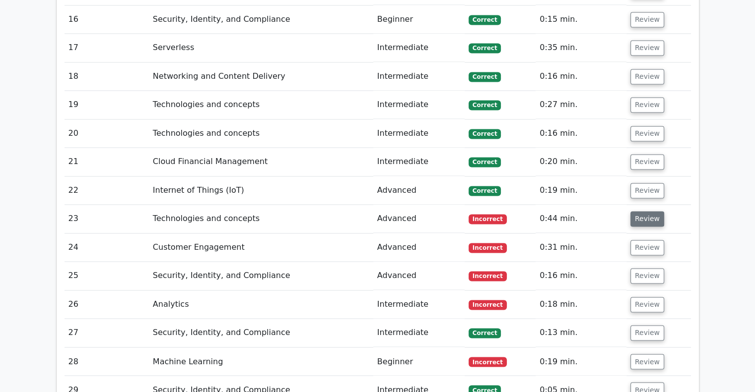
click at [647, 211] on button "Review" at bounding box center [647, 218] width 34 height 15
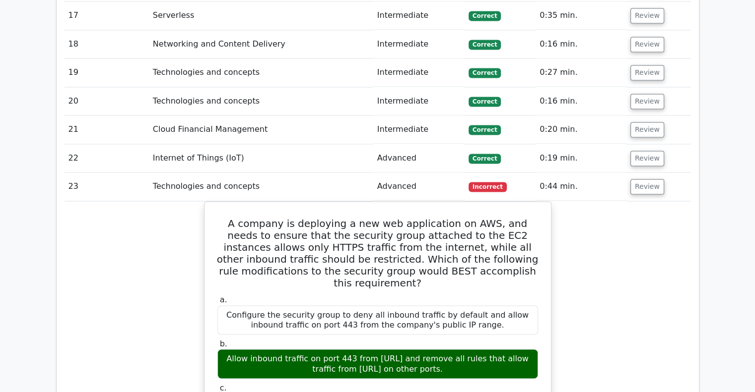
scroll to position [1588, 0]
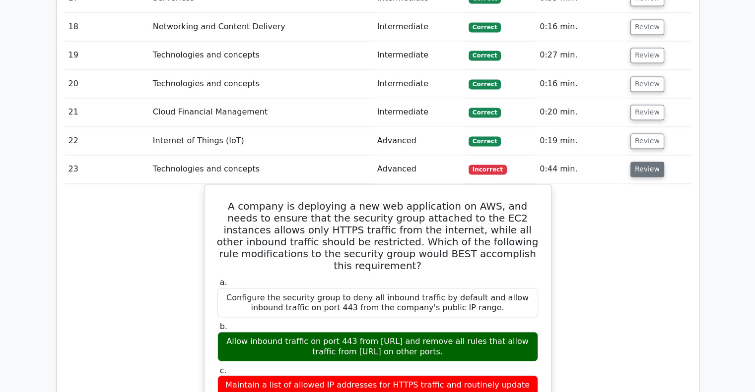
click at [650, 162] on button "Review" at bounding box center [647, 169] width 34 height 15
